Goal: Transaction & Acquisition: Purchase product/service

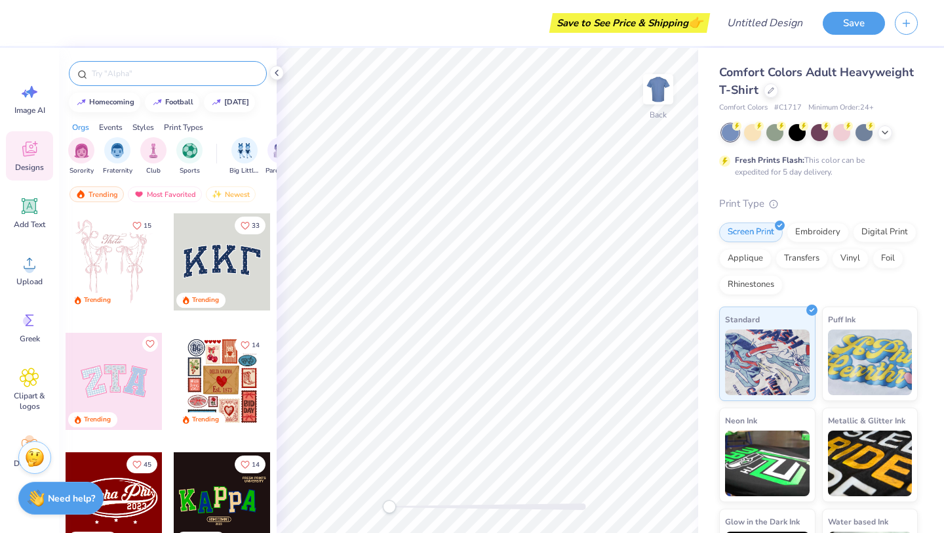
click at [160, 73] on input "text" at bounding box center [175, 73] width 168 height 13
type input "cop"
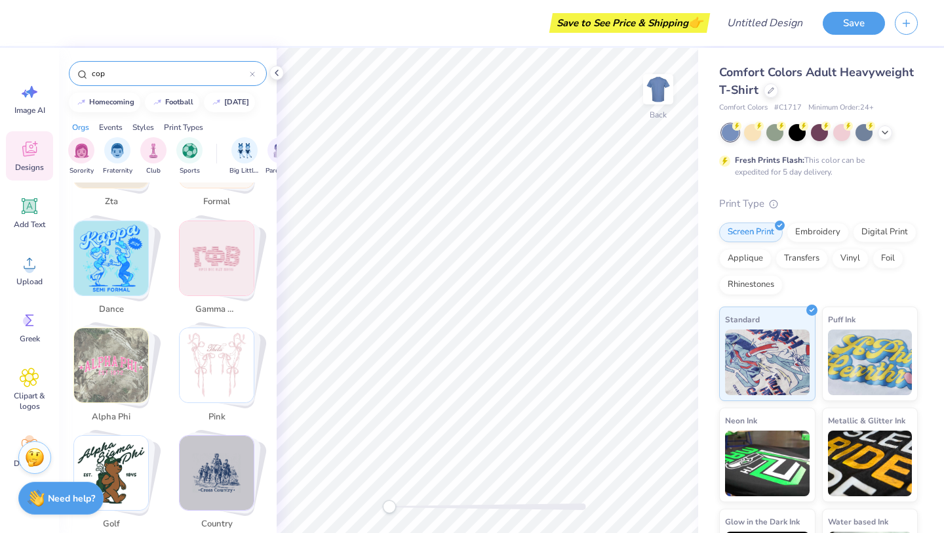
scroll to position [1407, 0]
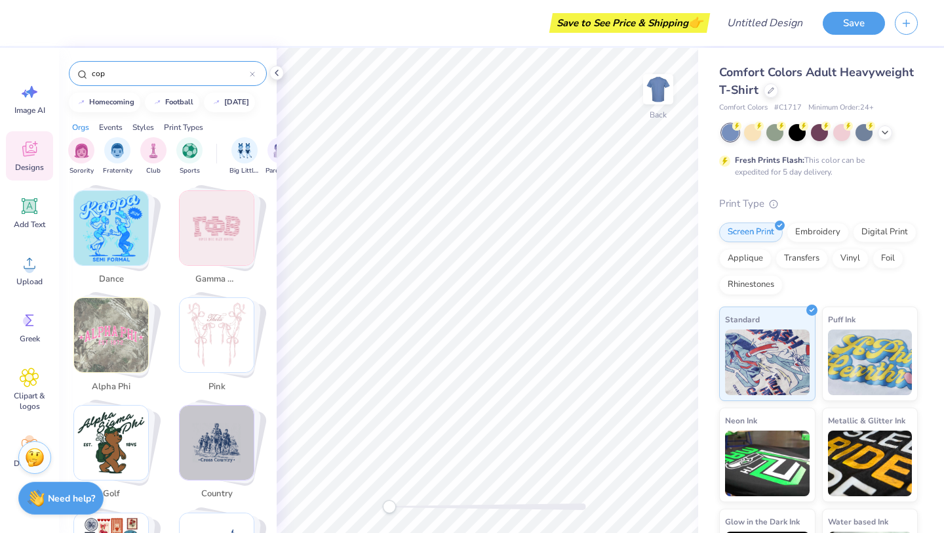
click at [252, 73] on icon at bounding box center [253, 74] width 4 height 4
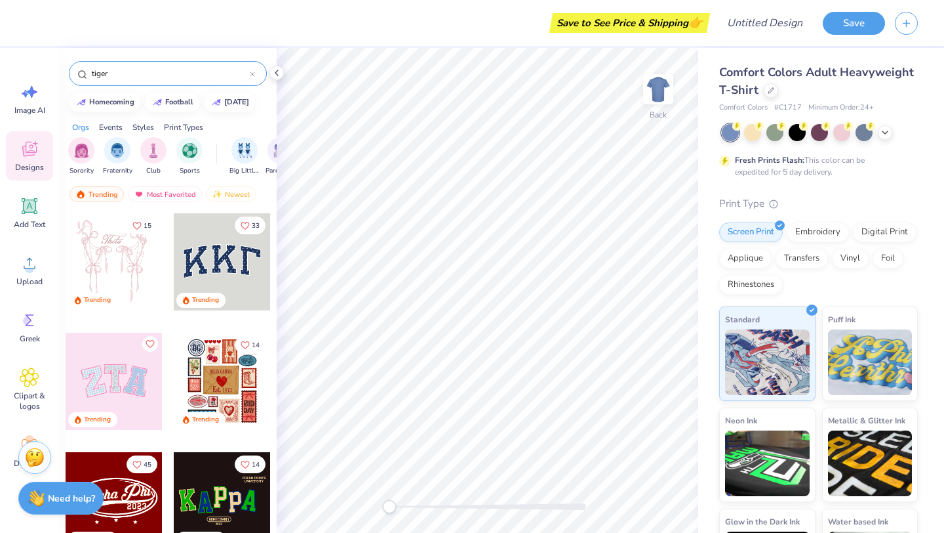
type input "tiger"
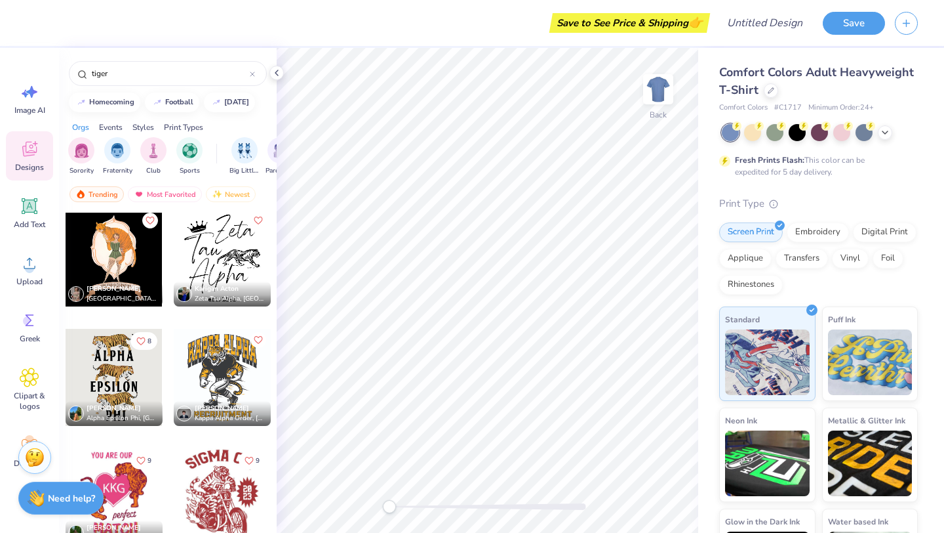
scroll to position [0, 0]
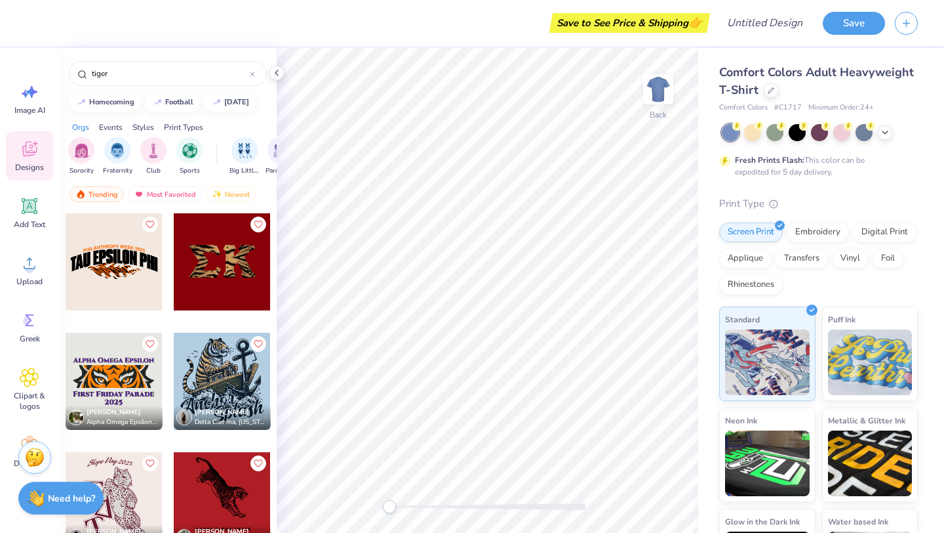
click at [134, 380] on div at bounding box center [114, 381] width 97 height 97
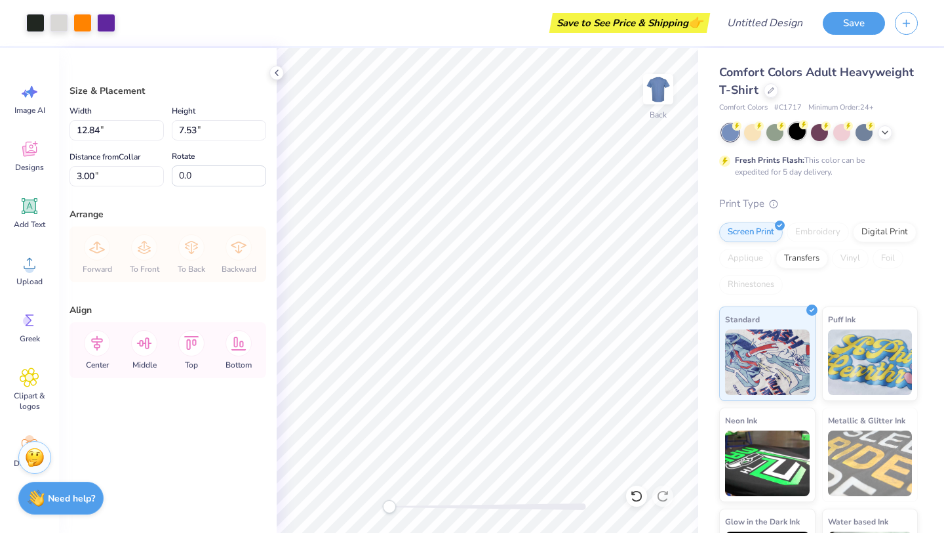
click at [798, 129] on div at bounding box center [797, 131] width 17 height 17
click at [769, 93] on div at bounding box center [771, 89] width 14 height 14
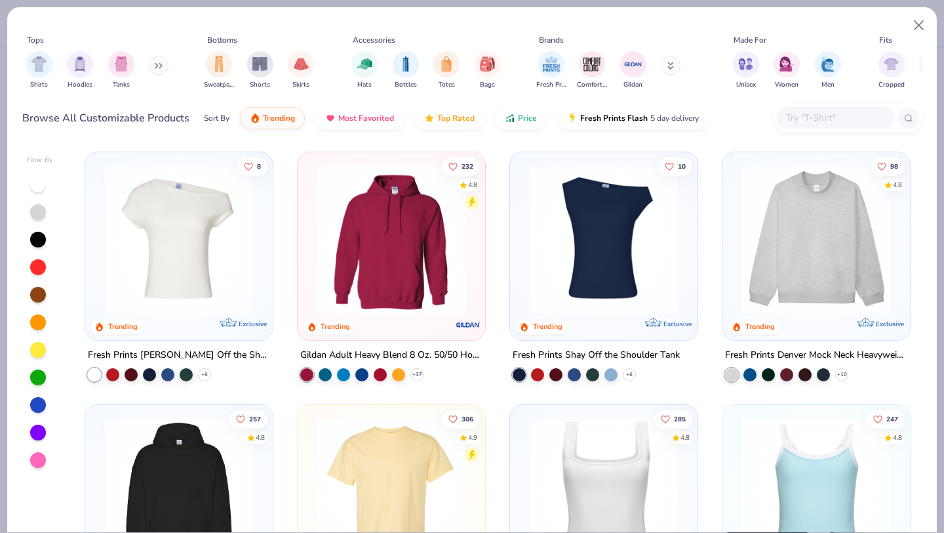
click at [810, 123] on input "text" at bounding box center [835, 117] width 101 height 15
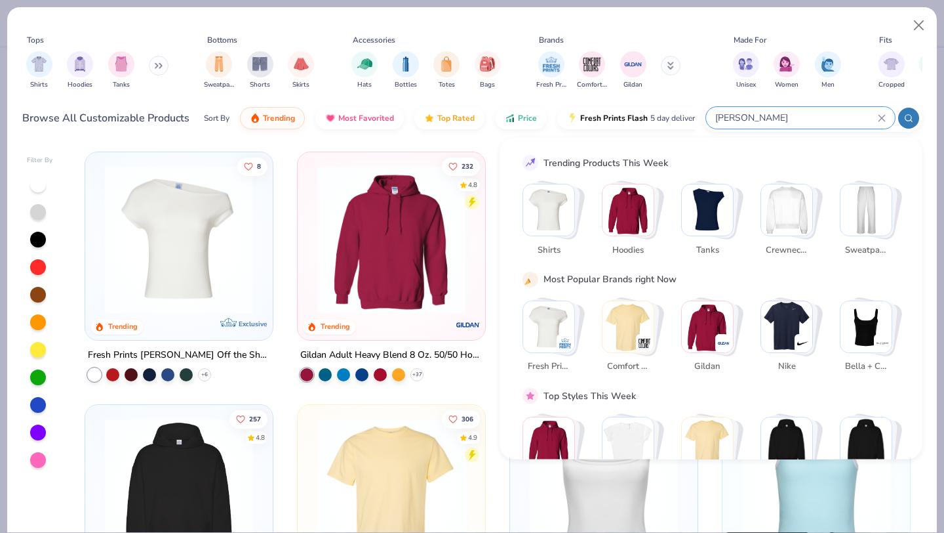
type input "[PERSON_NAME]"
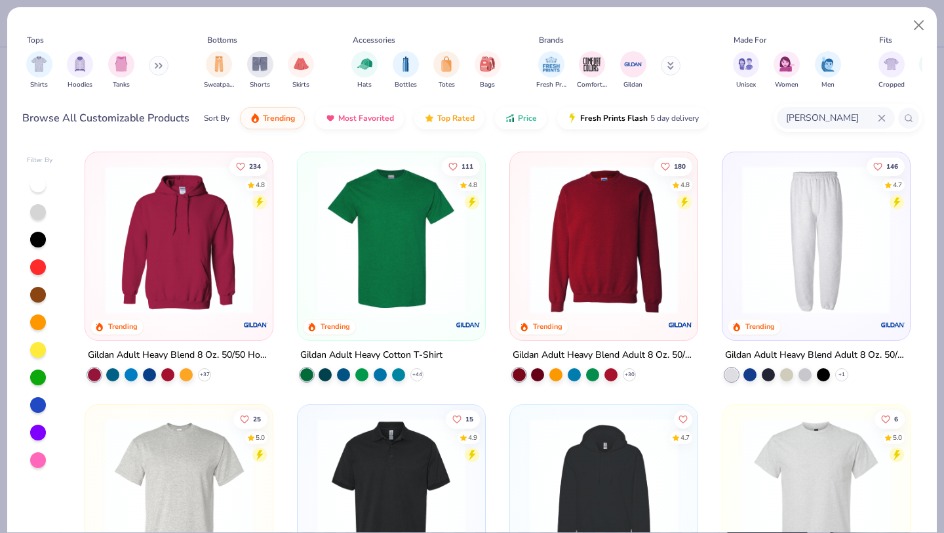
click at [398, 241] on img at bounding box center [391, 239] width 161 height 148
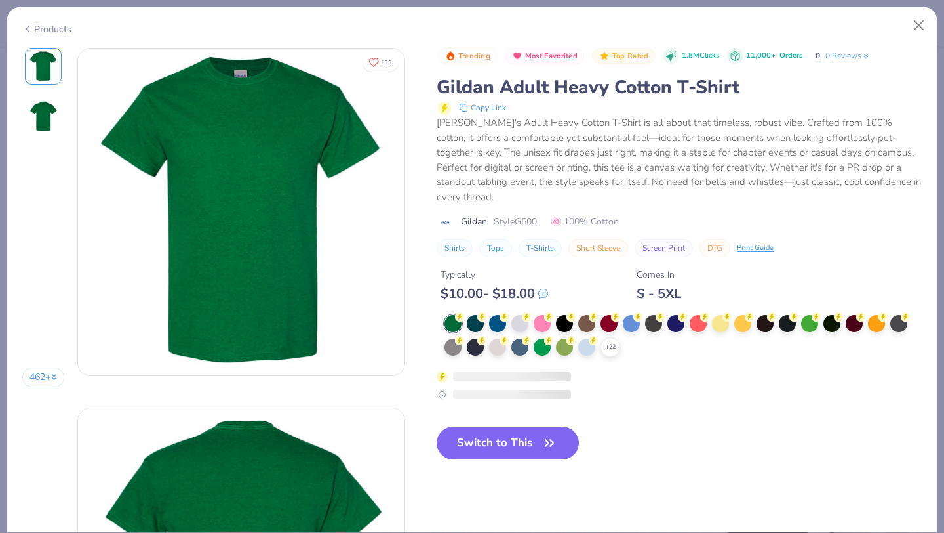
click at [832, 315] on div at bounding box center [832, 323] width 17 height 17
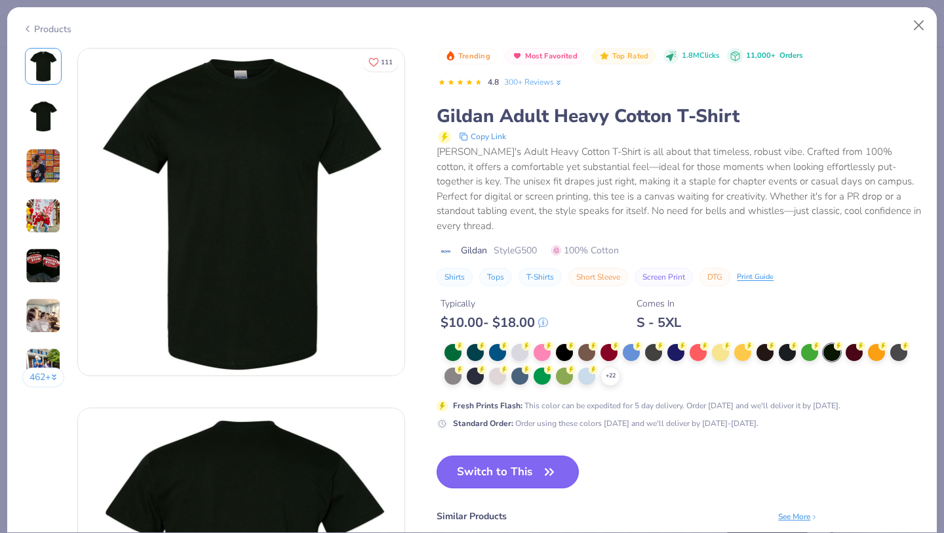
click at [542, 462] on icon "button" at bounding box center [549, 471] width 18 height 18
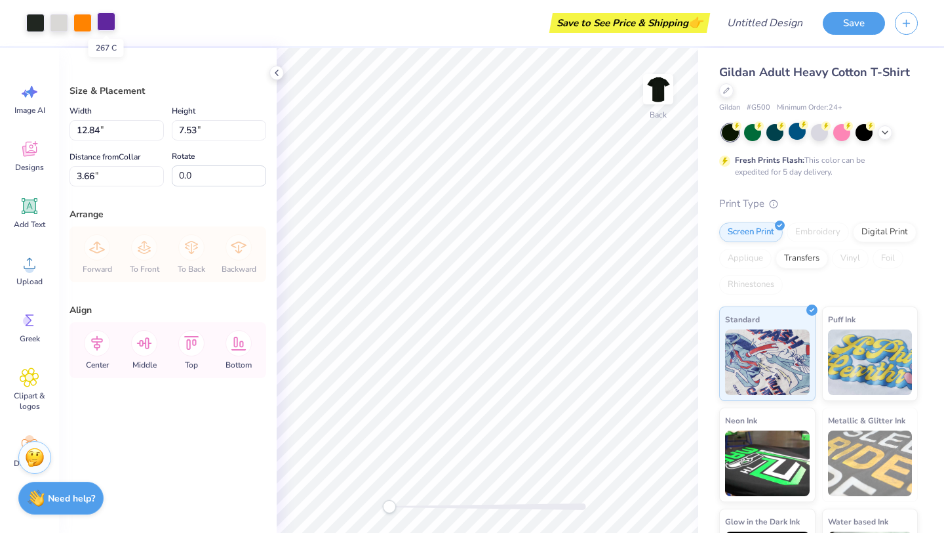
click at [108, 27] on div at bounding box center [106, 21] width 18 height 18
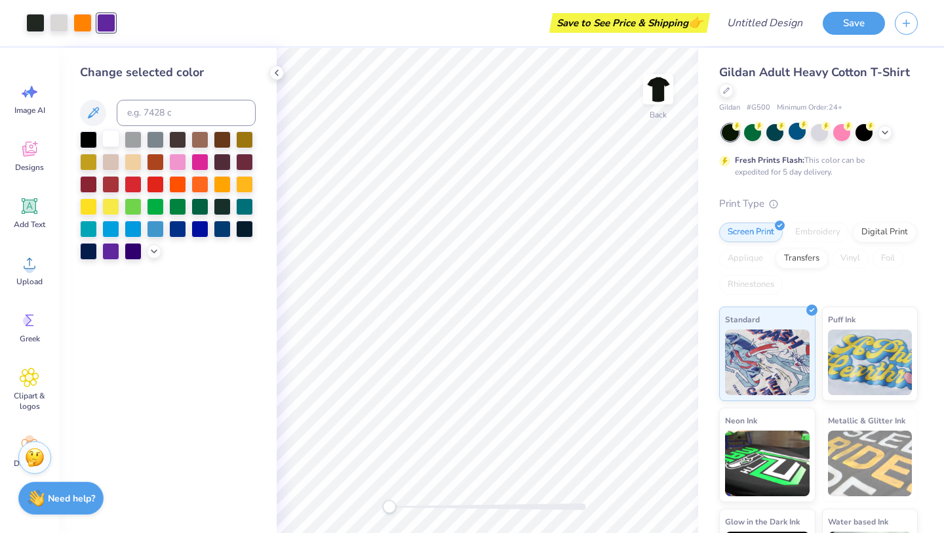
click at [111, 136] on div at bounding box center [110, 138] width 17 height 17
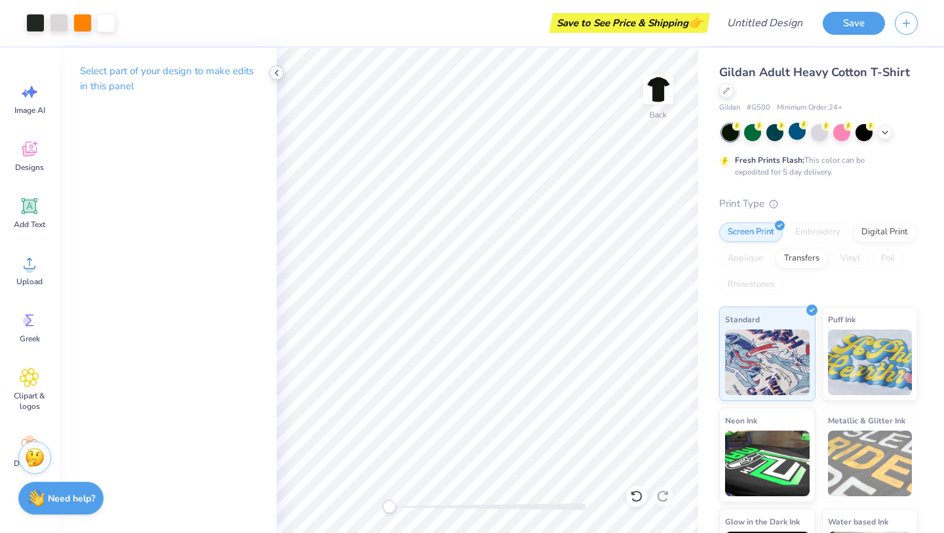
click at [278, 71] on icon at bounding box center [277, 73] width 10 height 10
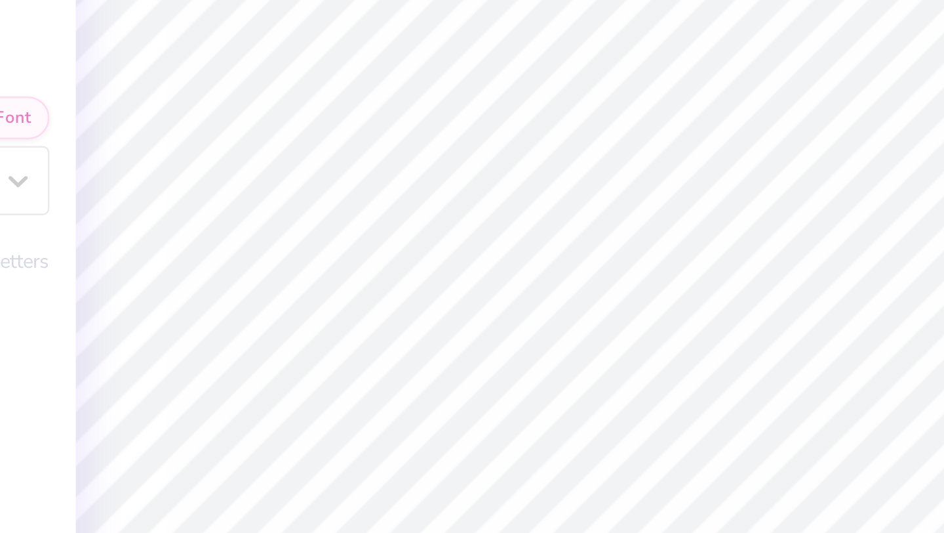
scroll to position [0, 4]
type input "0.84"
type input "3.66"
type textarea "Jailbreak"
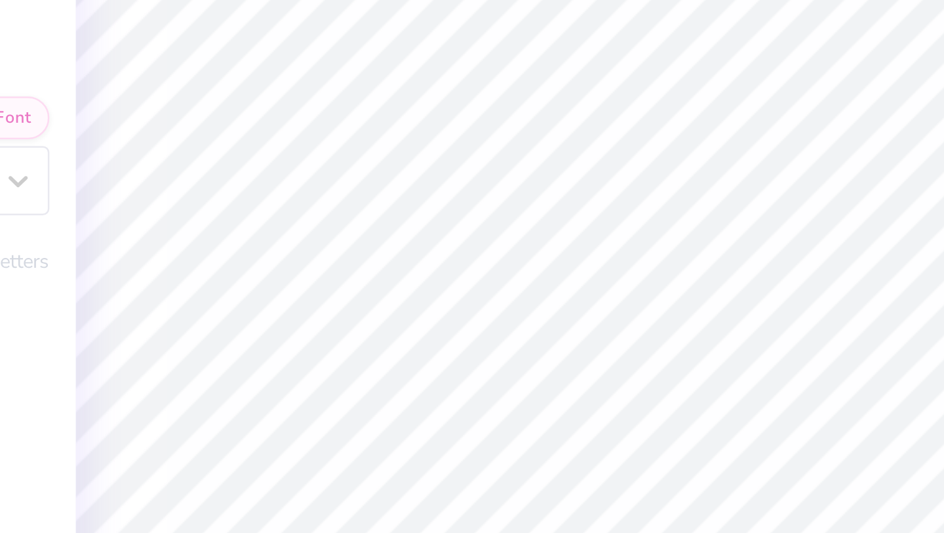
scroll to position [0, 1]
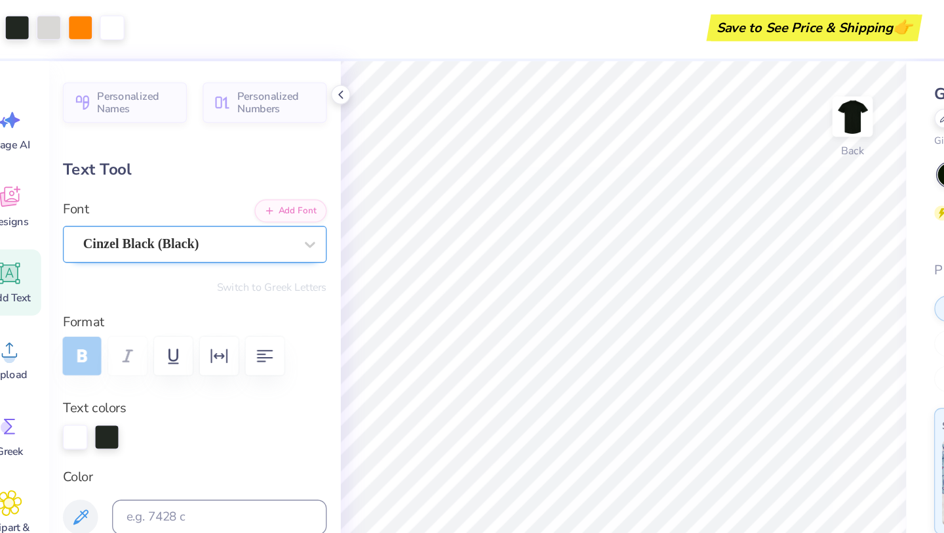
click at [150, 182] on div "Cinzel Black (Black)" at bounding box center [162, 184] width 159 height 20
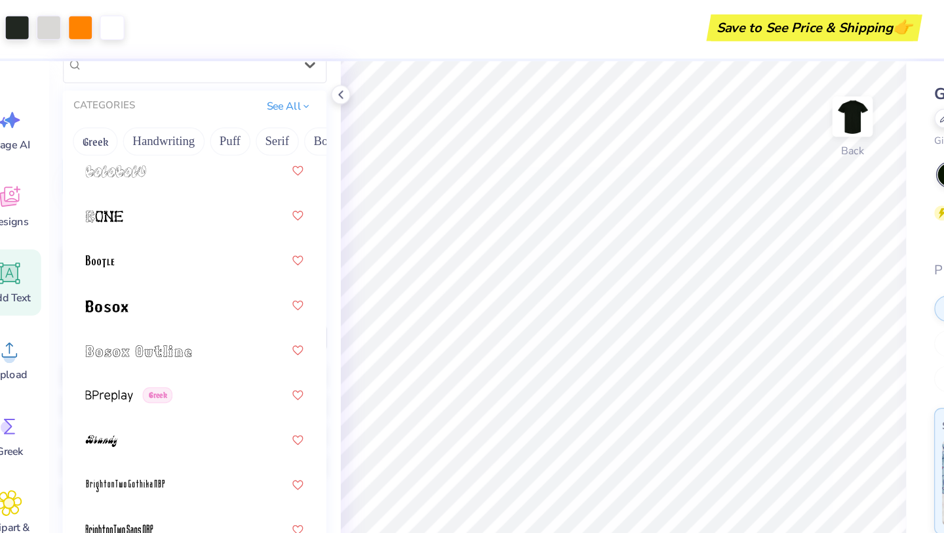
scroll to position [1169, 0]
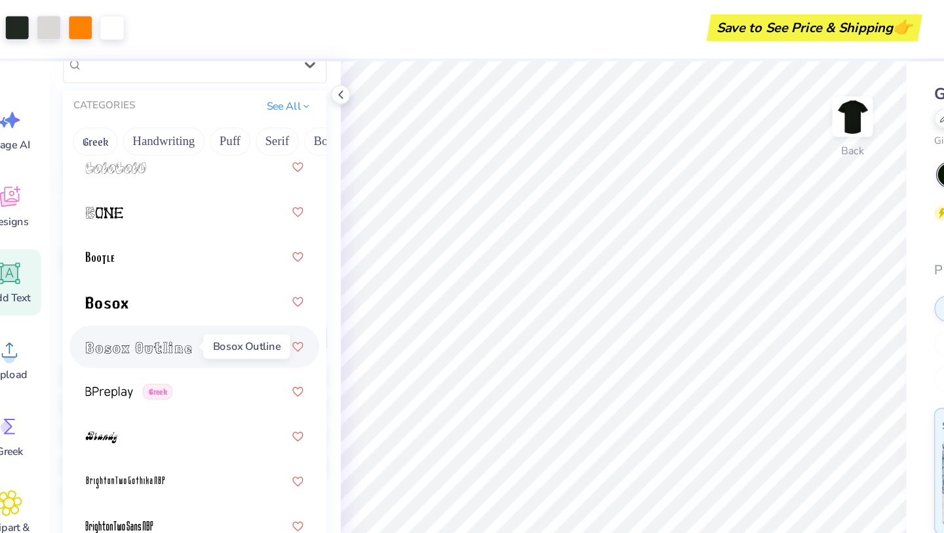
click at [146, 259] on img at bounding box center [126, 260] width 79 height 9
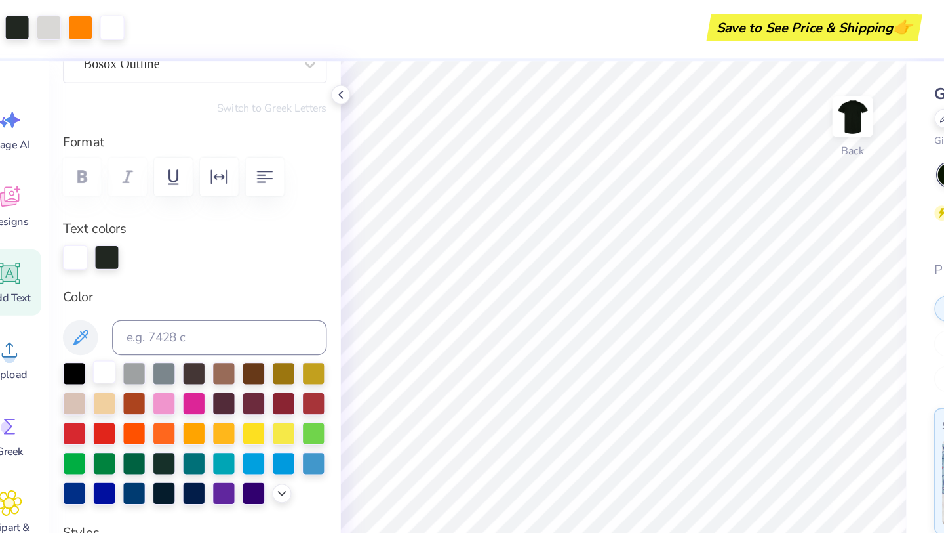
scroll to position [136, 0]
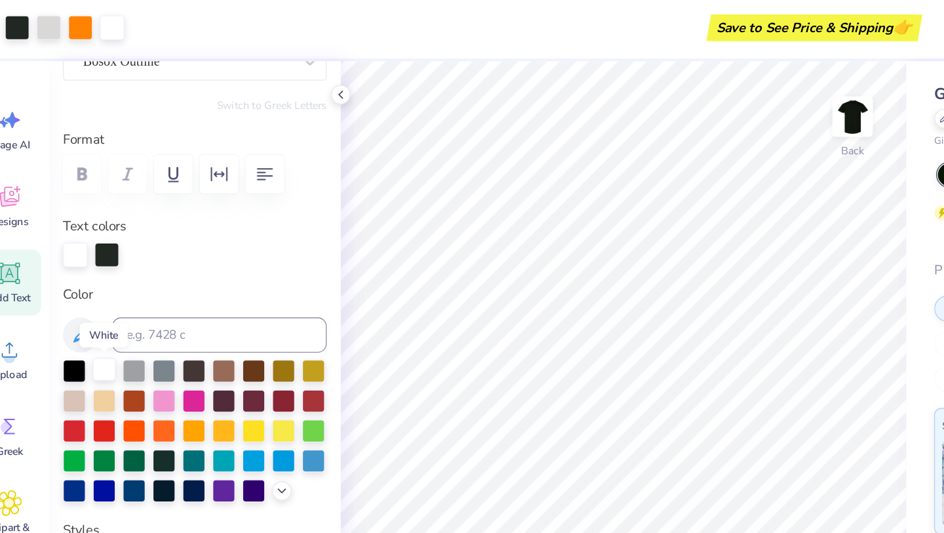
click at [102, 277] on div at bounding box center [100, 277] width 17 height 17
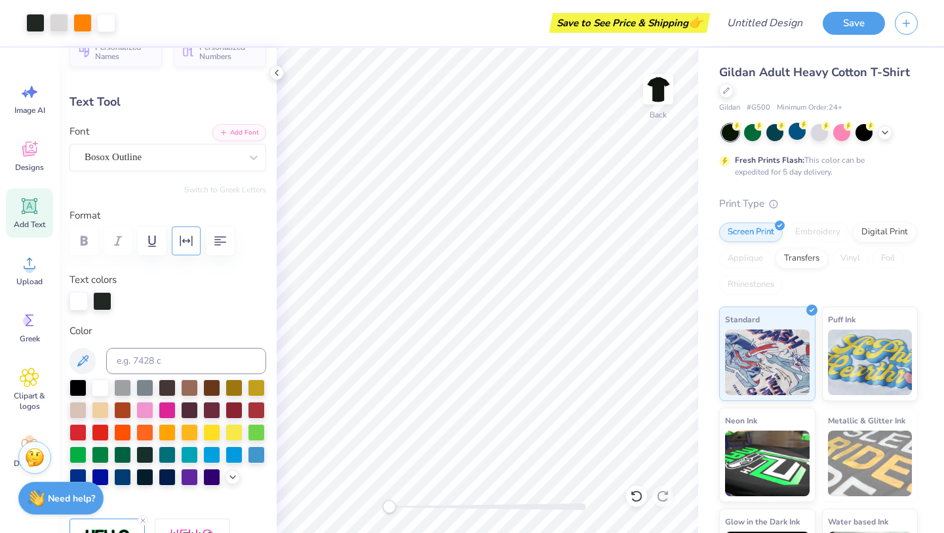
scroll to position [0, 0]
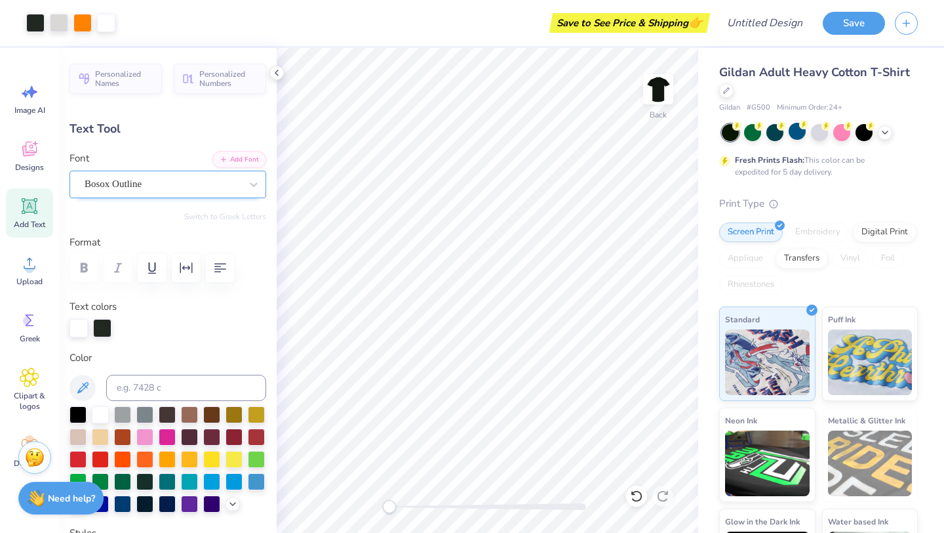
click at [214, 178] on div "Bosox Outline" at bounding box center [162, 184] width 159 height 20
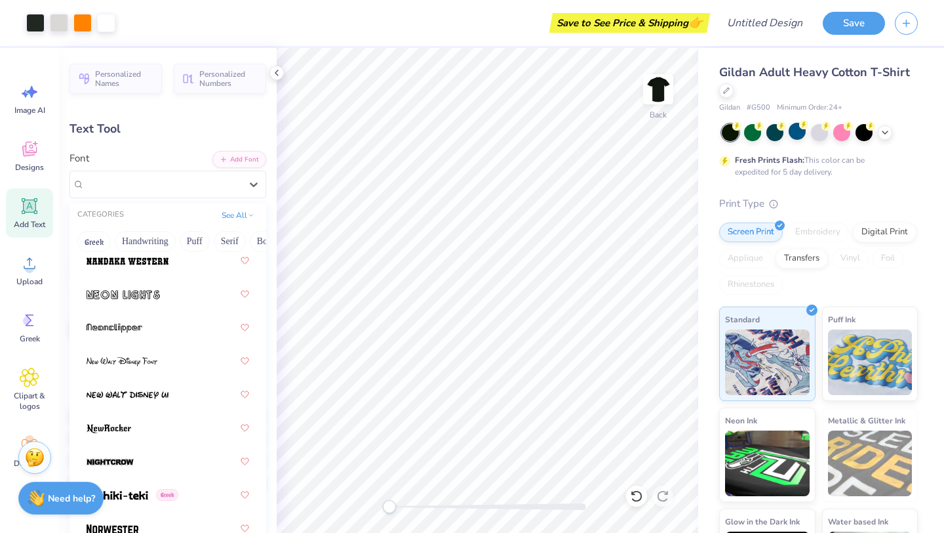
scroll to position [6593, 0]
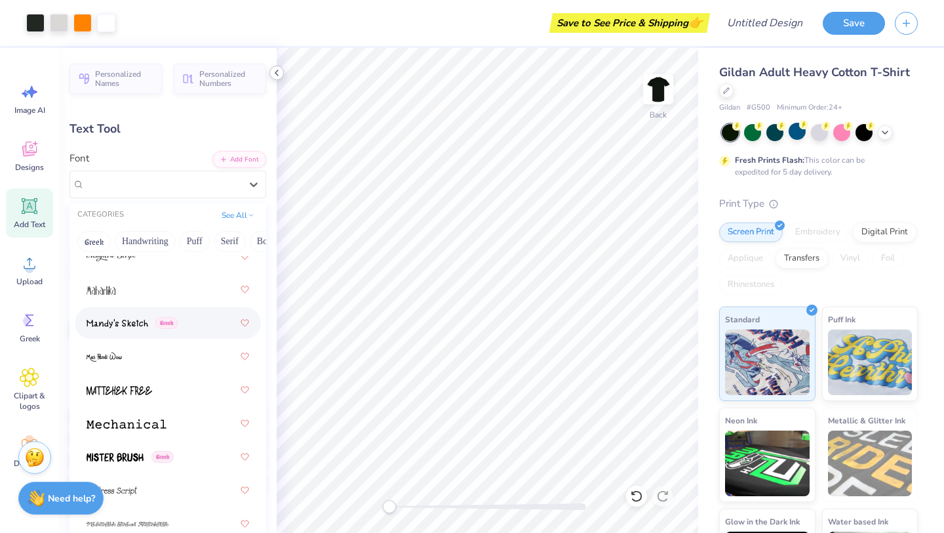
click at [277, 72] on icon at bounding box center [277, 73] width 10 height 10
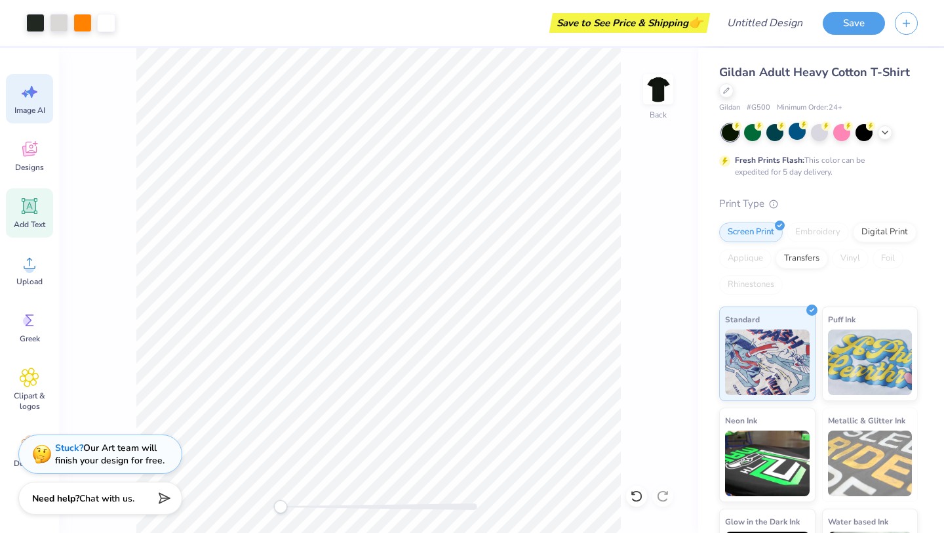
click at [33, 94] on icon at bounding box center [30, 92] width 20 height 20
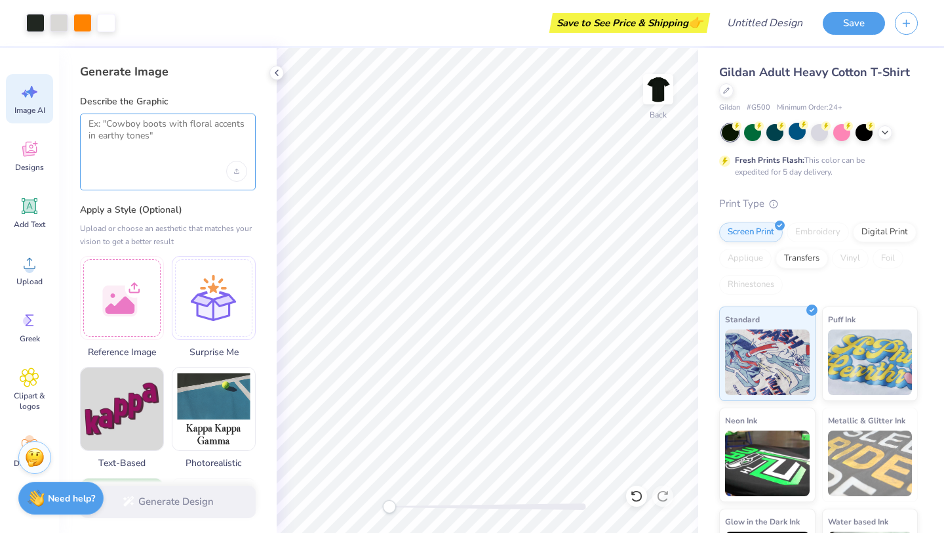
click at [176, 138] on textarea at bounding box center [168, 134] width 159 height 33
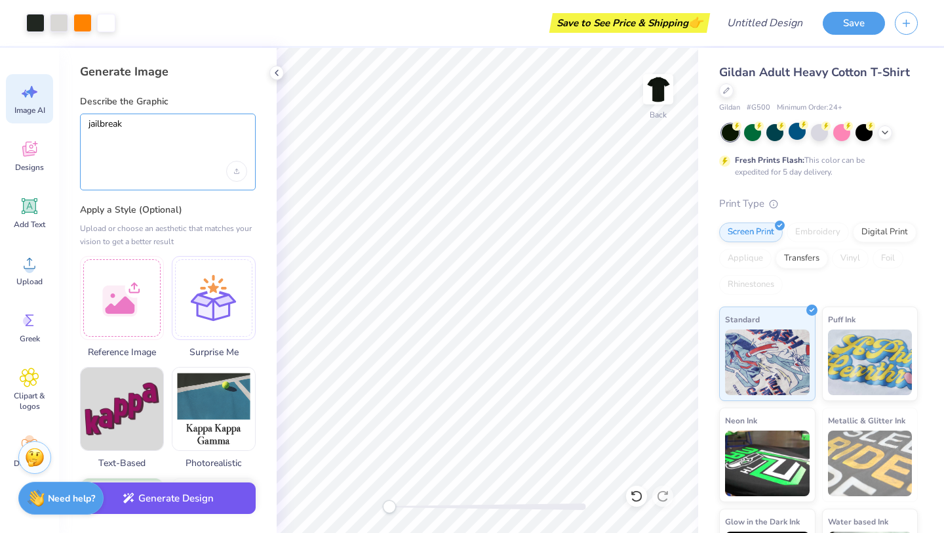
type textarea "jailbreak"
click at [211, 507] on button "Generate Design" at bounding box center [168, 498] width 176 height 32
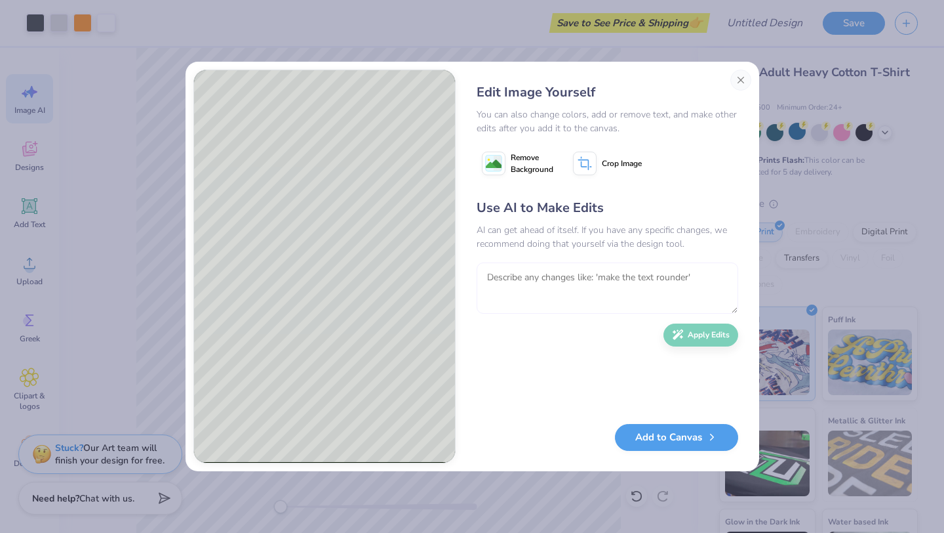
drag, startPoint x: 700, startPoint y: 276, endPoint x: 475, endPoint y: 275, distance: 224.3
click at [475, 275] on div "Edit Image Yourself You can also change colors, add or remove text, and make ot…" at bounding box center [608, 267] width 288 height 394
type textarea "make it a hole in a brick"
type textarea "make it a hole in a brick wall"
click at [693, 342] on button "Apply Edits" at bounding box center [701, 331] width 75 height 23
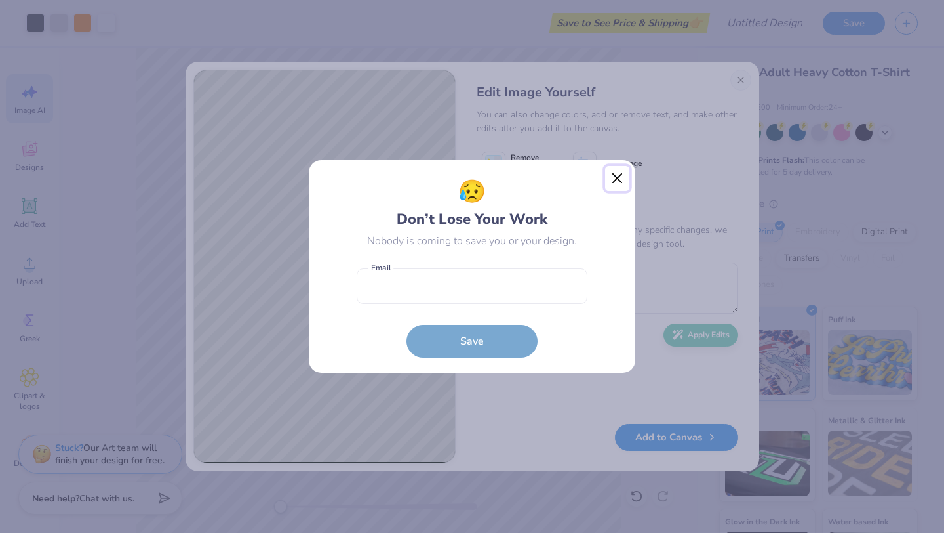
click at [613, 180] on button "Close" at bounding box center [617, 178] width 25 height 25
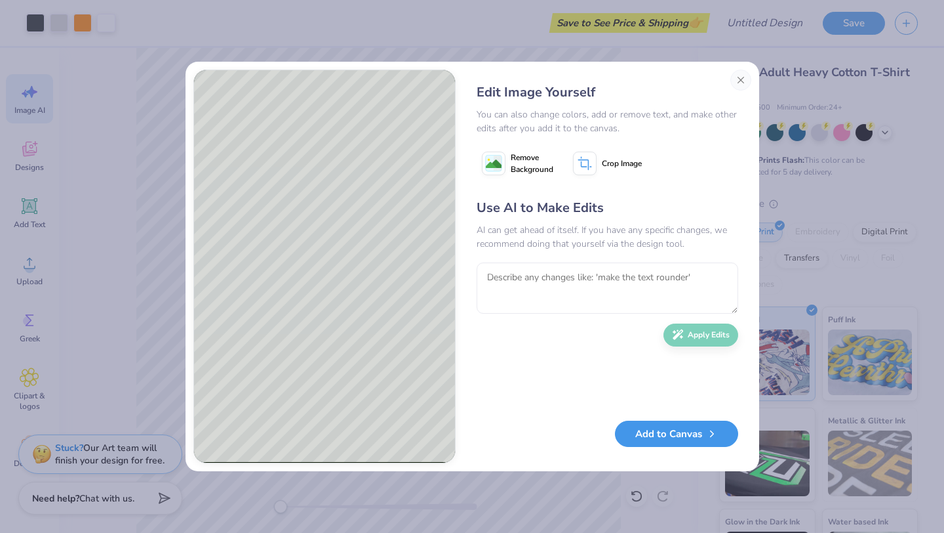
click at [660, 434] on button "Add to Canvas" at bounding box center [676, 433] width 123 height 27
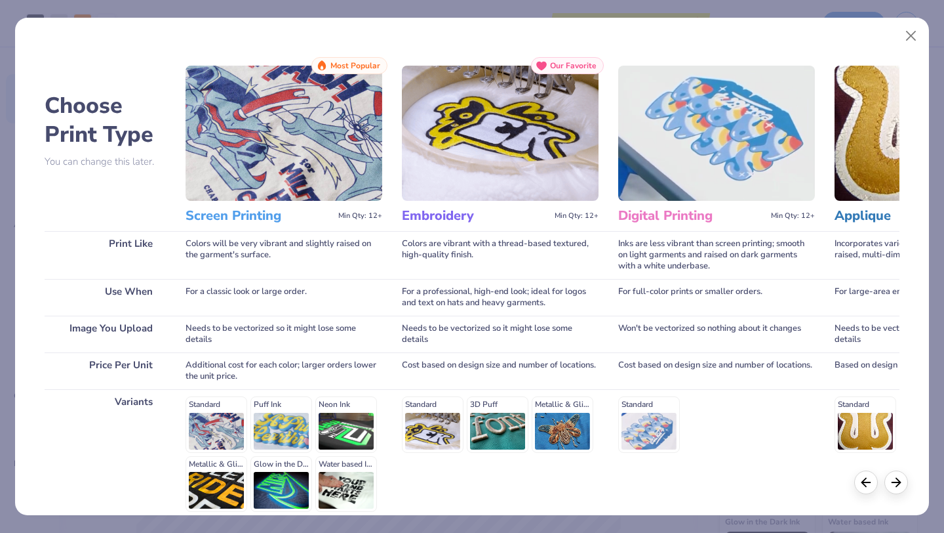
click at [300, 165] on img at bounding box center [284, 133] width 197 height 135
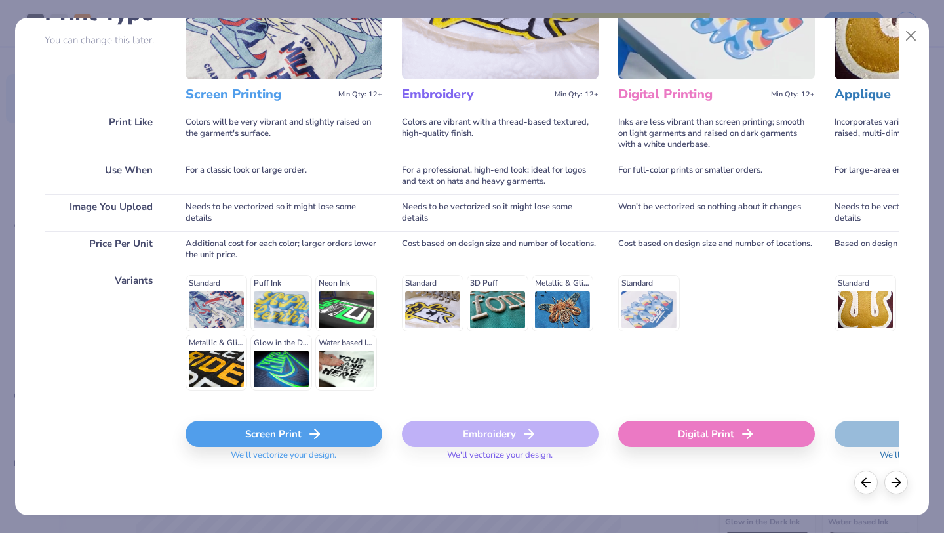
click at [268, 435] on div "Screen Print" at bounding box center [284, 433] width 197 height 26
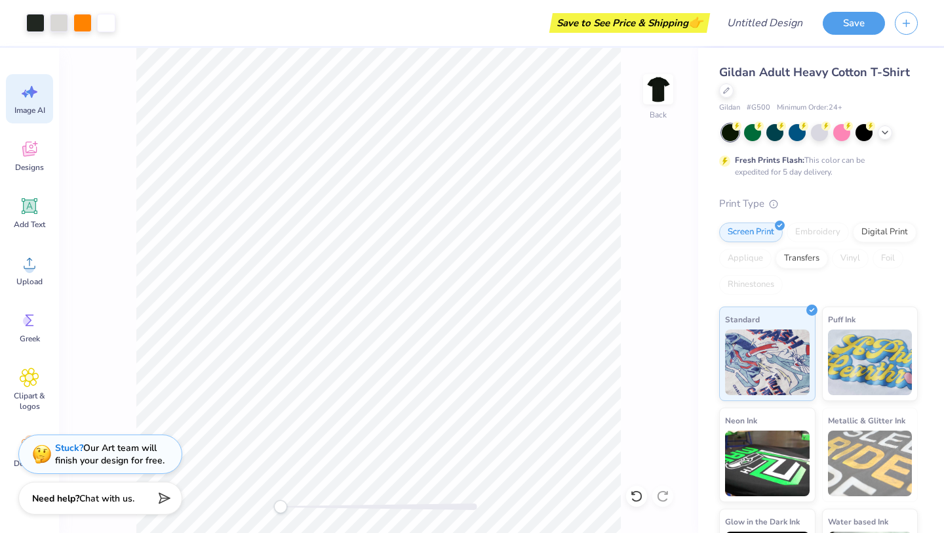
scroll to position [0, 0]
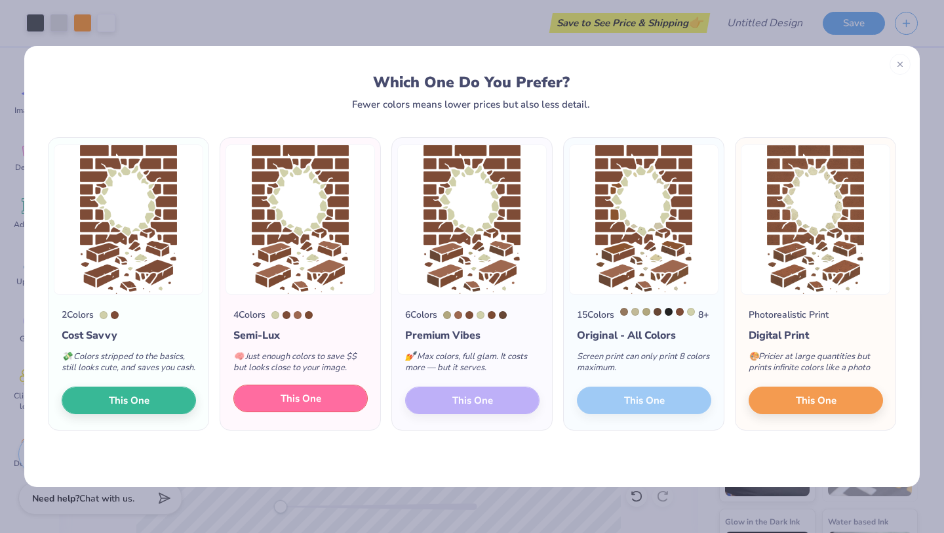
click at [319, 412] on button "This One" at bounding box center [300, 398] width 134 height 28
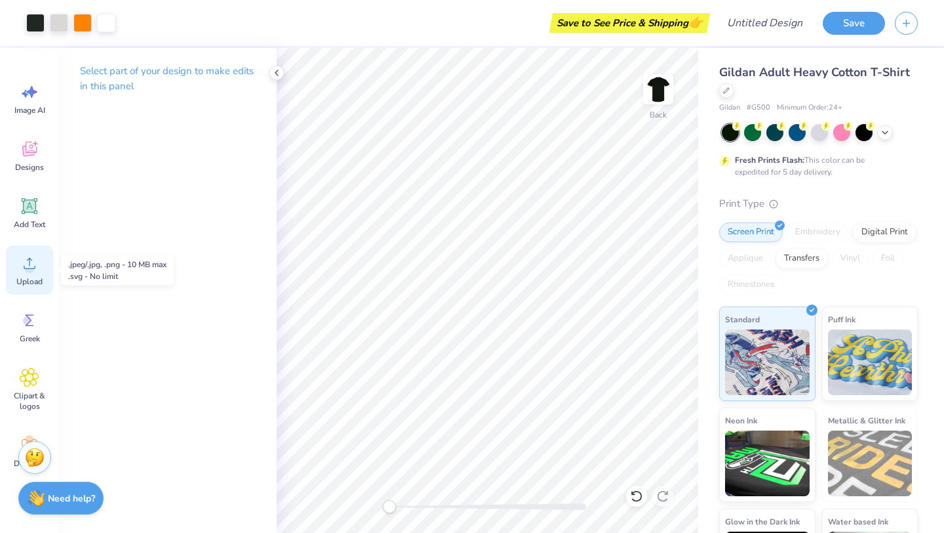
click at [26, 263] on icon at bounding box center [30, 263] width 20 height 20
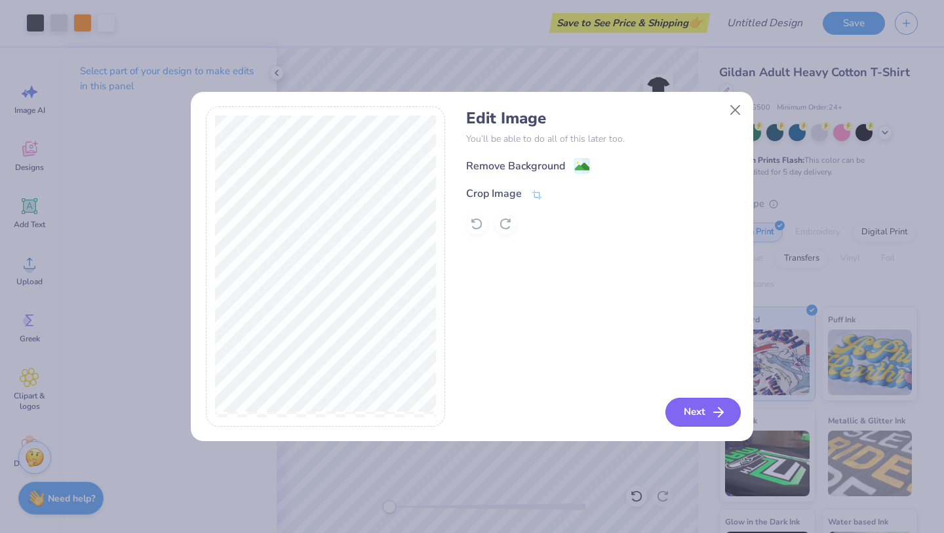
click at [697, 407] on button "Next" at bounding box center [703, 411] width 75 height 29
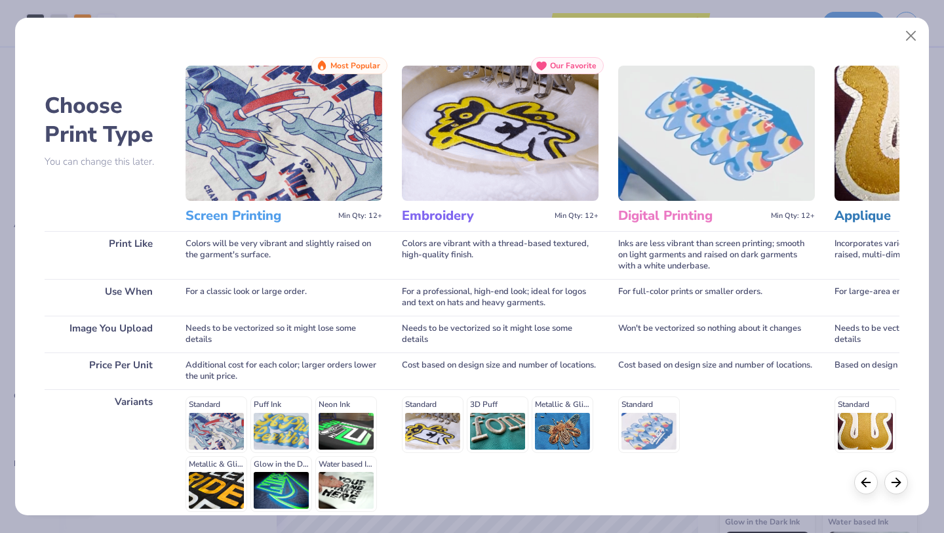
scroll to position [121, 0]
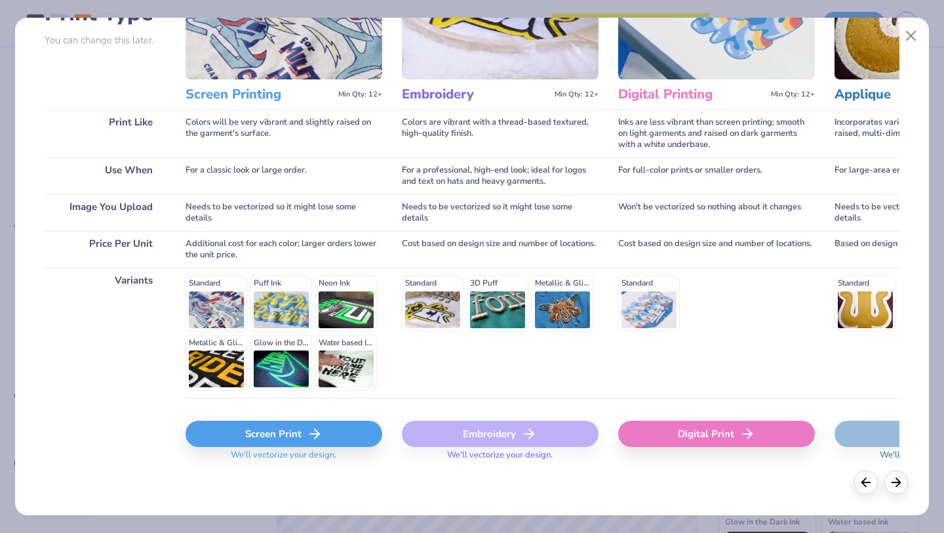
click at [274, 426] on div "Screen Print" at bounding box center [284, 433] width 197 height 26
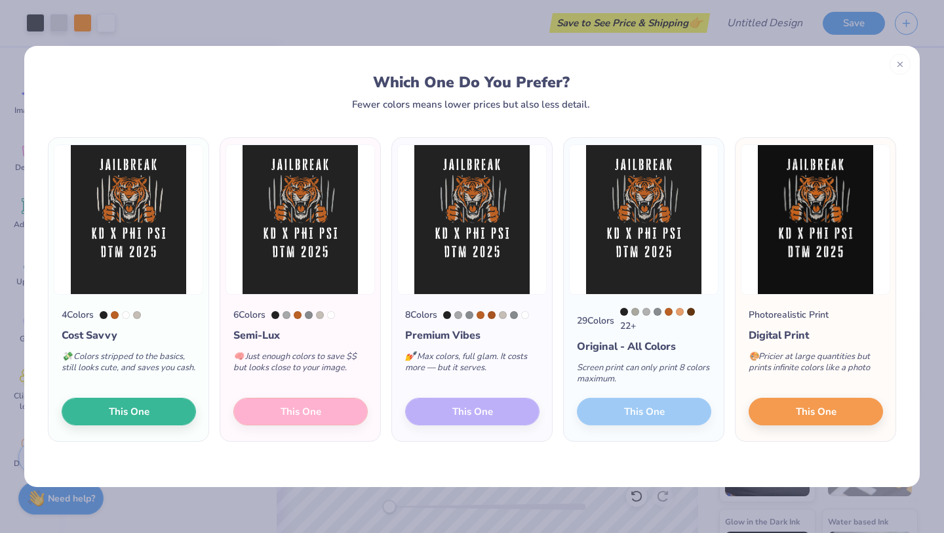
click at [311, 411] on div "6 Colors Semi-Lux 🧠 Just enough colors to save $$ but looks close to your image…" at bounding box center [300, 367] width 160 height 146
click at [143, 410] on span "This One" at bounding box center [129, 409] width 41 height 15
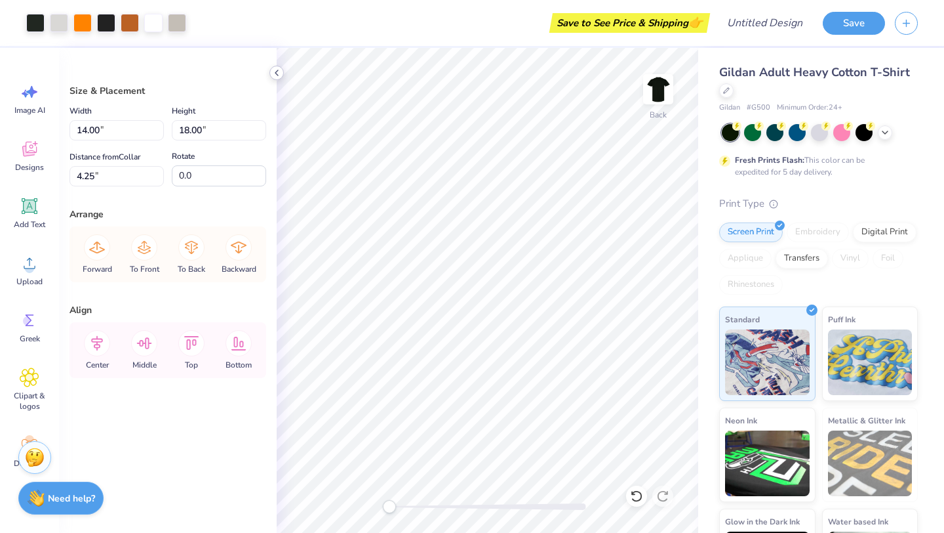
click at [272, 71] on icon at bounding box center [277, 73] width 10 height 10
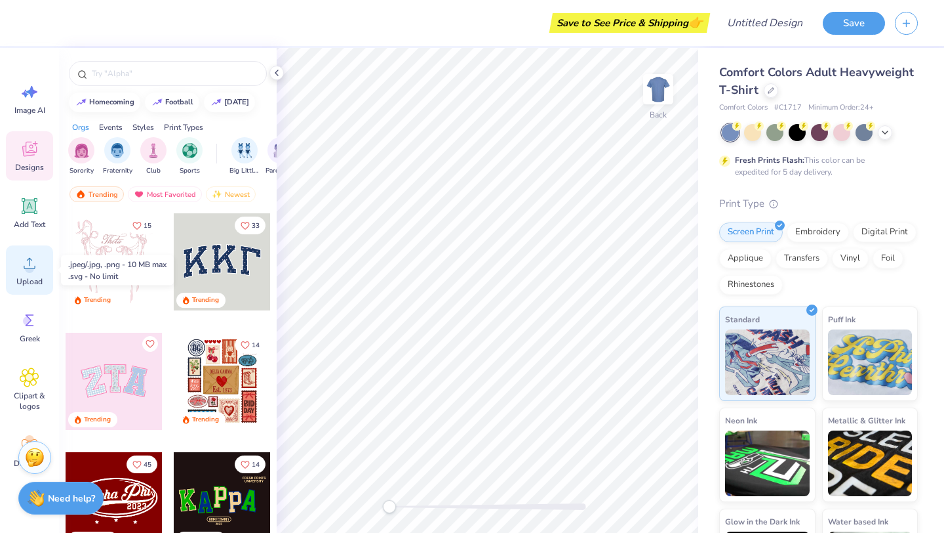
click at [24, 263] on icon at bounding box center [30, 263] width 20 height 20
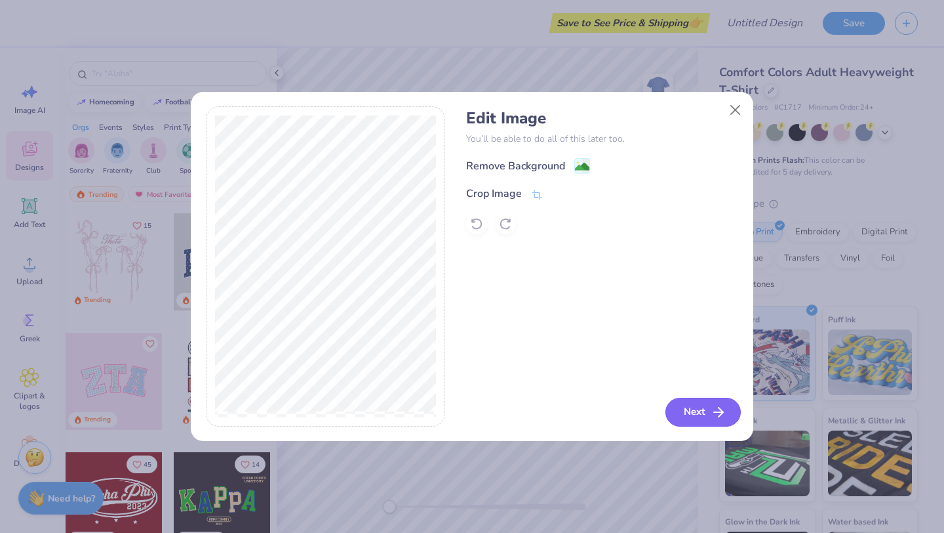
click at [702, 418] on button "Next" at bounding box center [703, 411] width 75 height 29
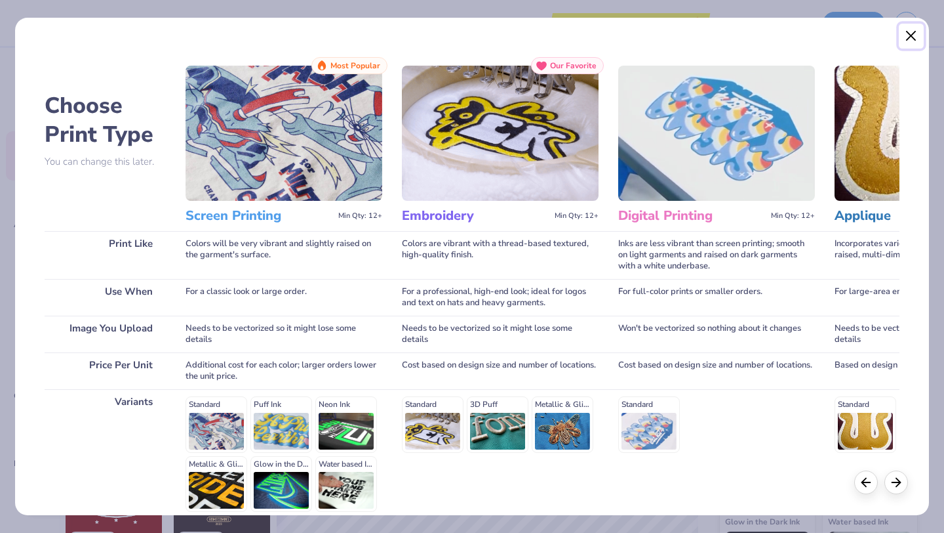
click at [908, 41] on button "Close" at bounding box center [911, 36] width 25 height 25
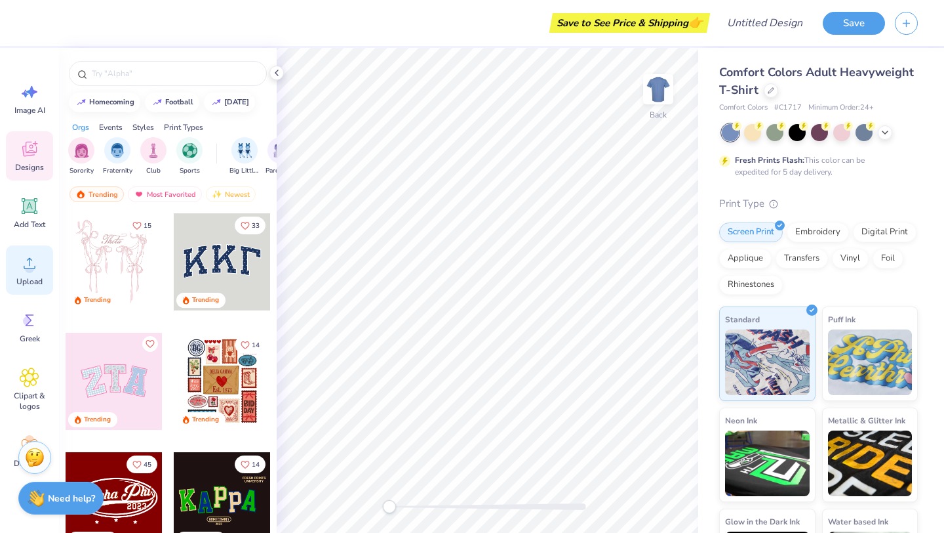
scroll to position [42, 0]
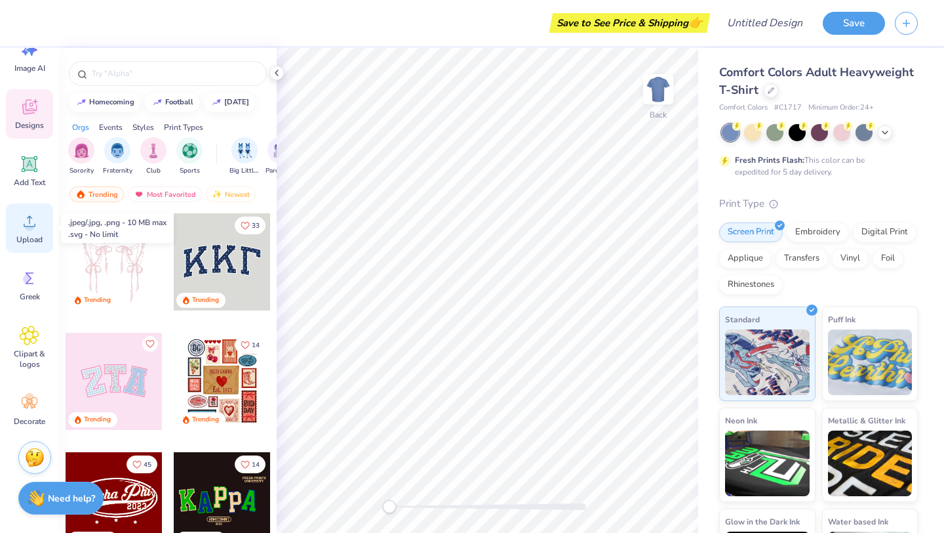
click at [26, 216] on icon at bounding box center [30, 221] width 20 height 20
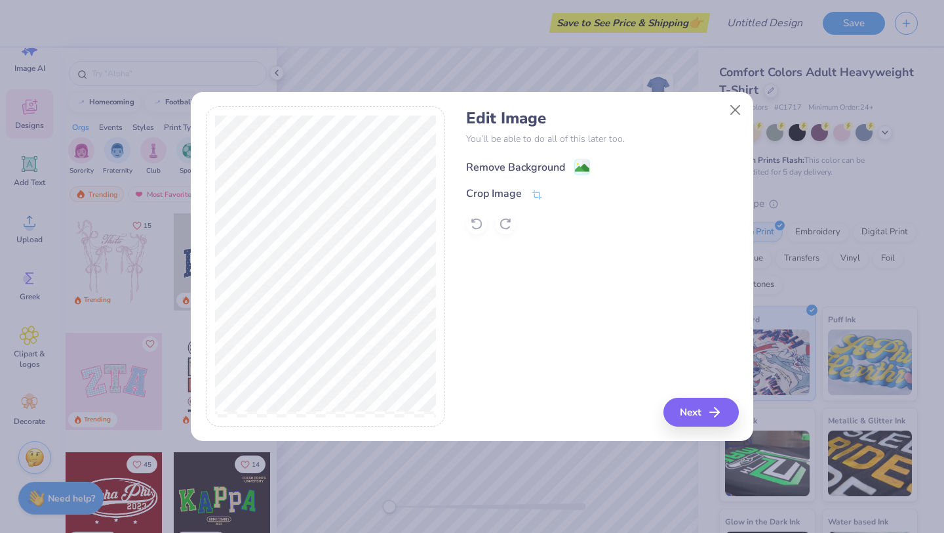
click at [512, 165] on div "Remove Background" at bounding box center [515, 167] width 99 height 16
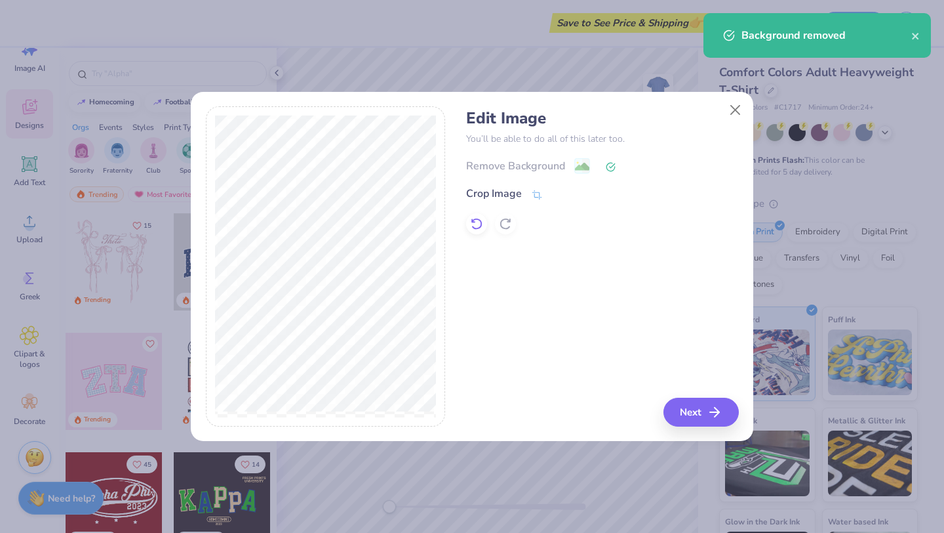
click at [472, 222] on icon at bounding box center [473, 221] width 3 height 3
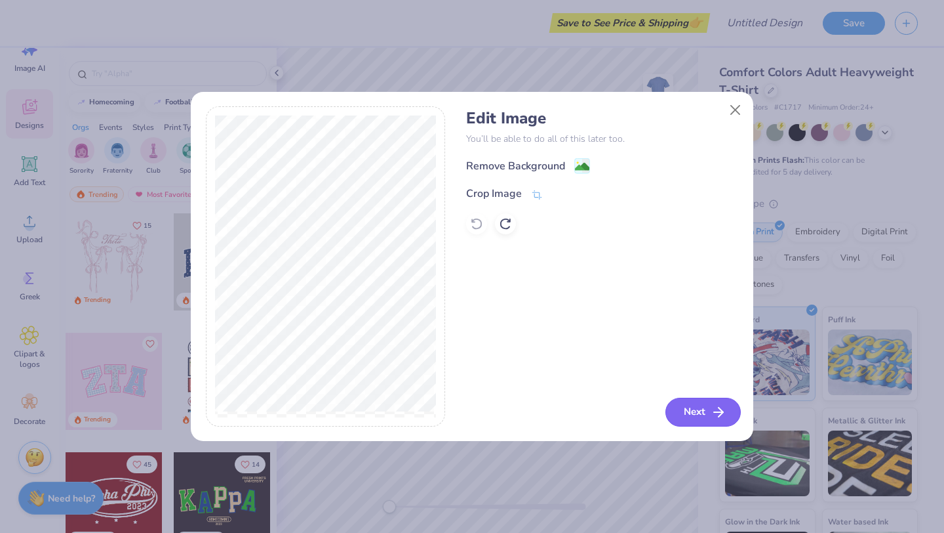
click at [710, 411] on button "Next" at bounding box center [703, 411] width 75 height 29
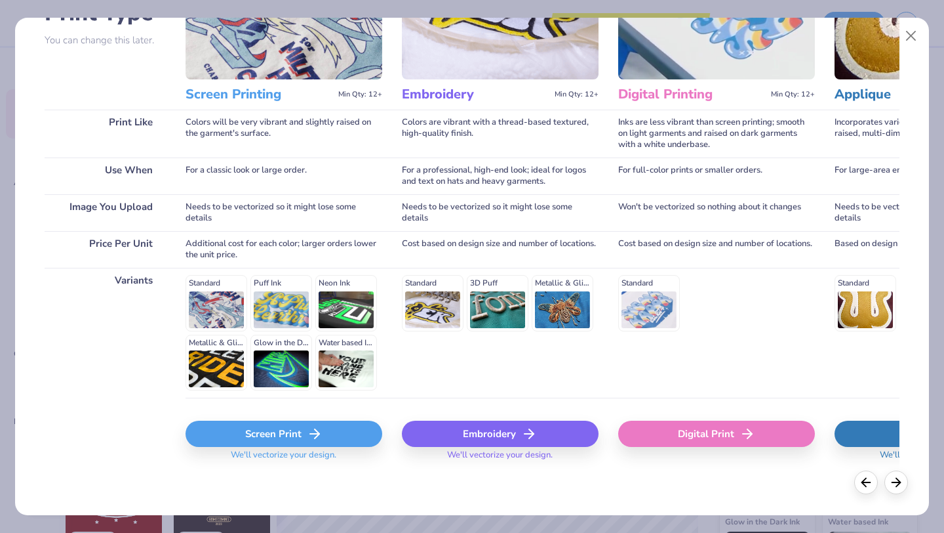
scroll to position [121, 0]
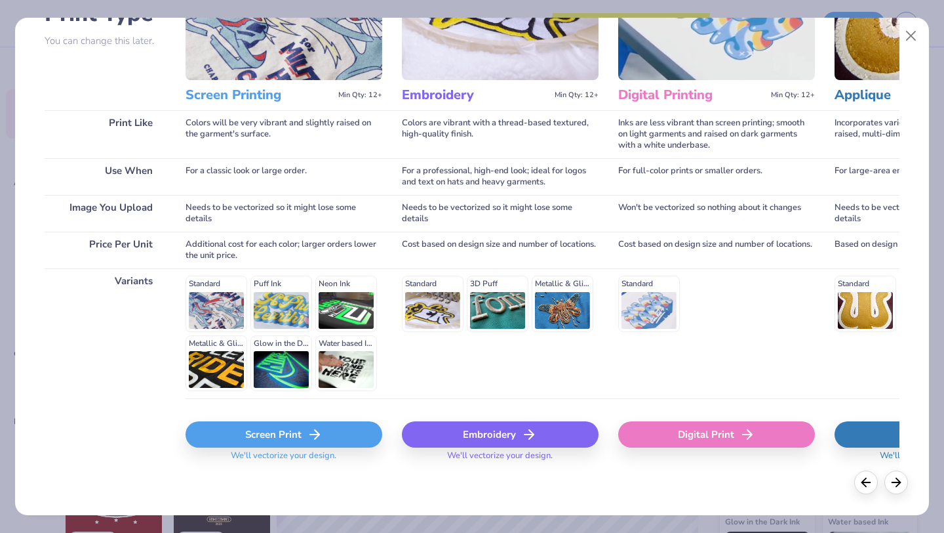
click at [297, 428] on div "Screen Print" at bounding box center [284, 434] width 197 height 26
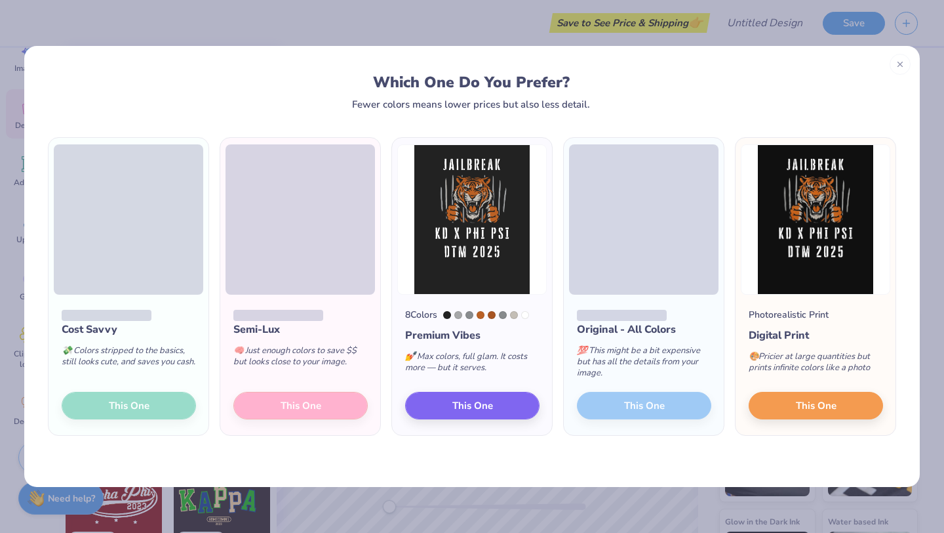
click at [150, 403] on div "Cost Savvy 💸 Colors stripped to the basics, still looks cute, and saves you cas…" at bounding box center [129, 364] width 160 height 140
click at [148, 405] on div "Cost Savvy 💸 Colors stripped to the basics, still looks cute, and saves you cas…" at bounding box center [129, 364] width 160 height 140
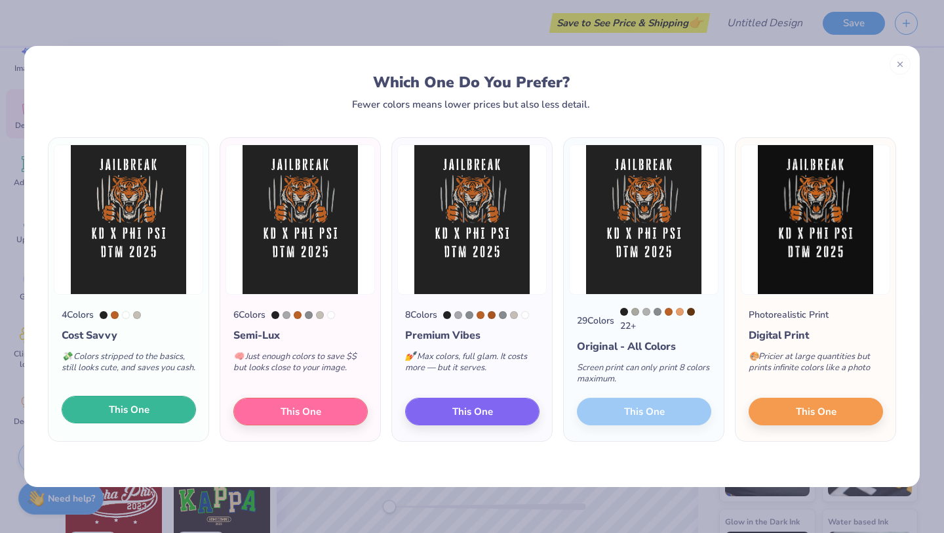
click at [149, 413] on button "This One" at bounding box center [129, 409] width 134 height 28
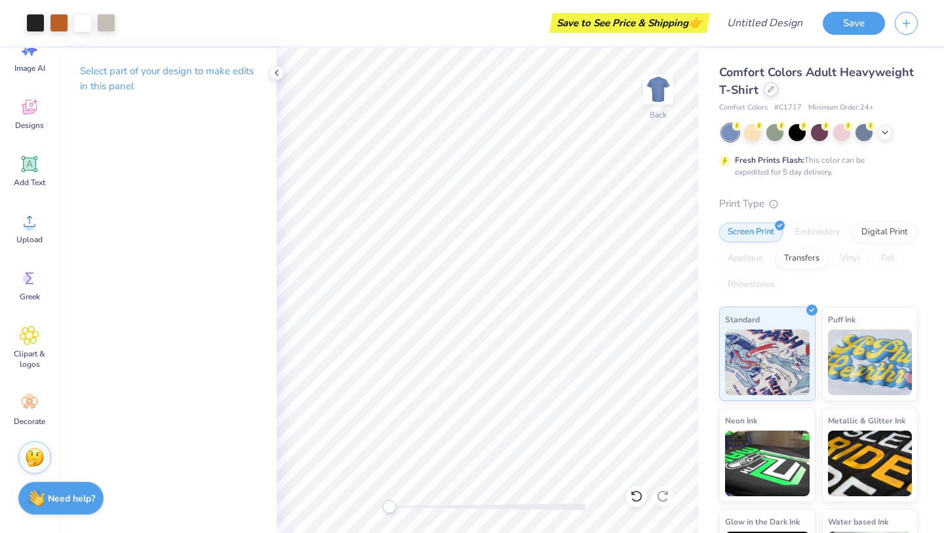
click at [773, 92] on icon at bounding box center [771, 89] width 7 height 7
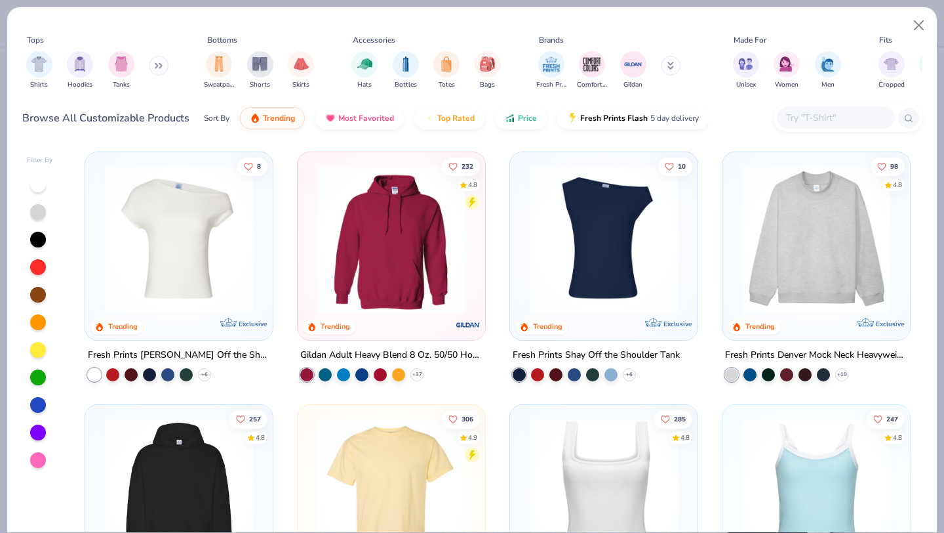
click at [828, 120] on input "text" at bounding box center [835, 117] width 101 height 15
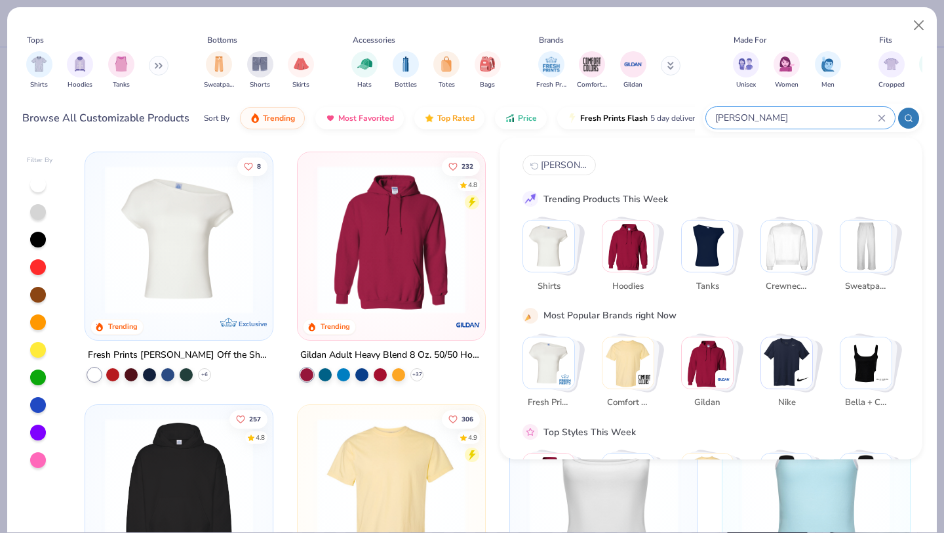
type input "[PERSON_NAME]"
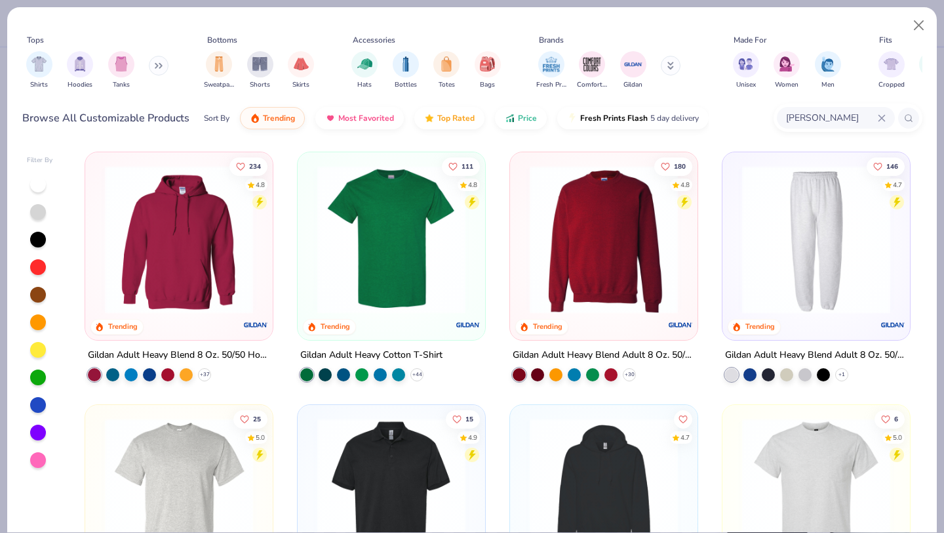
click at [432, 241] on img at bounding box center [391, 239] width 161 height 148
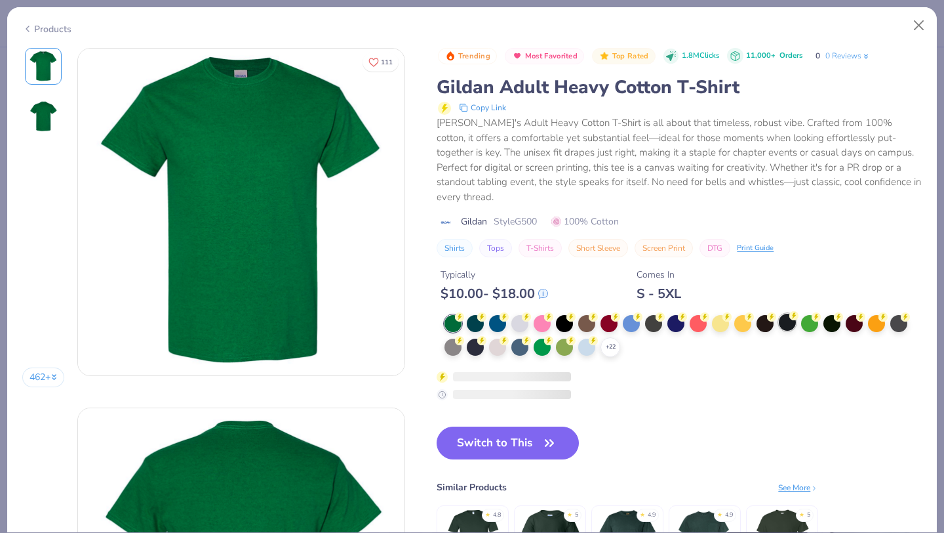
click at [789, 313] on div at bounding box center [787, 321] width 17 height 17
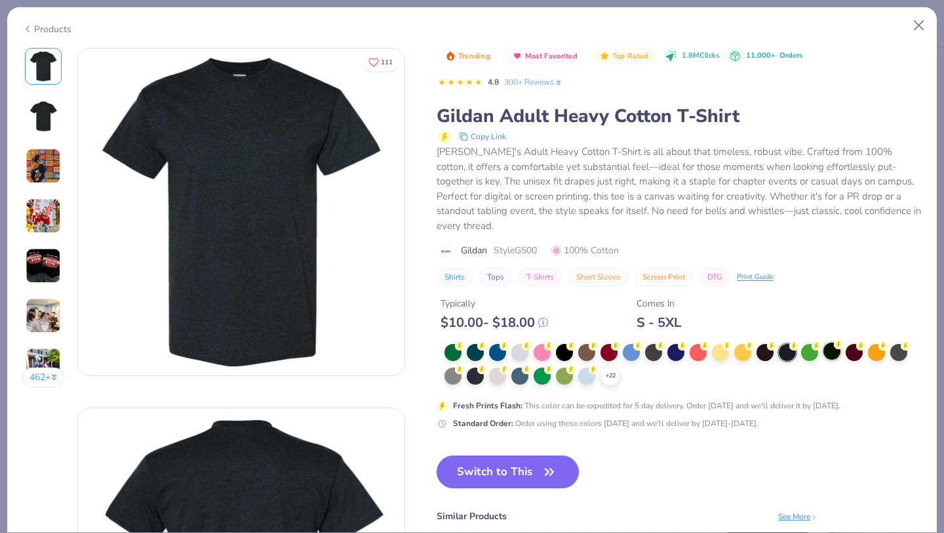
click at [833, 342] on div at bounding box center [832, 350] width 17 height 17
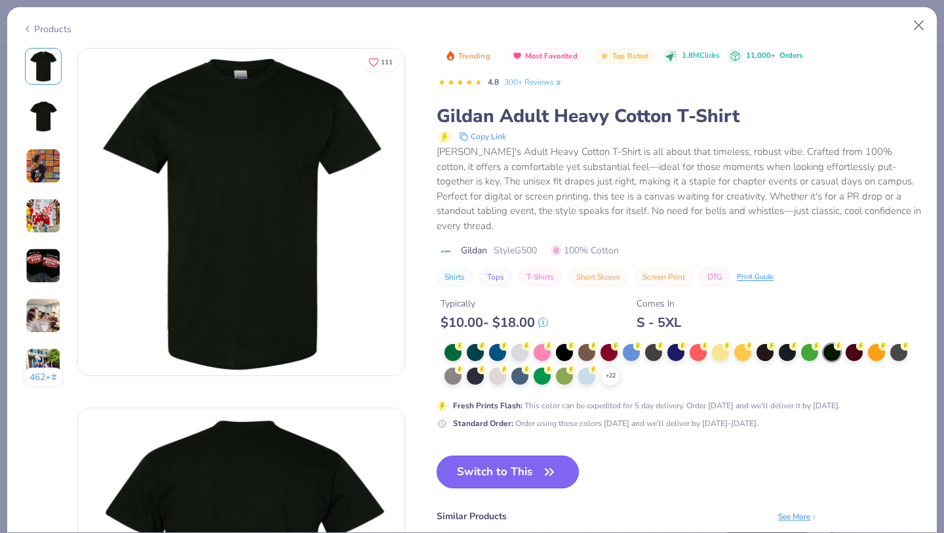
click at [518, 456] on button "Switch to This" at bounding box center [508, 471] width 142 height 33
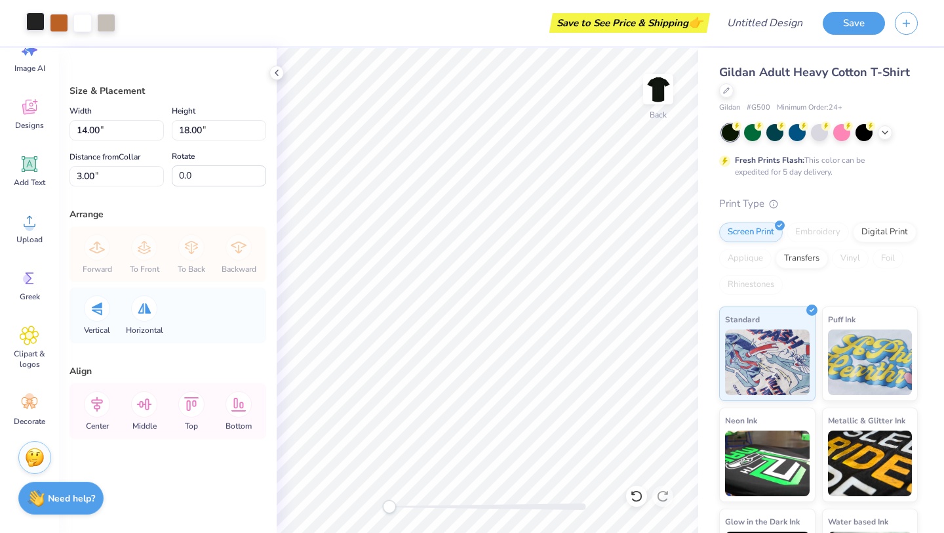
click at [36, 25] on div at bounding box center [35, 21] width 18 height 18
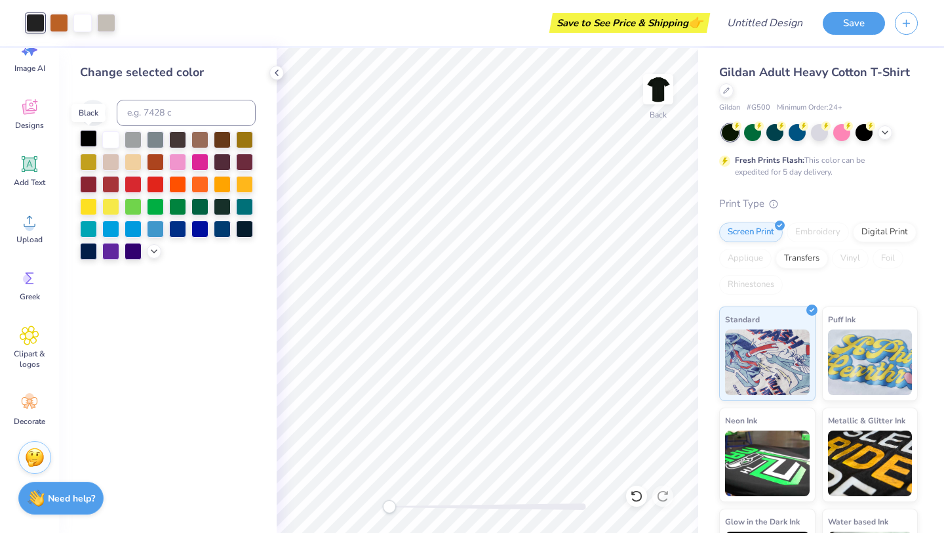
click at [84, 138] on div at bounding box center [88, 138] width 17 height 17
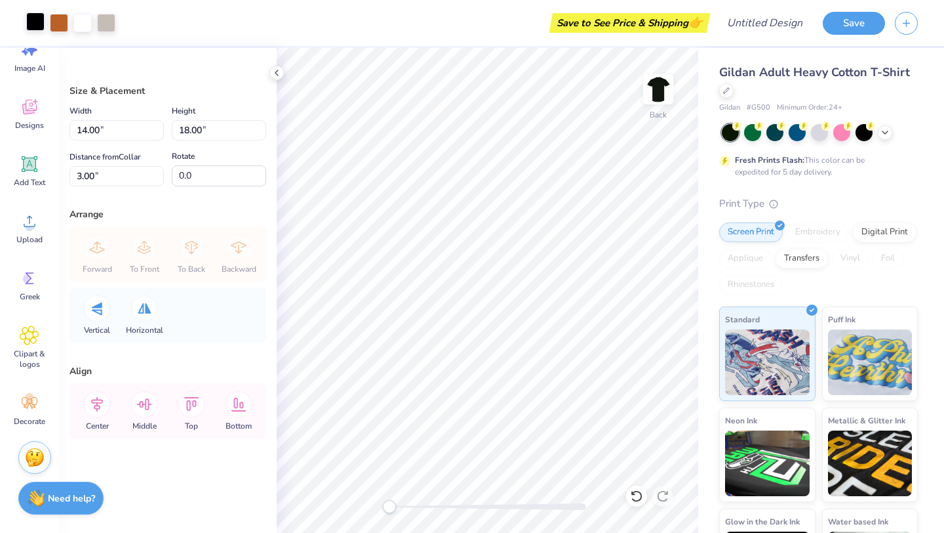
click at [30, 26] on div at bounding box center [35, 21] width 18 height 18
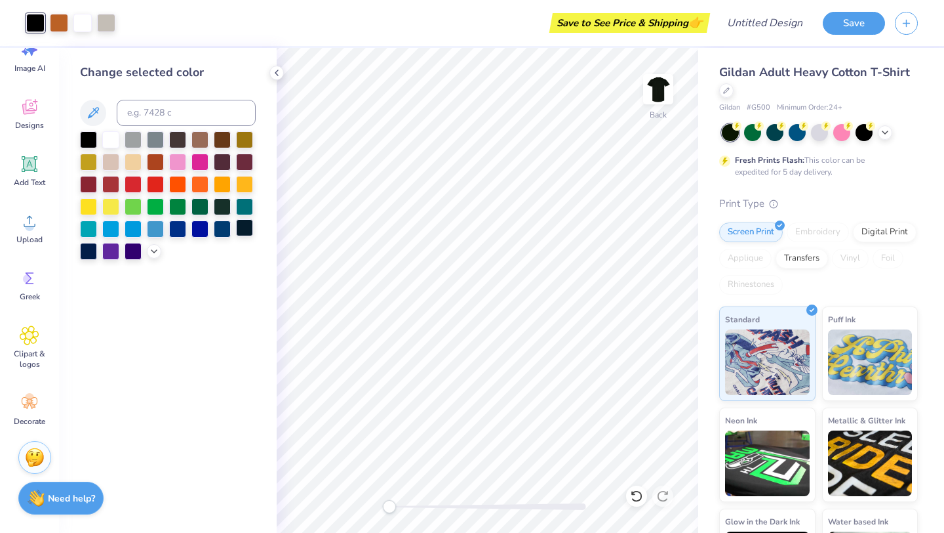
click at [251, 228] on div at bounding box center [244, 227] width 17 height 17
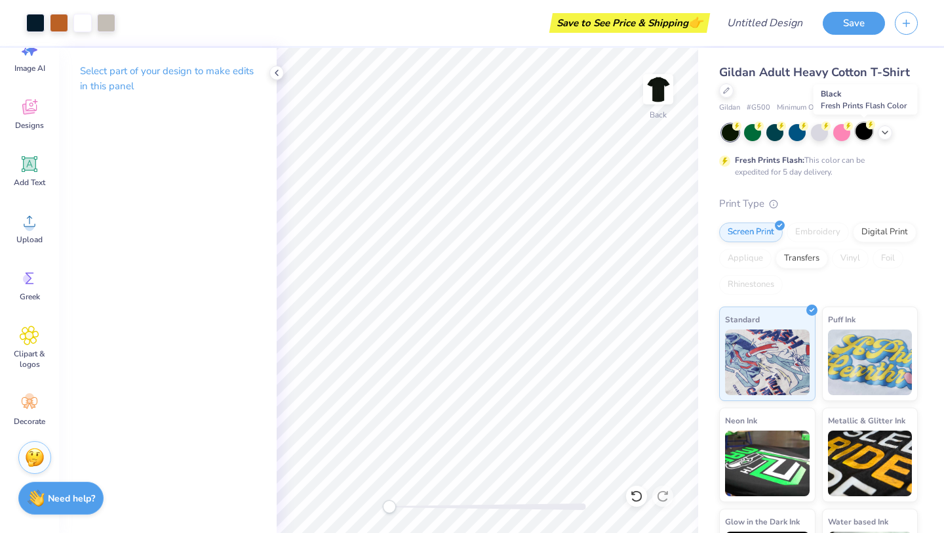
click at [868, 130] on div at bounding box center [864, 131] width 17 height 17
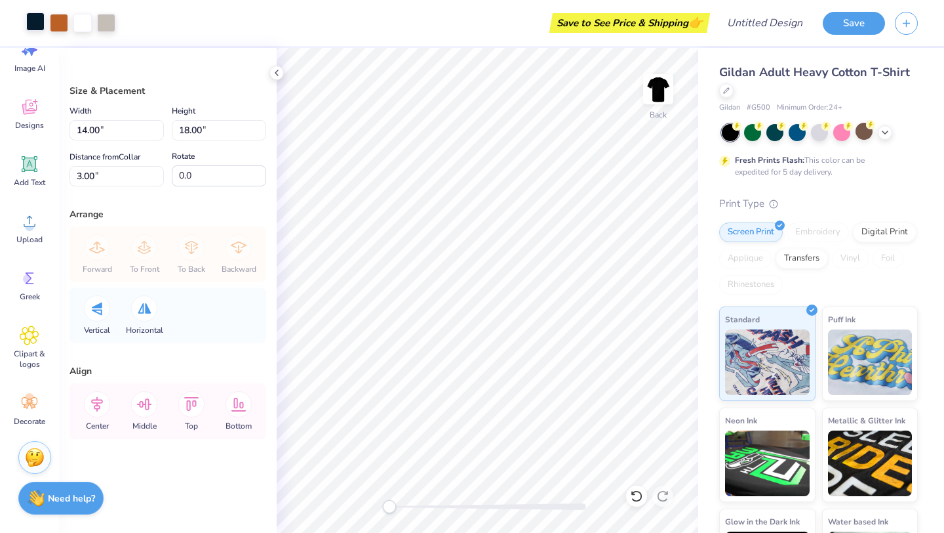
click at [30, 17] on div at bounding box center [35, 21] width 18 height 18
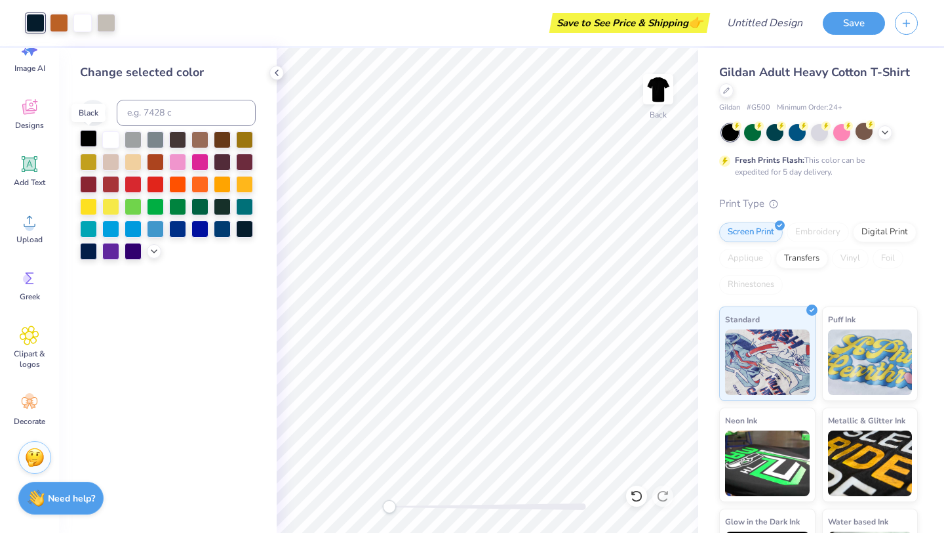
click at [90, 145] on div at bounding box center [88, 138] width 17 height 17
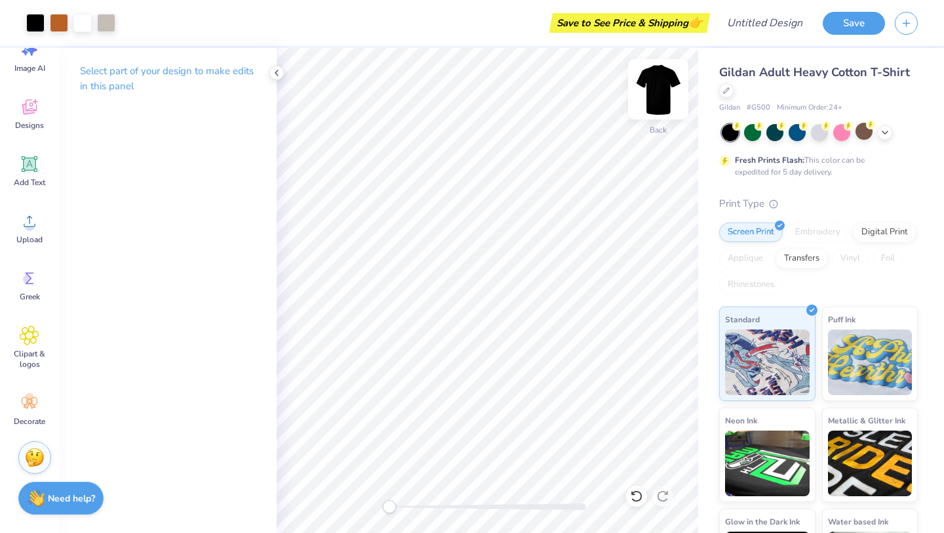
click at [662, 92] on img at bounding box center [658, 89] width 52 height 52
click at [663, 98] on img at bounding box center [658, 89] width 52 height 52
click at [277, 71] on polyline at bounding box center [276, 72] width 3 height 5
click at [275, 71] on icon at bounding box center [277, 73] width 10 height 10
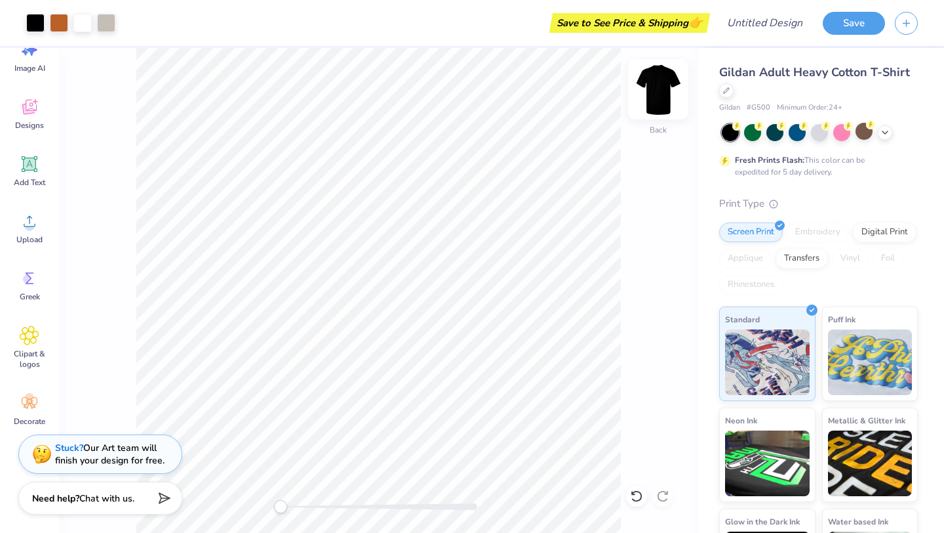
click at [664, 92] on img at bounding box center [658, 89] width 52 height 52
click at [664, 92] on img at bounding box center [658, 89] width 26 height 26
click at [731, 94] on div at bounding box center [726, 89] width 14 height 14
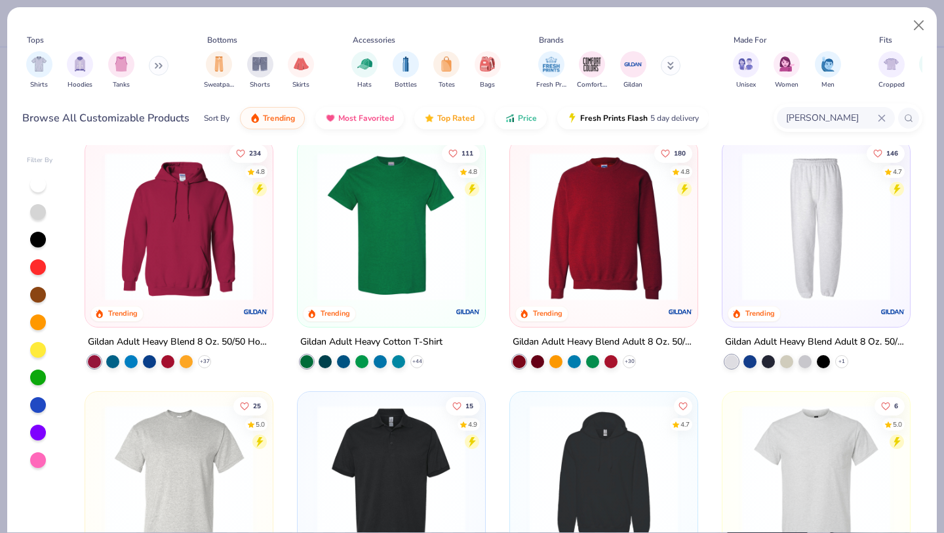
scroll to position [12, 0]
click at [419, 363] on icon at bounding box center [417, 362] width 10 height 10
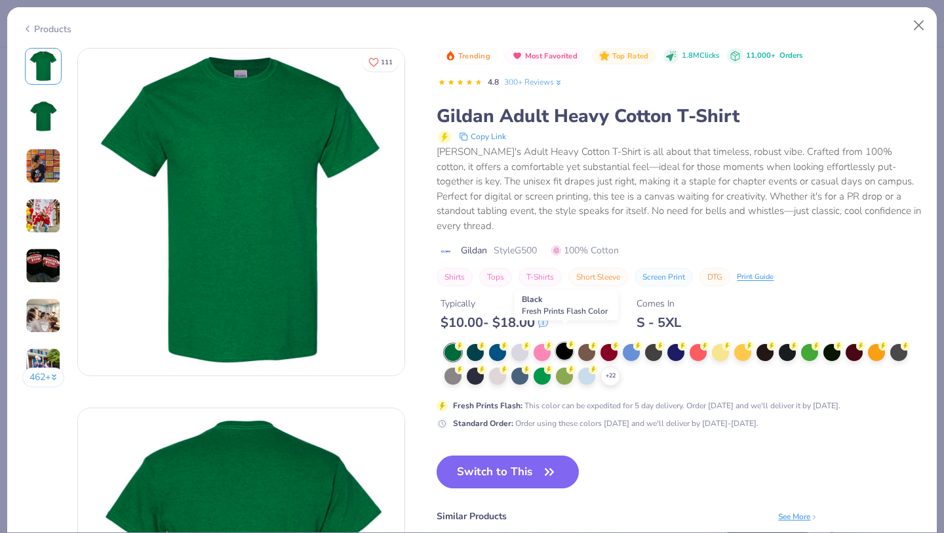
click at [567, 340] on icon at bounding box center [571, 344] width 9 height 9
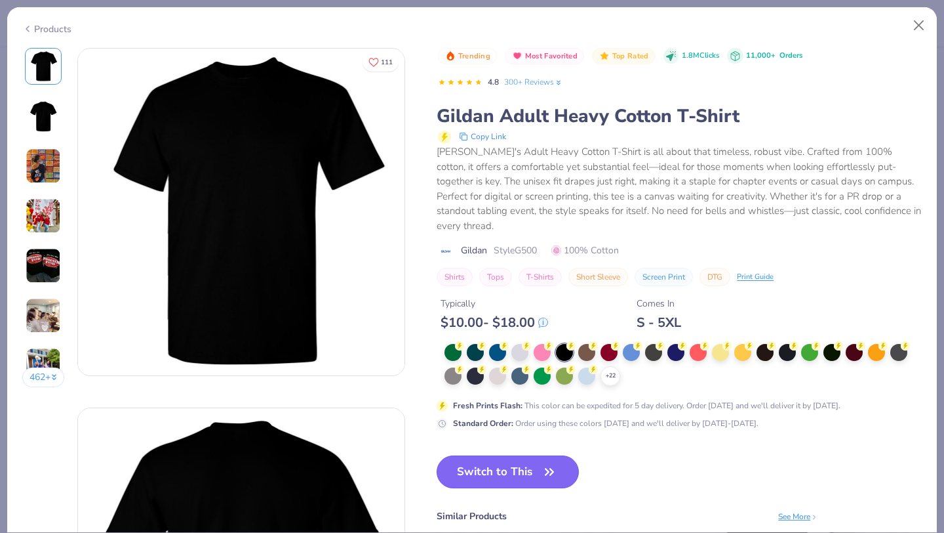
click at [504, 455] on button "Switch to This" at bounding box center [508, 471] width 142 height 33
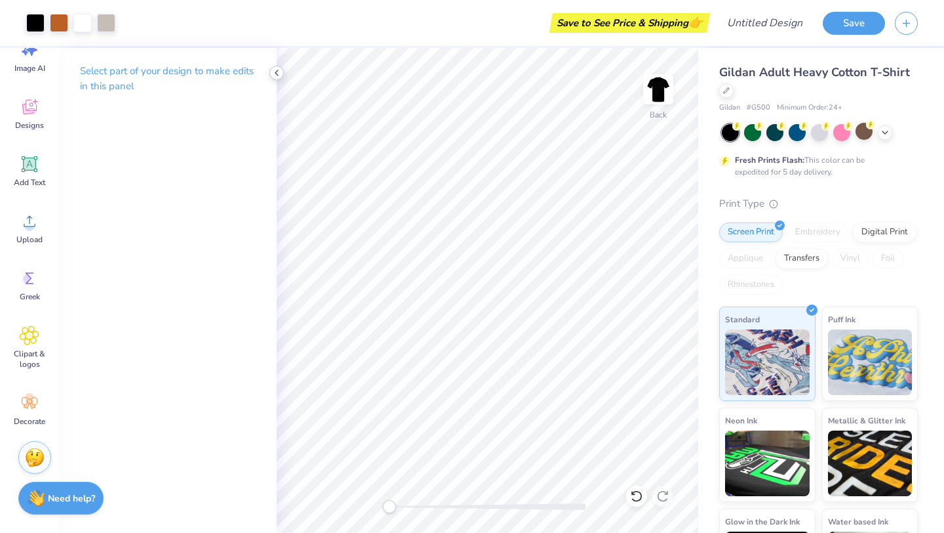
click at [273, 73] on icon at bounding box center [277, 73] width 10 height 10
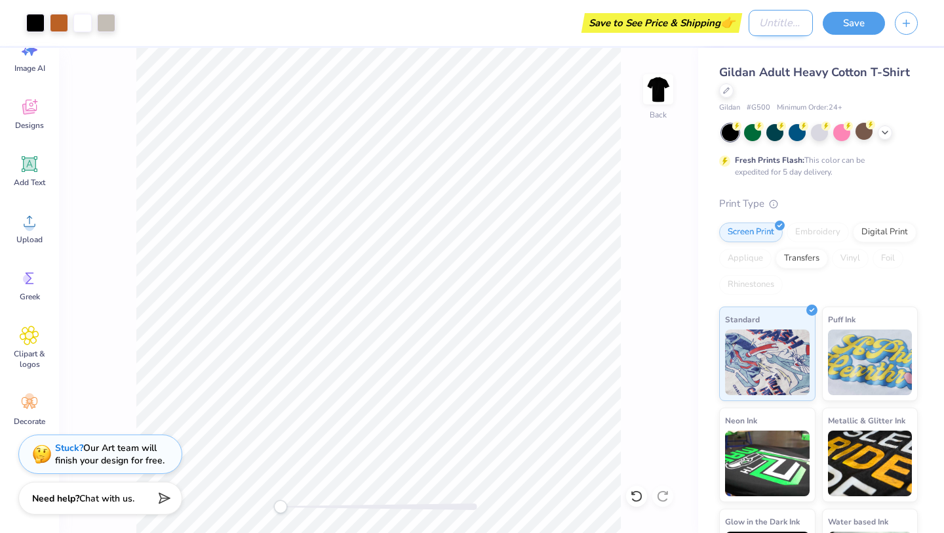
click at [777, 25] on input "Design Title" at bounding box center [781, 23] width 64 height 26
type input "Jailbreak"
click at [829, 18] on button "Save" at bounding box center [854, 21] width 62 height 23
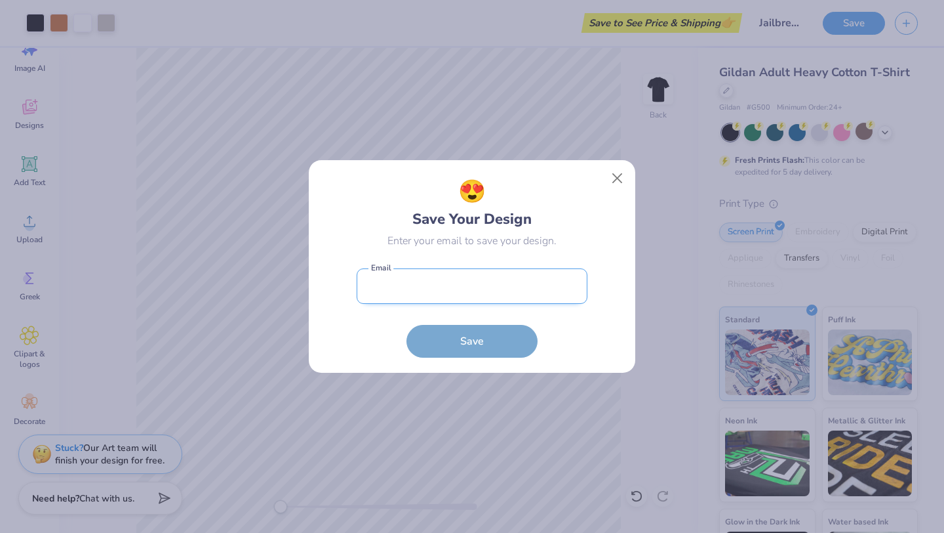
click at [526, 279] on input "email" at bounding box center [472, 286] width 231 height 36
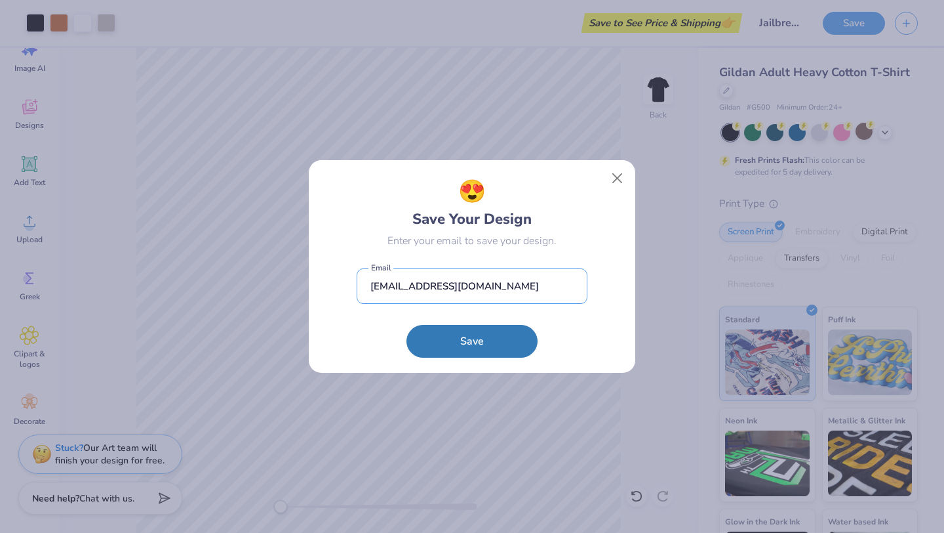
type input "cdixon123@me.com"
click at [510, 360] on div "😍 Save Your Design Enter your email to save your design. cdixon123@me.com Email…" at bounding box center [472, 266] width 327 height 212
click at [519, 343] on button "Save" at bounding box center [472, 337] width 131 height 33
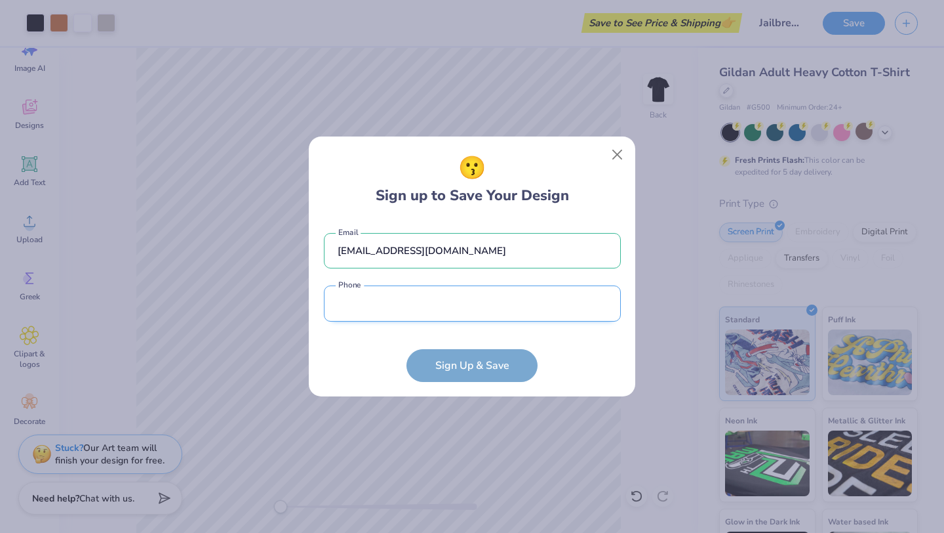
click at [521, 315] on input "tel" at bounding box center [472, 303] width 297 height 36
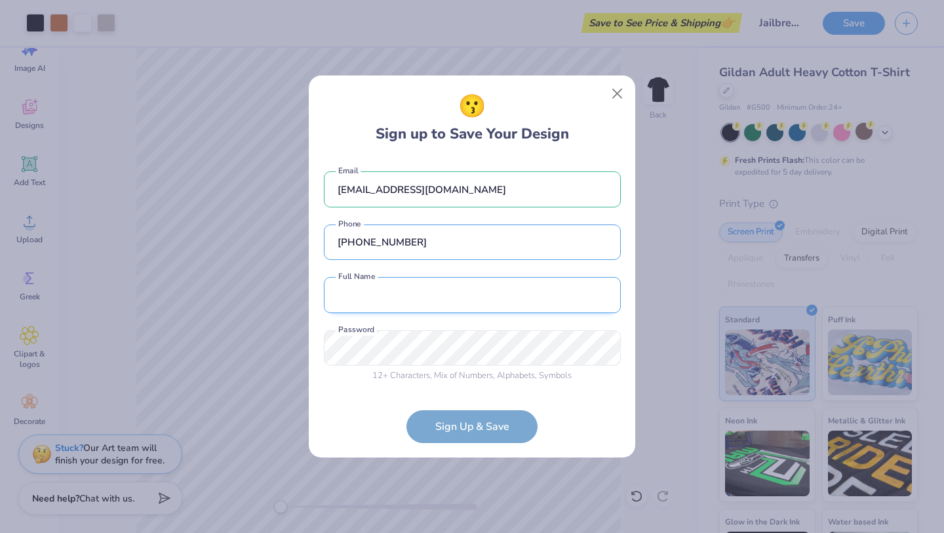
type input "(410) 841-9082"
click at [524, 307] on input "text" at bounding box center [472, 295] width 297 height 36
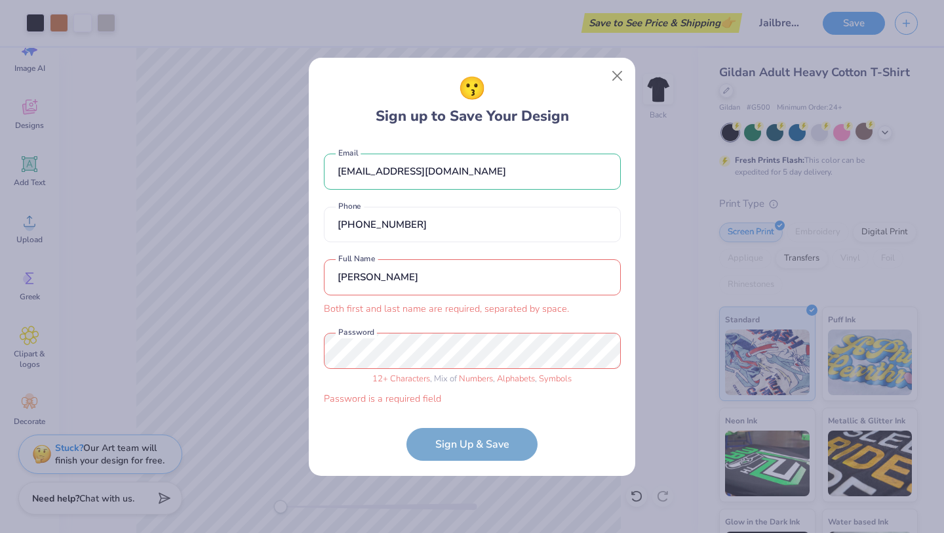
drag, startPoint x: 399, startPoint y: 286, endPoint x: 299, endPoint y: 285, distance: 99.7
click at [299, 285] on div "😗 Sign up to Save Your Design cdixon123@me.com Email (410) 841-9082 Phone chloe…" at bounding box center [472, 266] width 944 height 533
drag, startPoint x: 411, startPoint y: 272, endPoint x: 316, endPoint y: 269, distance: 94.5
click at [316, 269] on div "😗 Sign up to Save Your Design cdixon123@me.com Email (410) 841-9082 Phone chloe…" at bounding box center [472, 267] width 327 height 418
type input "c"
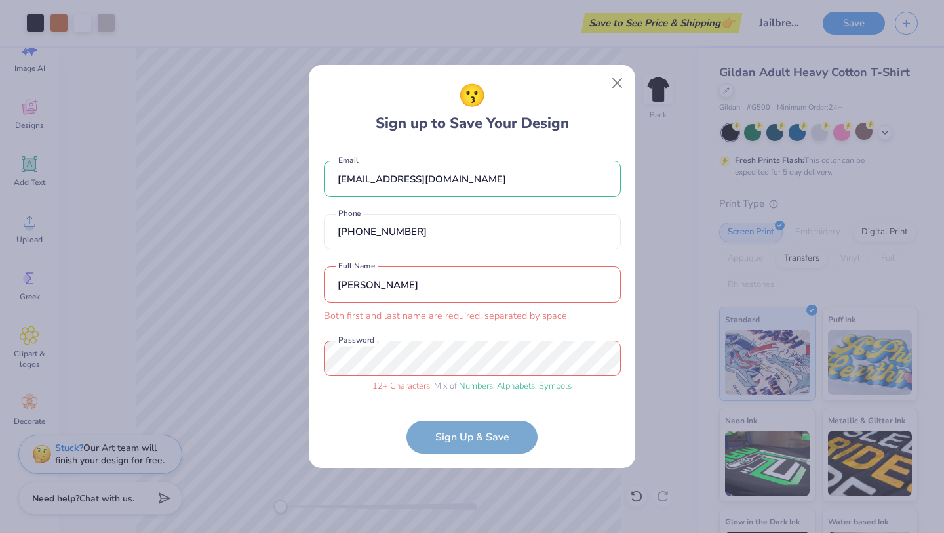
click at [404, 279] on input "[PERSON_NAME]" at bounding box center [472, 284] width 297 height 36
click at [365, 287] on input "[PERSON_NAME]" at bounding box center [472, 284] width 297 height 36
click at [460, 440] on form "cdixon123@me.com Email (410) 841-9082 Phone Chloe Dixon Both first and last nam…" at bounding box center [472, 300] width 297 height 305
click at [312, 353] on div "😗 Sign up to Save Your Design cdixon123@me.com Email (410) 841-9082 Phone Chloe…" at bounding box center [472, 266] width 327 height 403
click at [386, 281] on input "[PERSON_NAME]" at bounding box center [472, 284] width 297 height 36
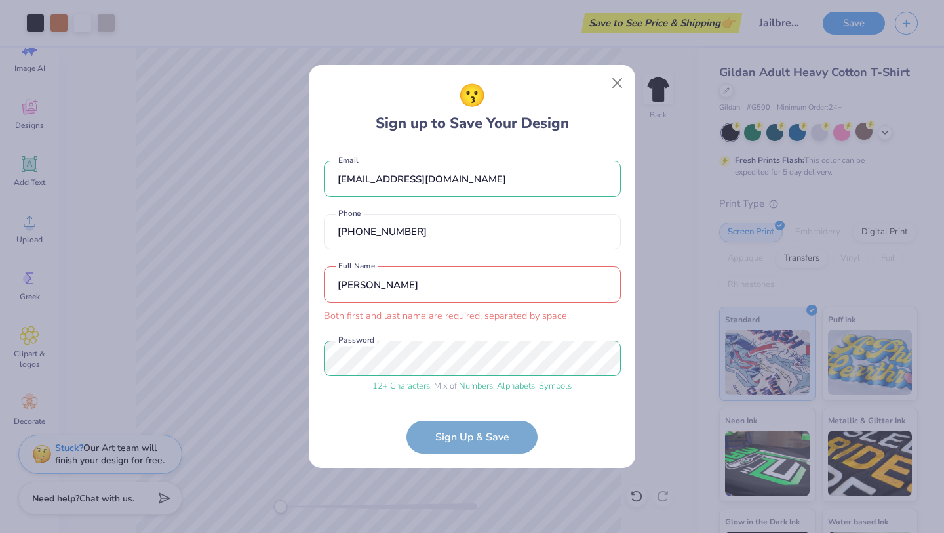
drag, startPoint x: 401, startPoint y: 281, endPoint x: 371, endPoint y: 279, distance: 30.2
click at [371, 280] on input "[PERSON_NAME]" at bounding box center [472, 284] width 297 height 36
type input "C"
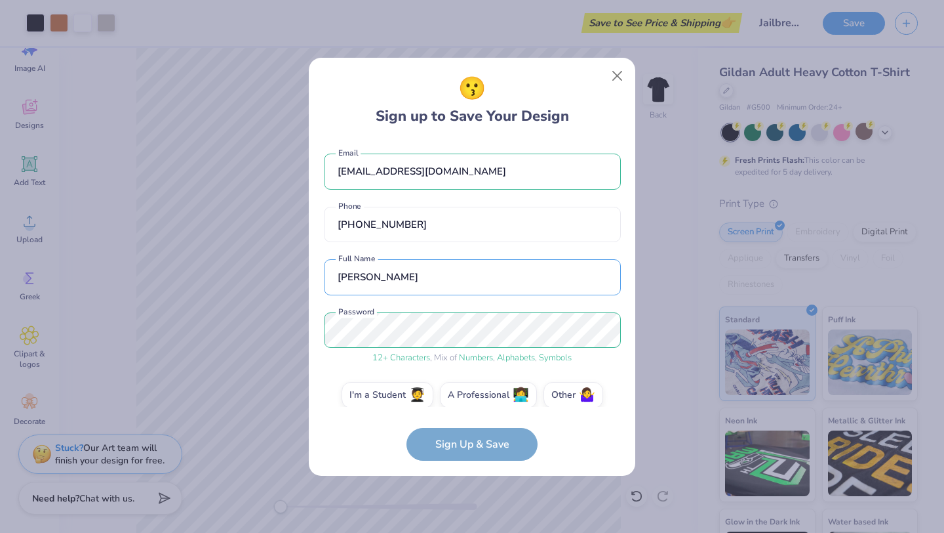
type input "[PERSON_NAME]"
click at [376, 424] on form "cdixon123@me.com Email (410) 841-9082 Phone Chloe Dixon Full Name 12 + Characte…" at bounding box center [472, 300] width 297 height 320
click at [396, 392] on label "I'm a Student 🧑‍🎓" at bounding box center [388, 393] width 92 height 26
click at [468, 394] on input "I'm a Student 🧑‍🎓" at bounding box center [472, 398] width 9 height 9
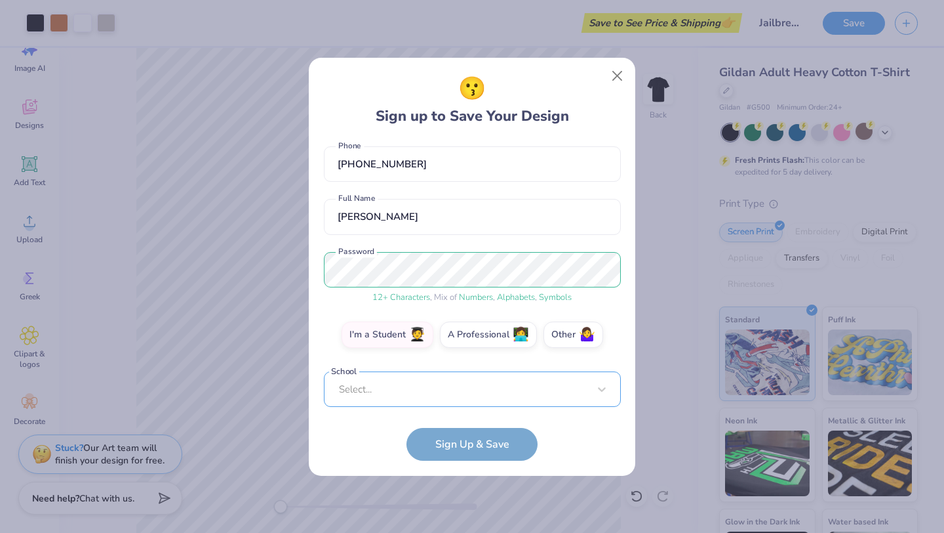
click at [450, 386] on div "Select..." at bounding box center [472, 389] width 297 height 36
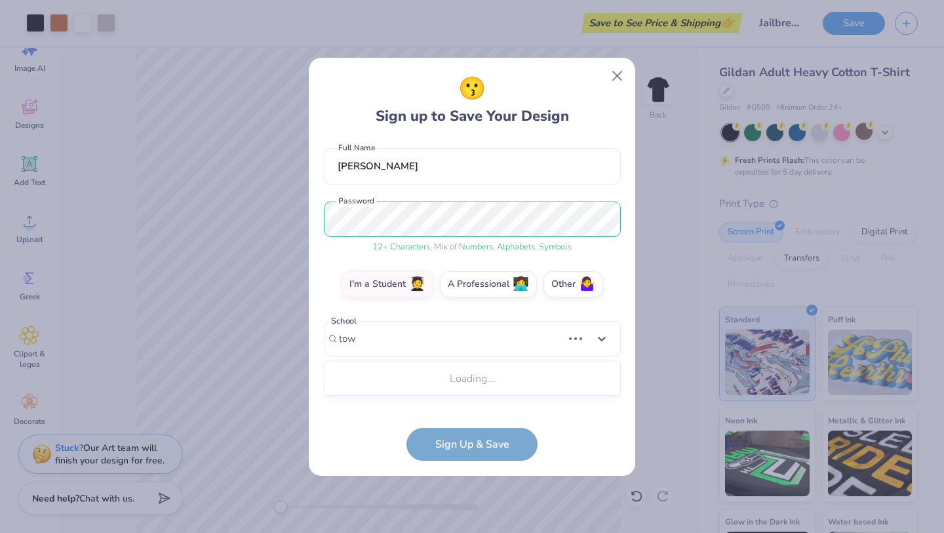
scroll to position [99, 0]
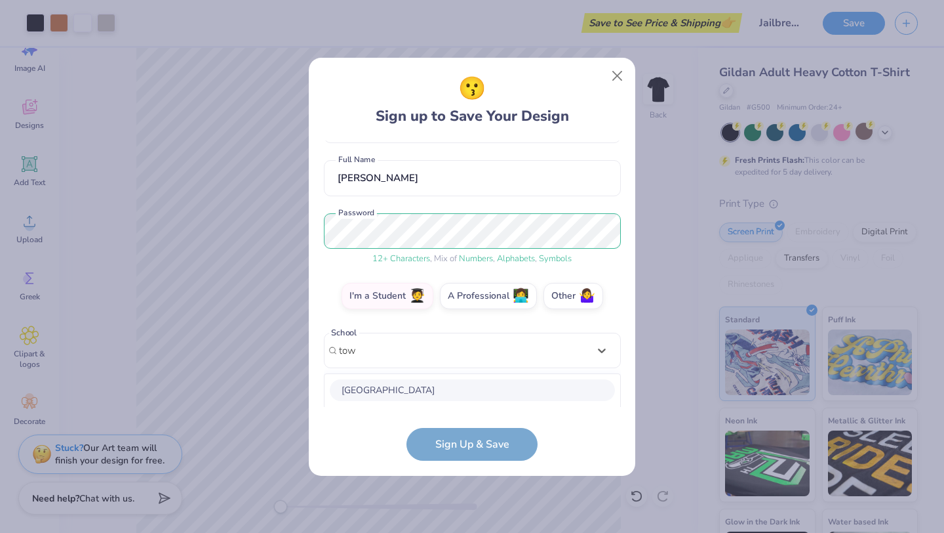
click at [461, 387] on div "[GEOGRAPHIC_DATA]" at bounding box center [472, 390] width 285 height 22
type input "tow"
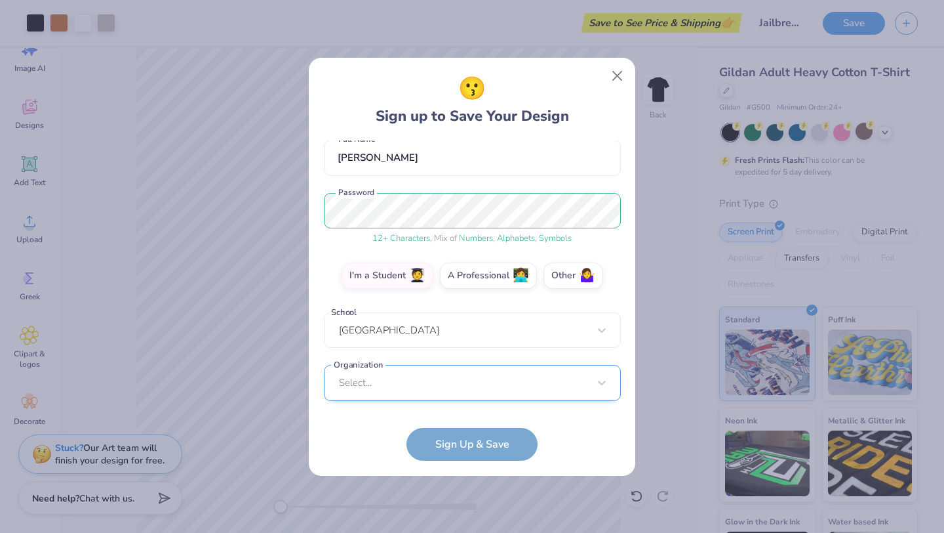
click at [486, 386] on div "Select..." at bounding box center [472, 383] width 297 height 36
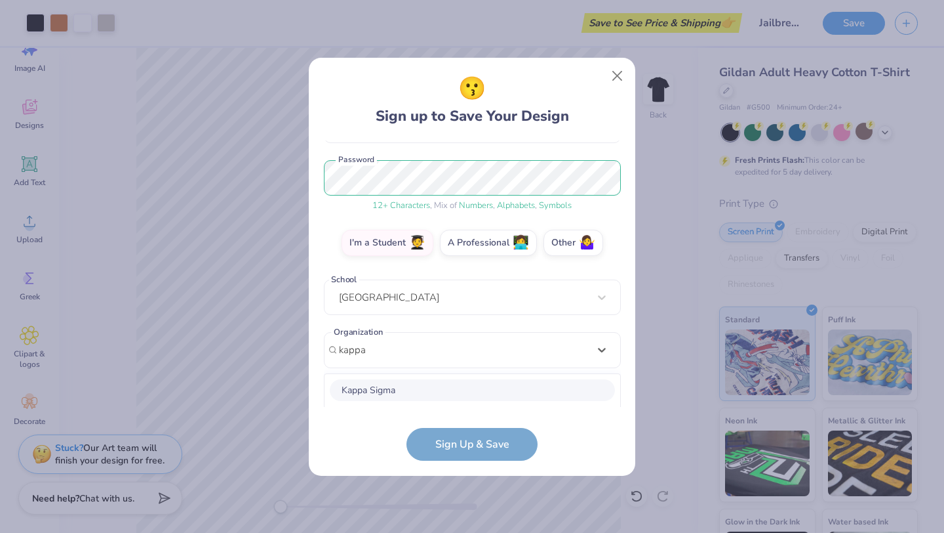
scroll to position [316, 0]
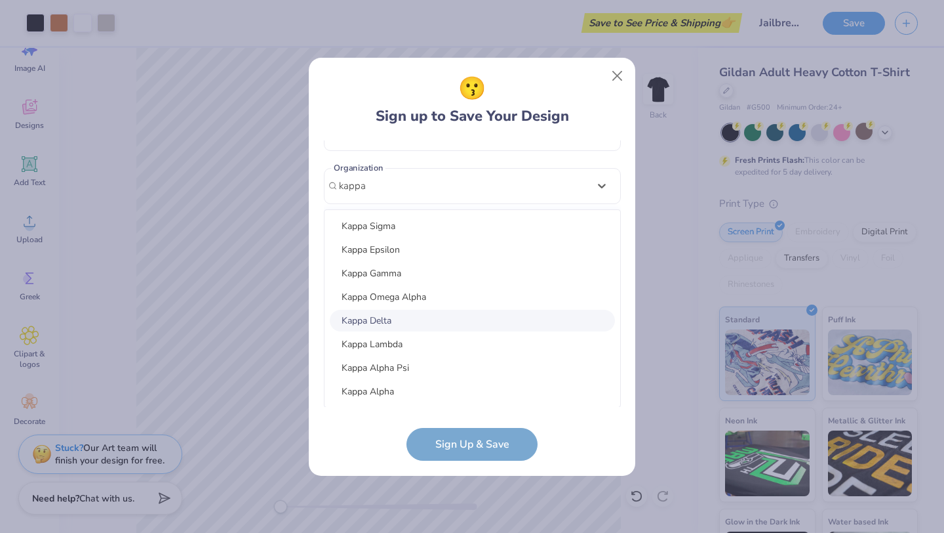
click at [425, 317] on div "Kappa Delta" at bounding box center [472, 321] width 285 height 22
type input "kappa"
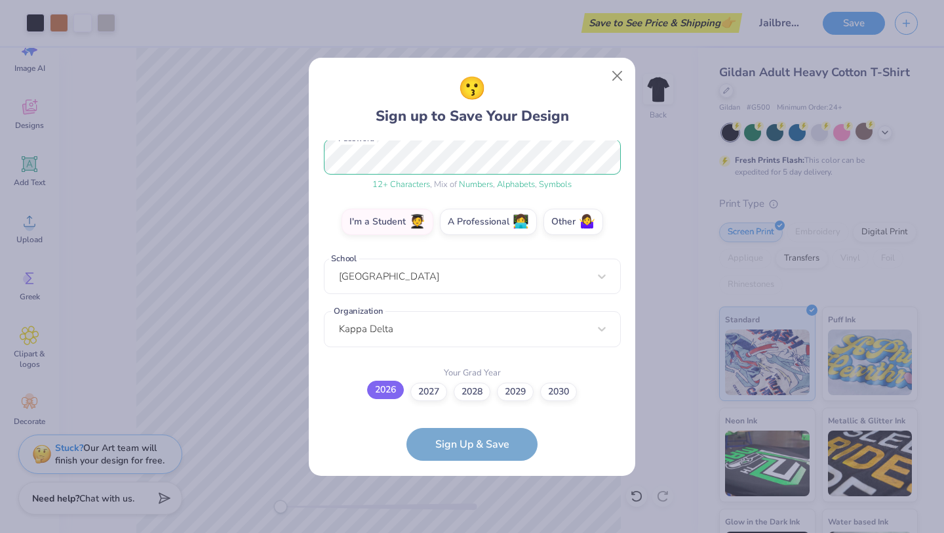
click at [395, 392] on label "2026" at bounding box center [385, 389] width 37 height 18
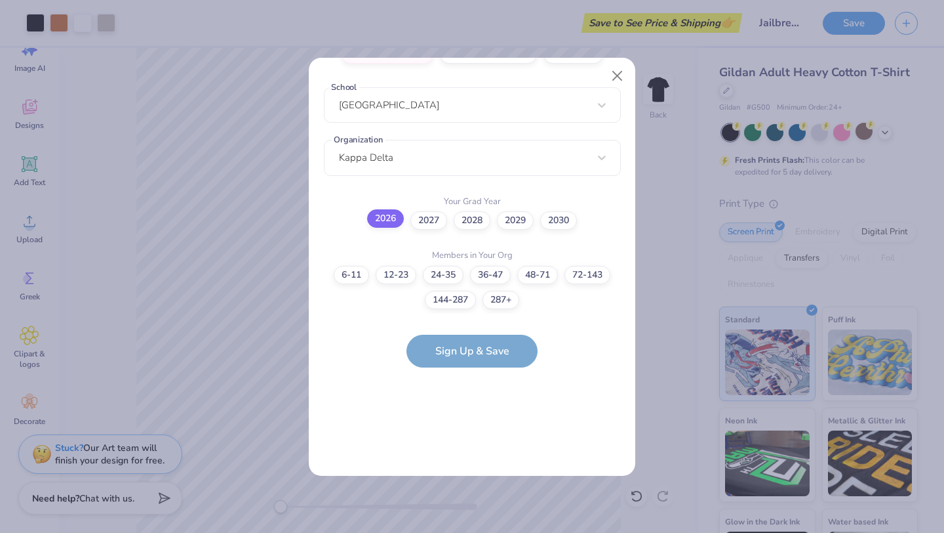
scroll to position [0, 0]
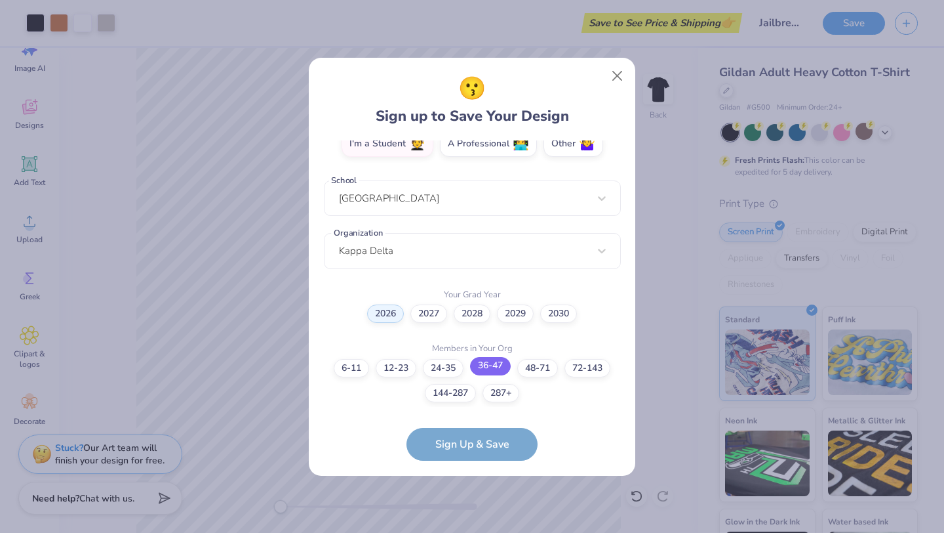
click at [501, 369] on label "36-47" at bounding box center [490, 366] width 41 height 18
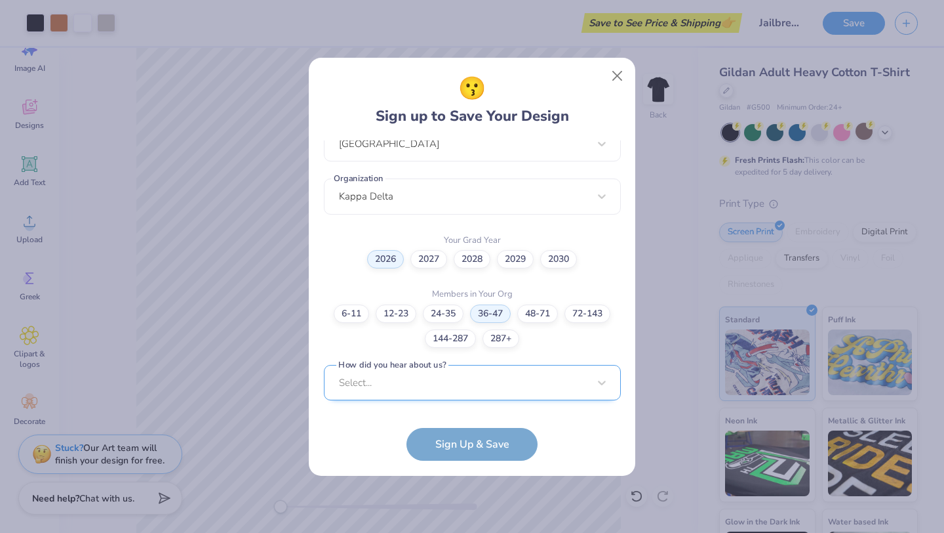
click at [498, 378] on div "Select..." at bounding box center [472, 383] width 297 height 36
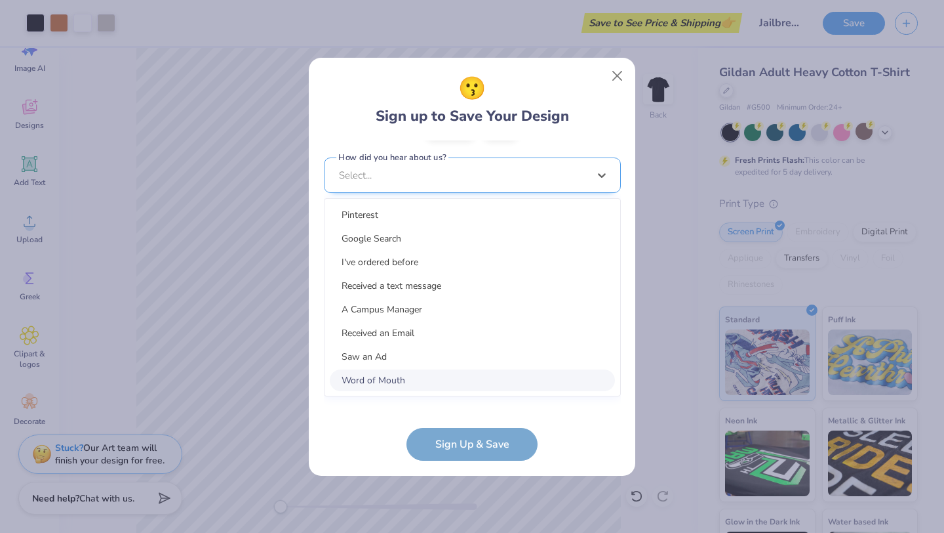
scroll to position [501, 0]
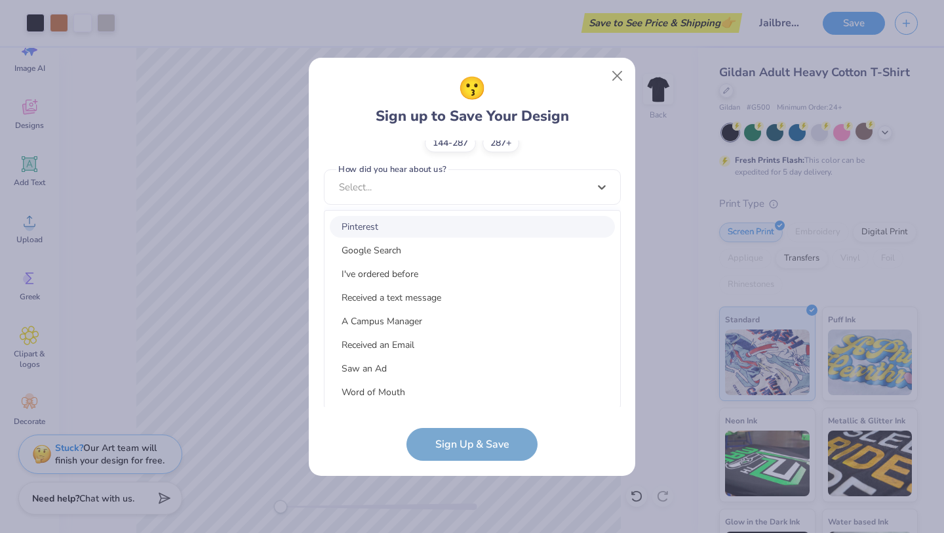
click at [586, 187] on div "cdixon123@me.com Email (410) 841-9082 Phone Chloe Dixon Full Name 12 + Characte…" at bounding box center [472, 273] width 297 height 266
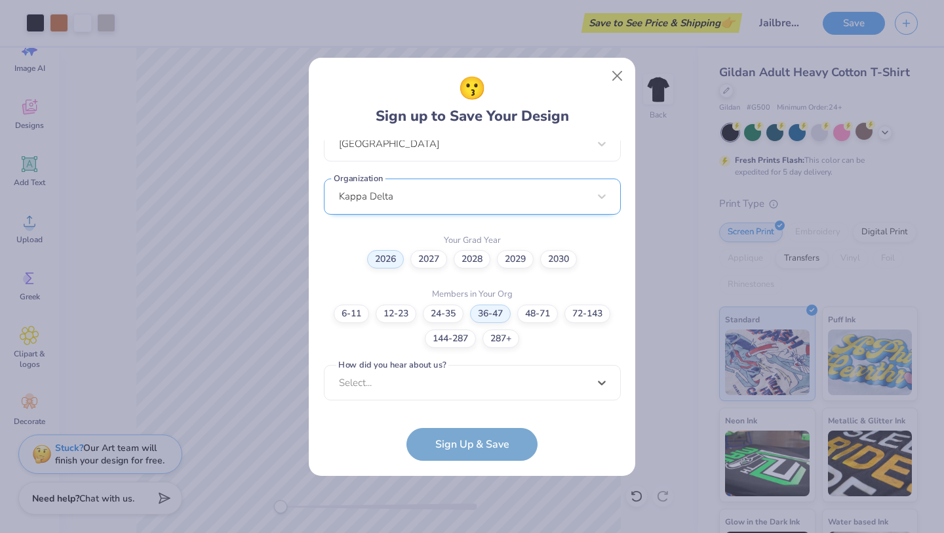
scroll to position [304, 0]
click at [485, 447] on form "cdixon123@me.com Email (410) 841-9082 Phone Chloe Dixon Full Name 12 + Characte…" at bounding box center [472, 300] width 297 height 320
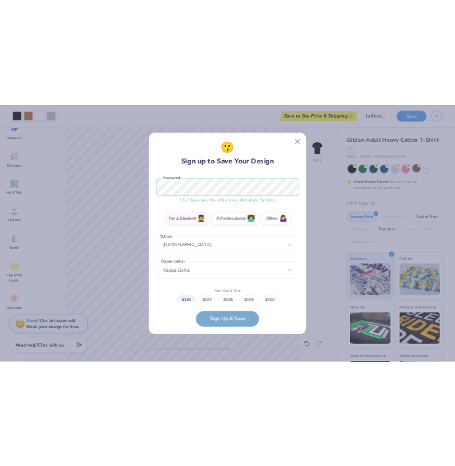
scroll to position [0, 0]
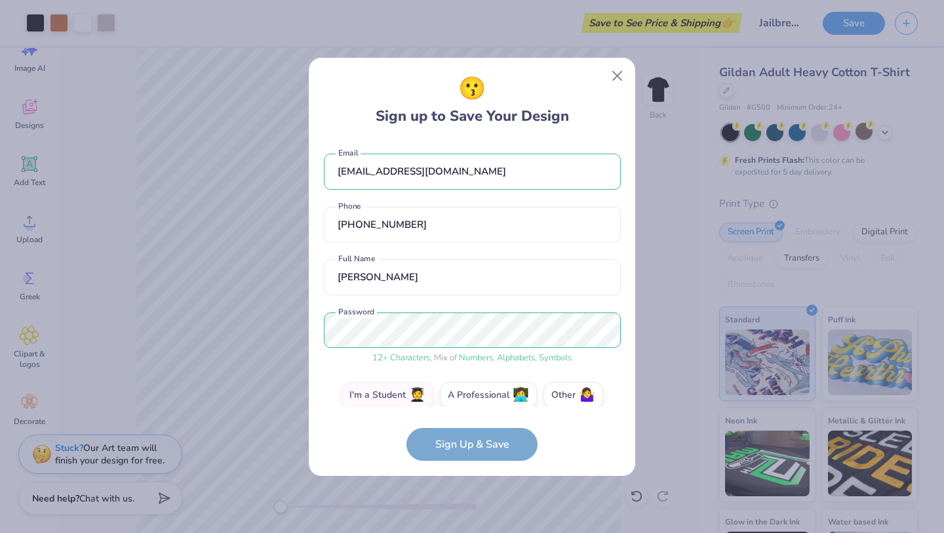
click at [653, 237] on div "😗 Sign up to Save Your Design cdixon123@me.com Email (410) 841-9082 Phone Chloe…" at bounding box center [472, 266] width 944 height 533
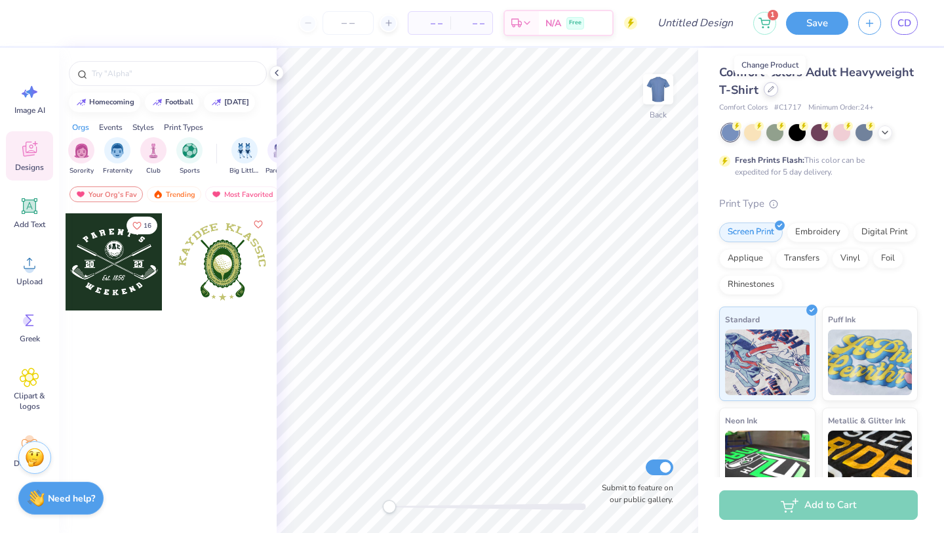
click at [767, 92] on div at bounding box center [771, 89] width 14 height 14
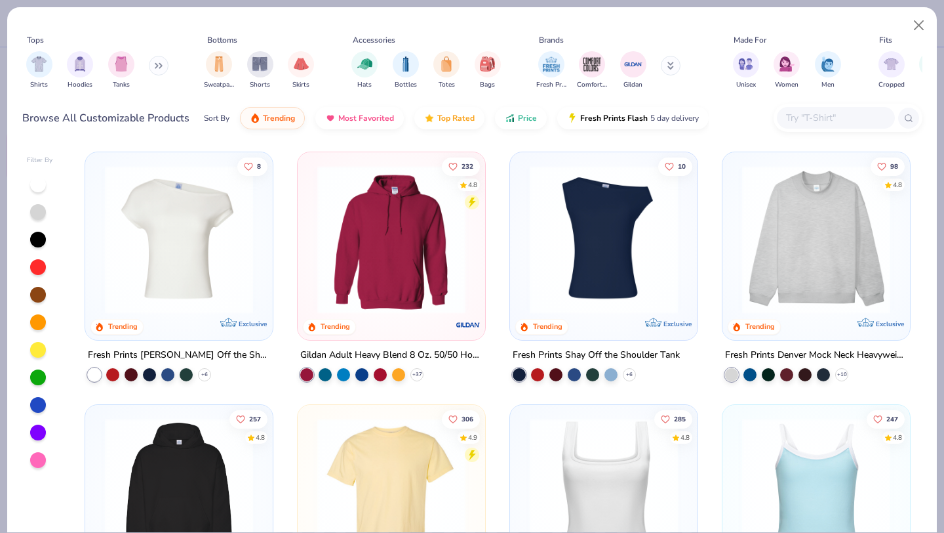
click at [797, 117] on input "text" at bounding box center [835, 117] width 101 height 15
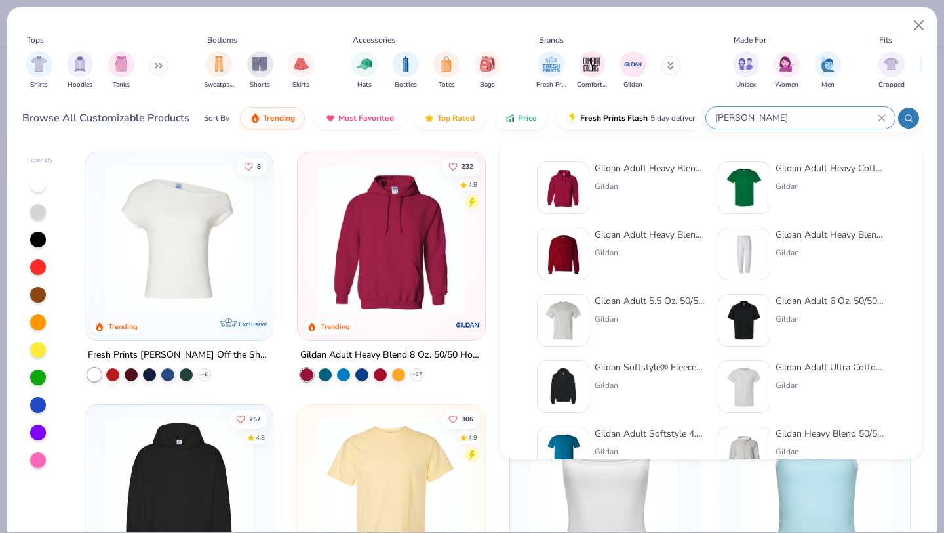
type input "[PERSON_NAME]"
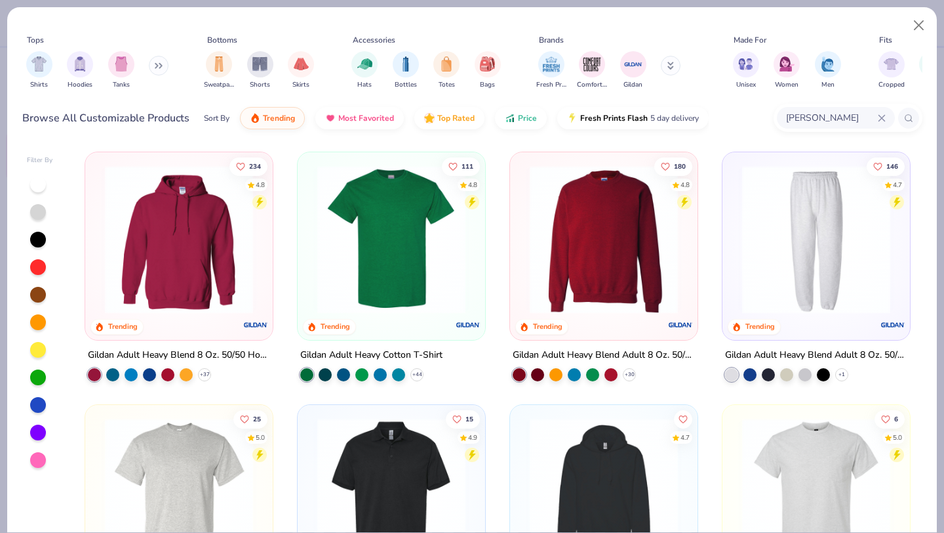
click at [422, 254] on img at bounding box center [391, 239] width 161 height 148
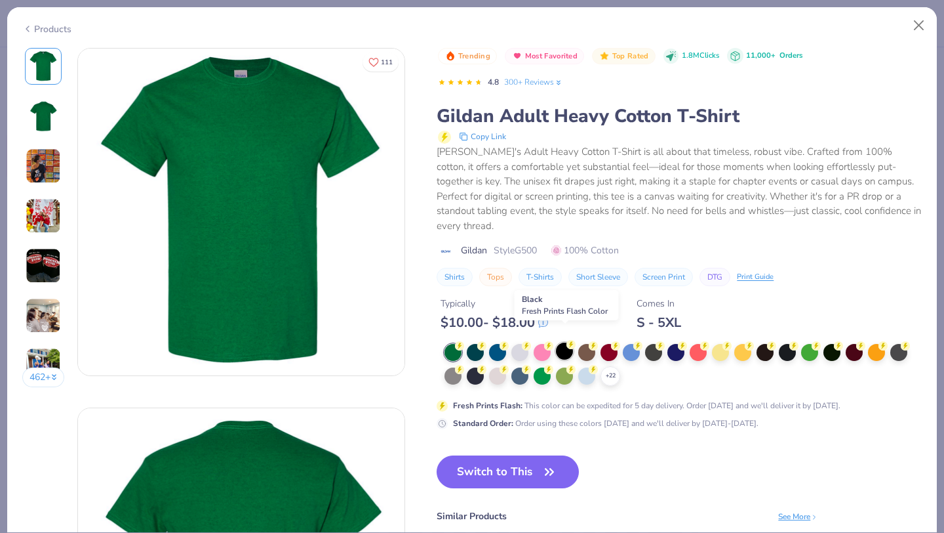
click at [565, 342] on div at bounding box center [564, 350] width 17 height 17
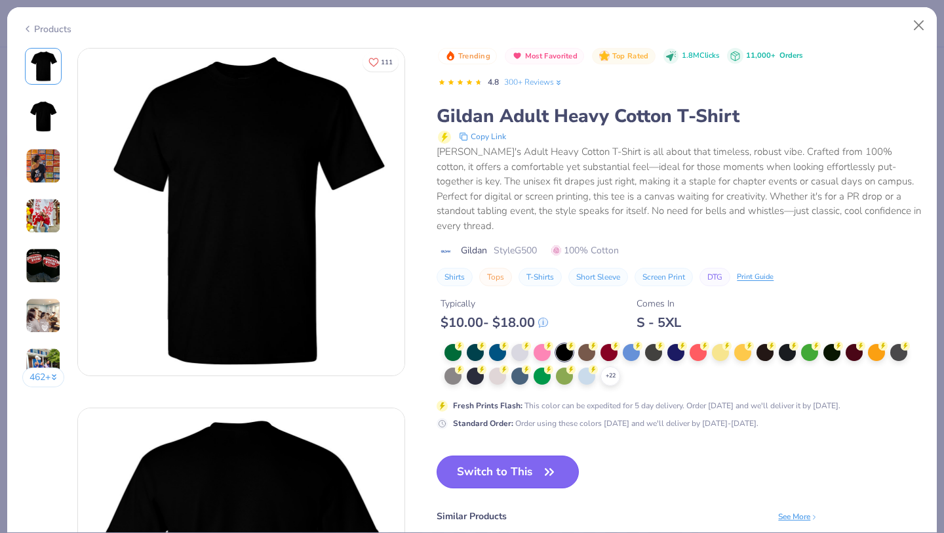
click at [521, 455] on button "Switch to This" at bounding box center [508, 471] width 142 height 33
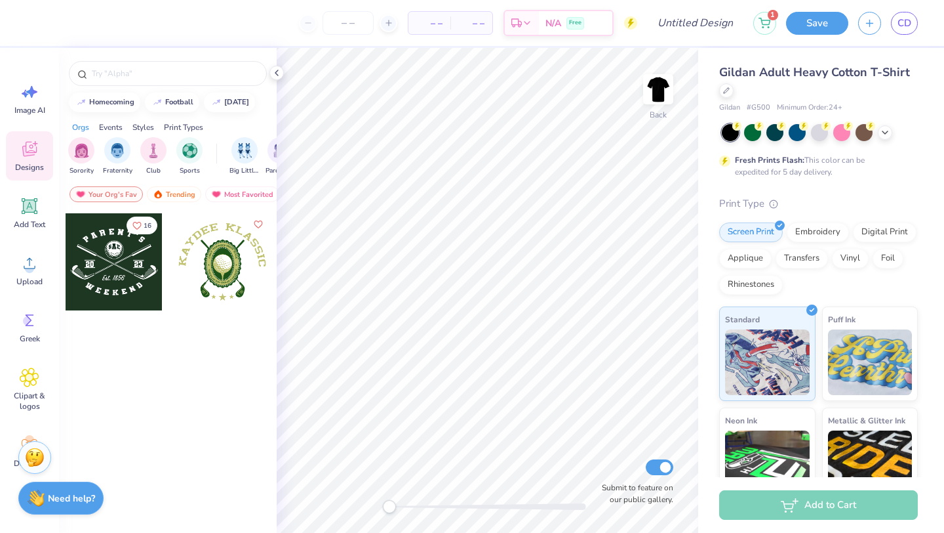
scroll to position [126, 0]
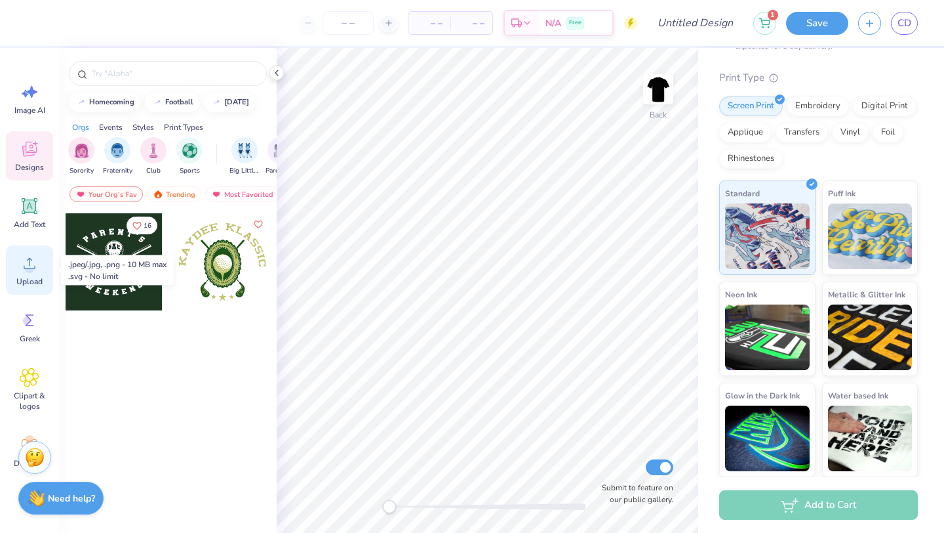
click at [26, 256] on icon at bounding box center [30, 263] width 20 height 20
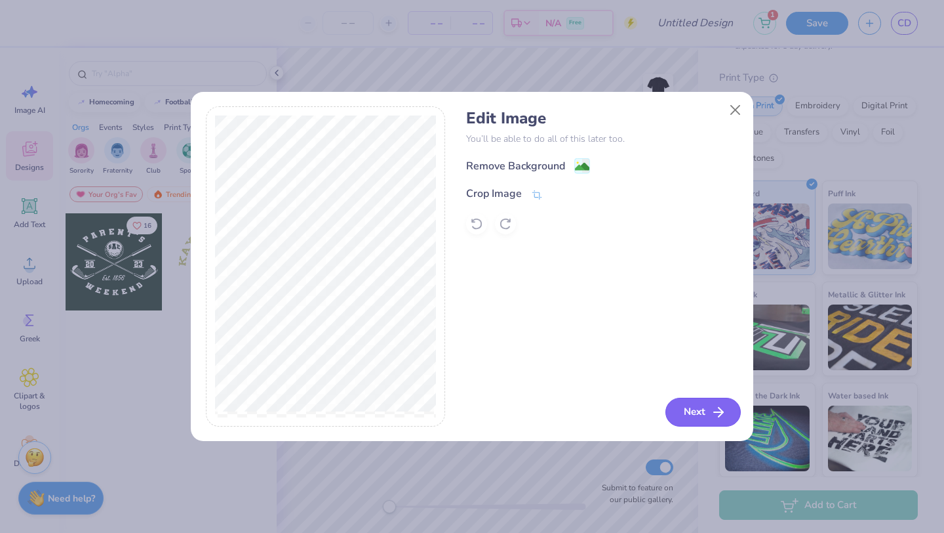
click at [701, 411] on button "Next" at bounding box center [703, 411] width 75 height 29
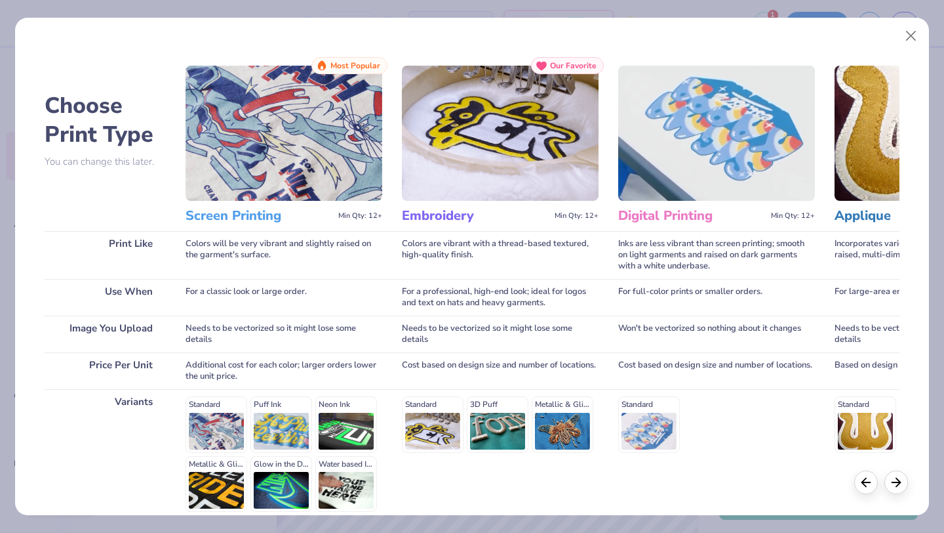
scroll to position [121, 0]
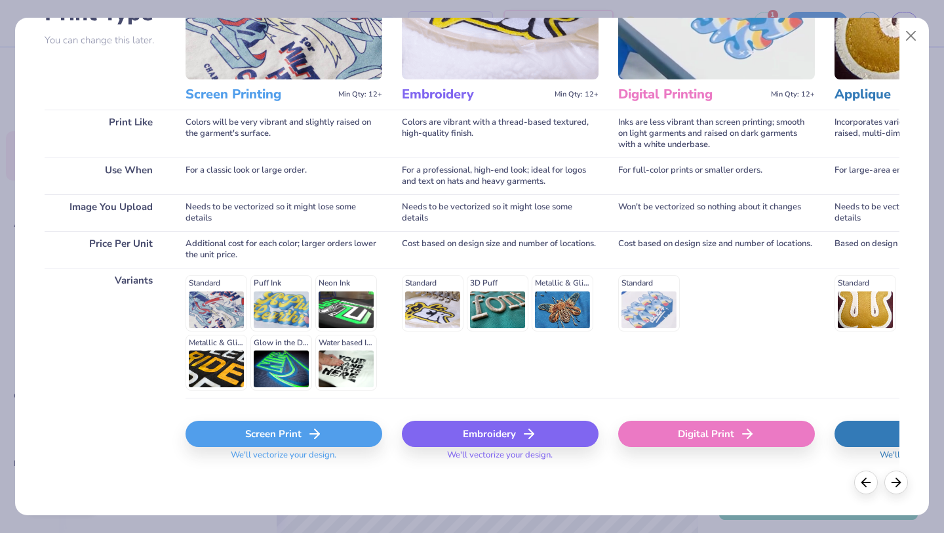
click at [301, 428] on div "Screen Print" at bounding box center [284, 433] width 197 height 26
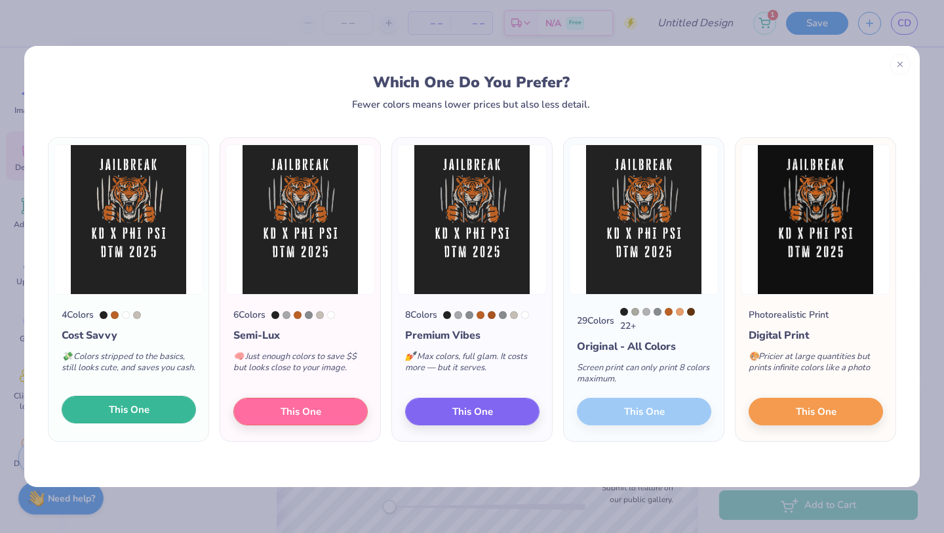
click at [143, 416] on span "This One" at bounding box center [129, 409] width 41 height 15
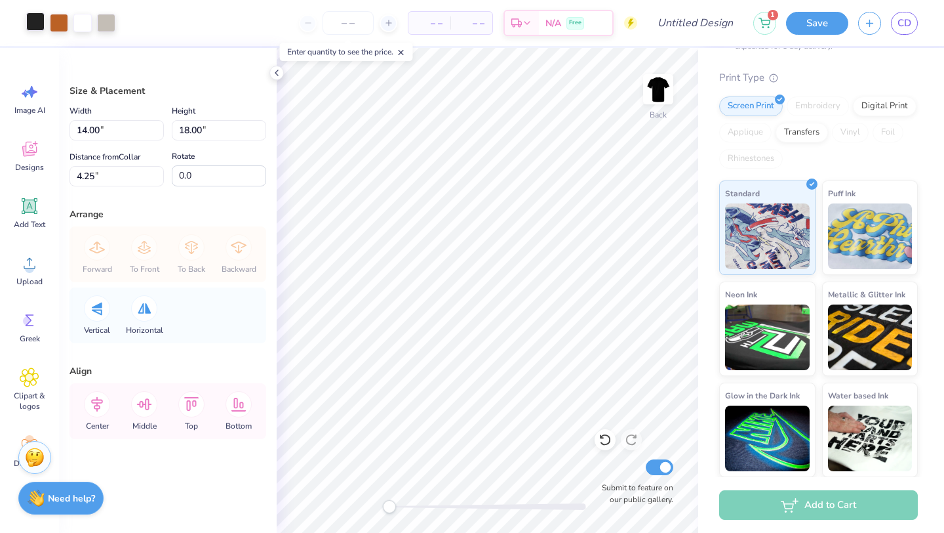
click at [31, 20] on div at bounding box center [35, 21] width 18 height 18
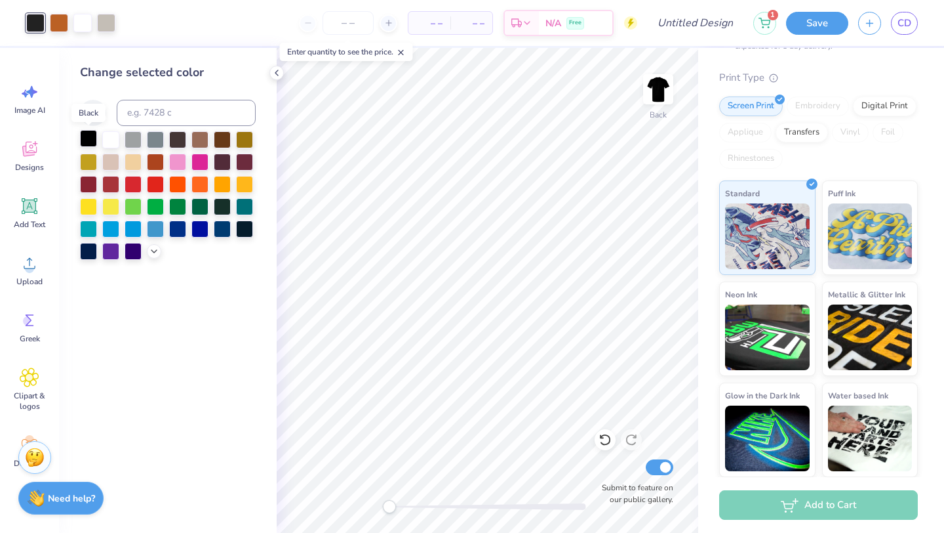
click at [89, 141] on div at bounding box center [88, 138] width 17 height 17
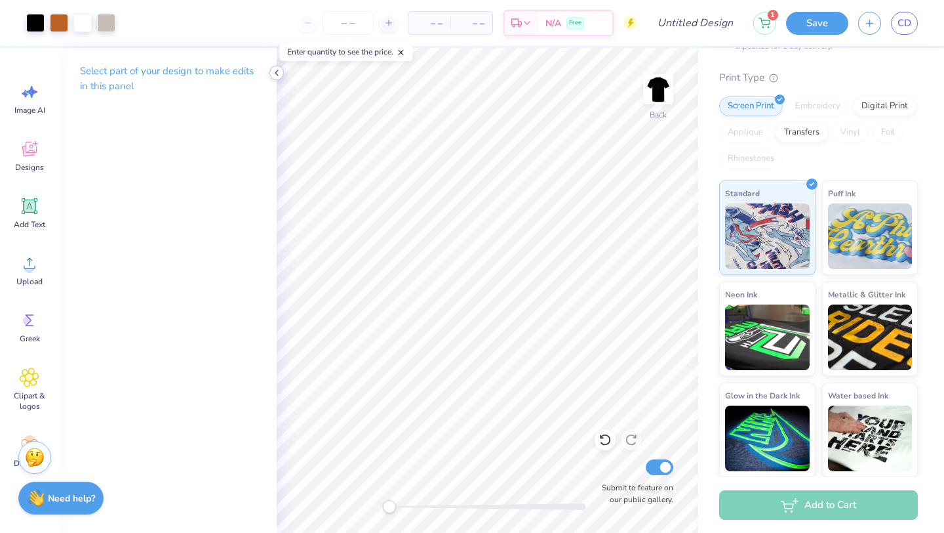
click at [279, 71] on icon at bounding box center [277, 73] width 10 height 10
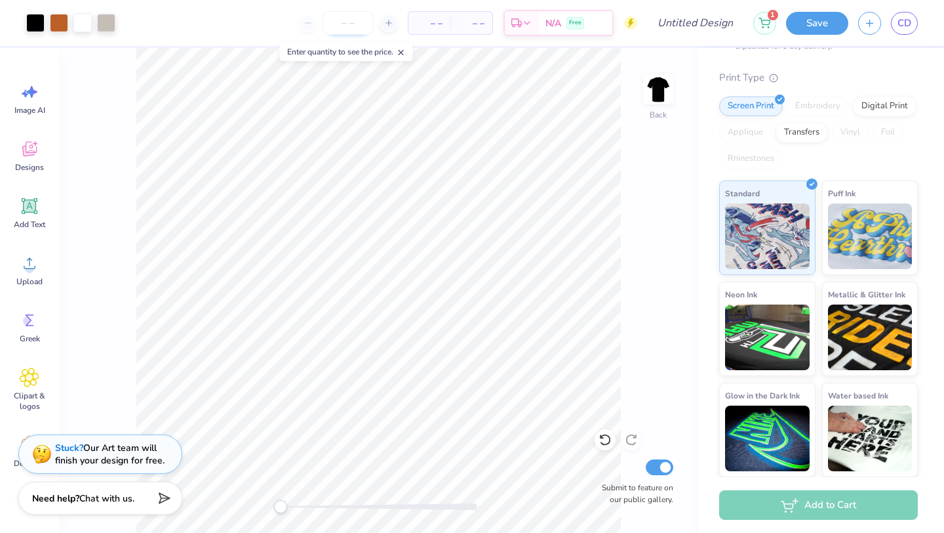
click at [353, 24] on input "number" at bounding box center [348, 23] width 51 height 24
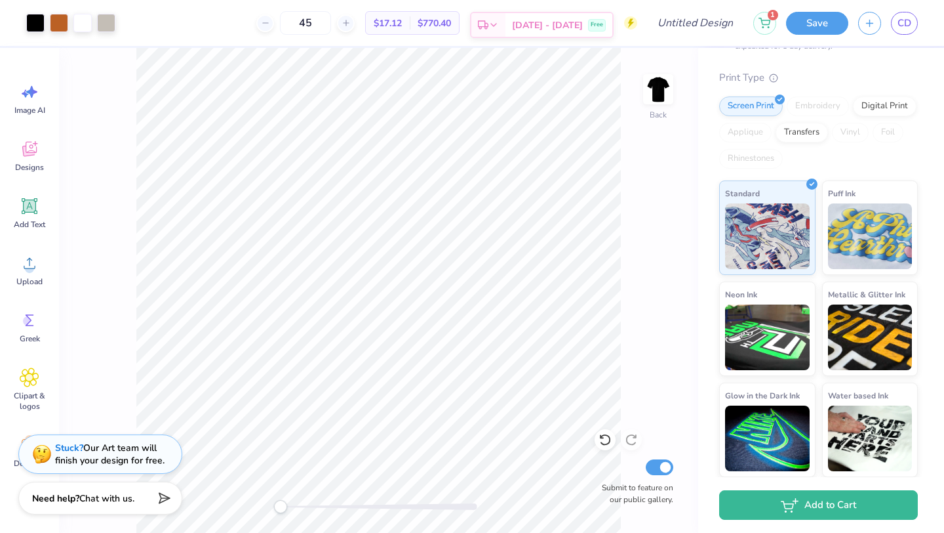
type input "45"
click at [499, 24] on icon at bounding box center [494, 25] width 10 height 10
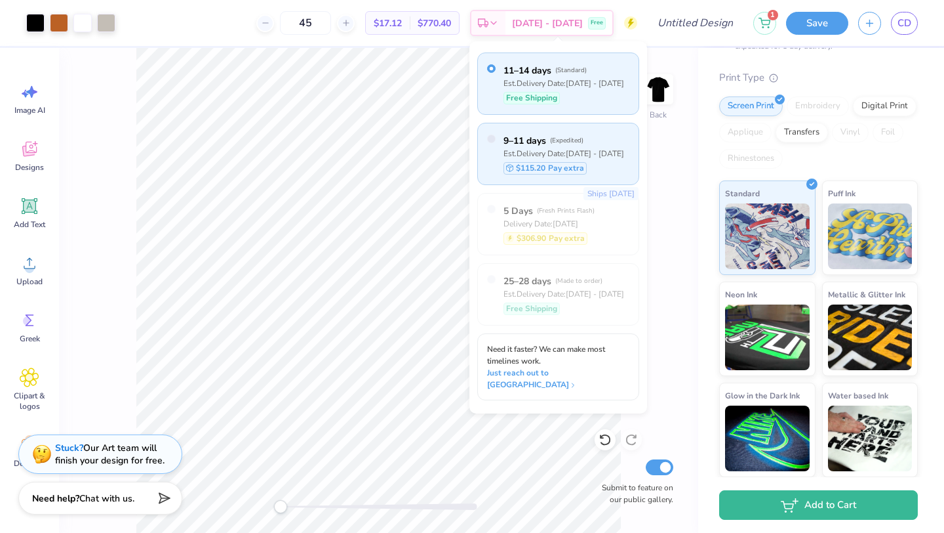
click at [609, 151] on div "9–11 days ( Expedited ) Est. Delivery Date: [DATE] - [DATE] $115.20 Pay extra" at bounding box center [558, 154] width 162 height 62
radio input "false"
radio input "true"
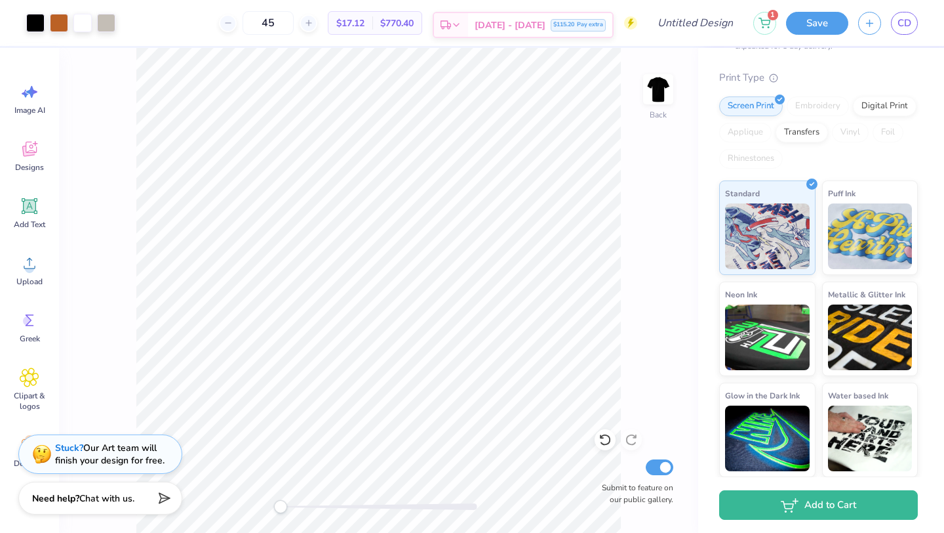
click at [462, 24] on icon at bounding box center [456, 25] width 10 height 10
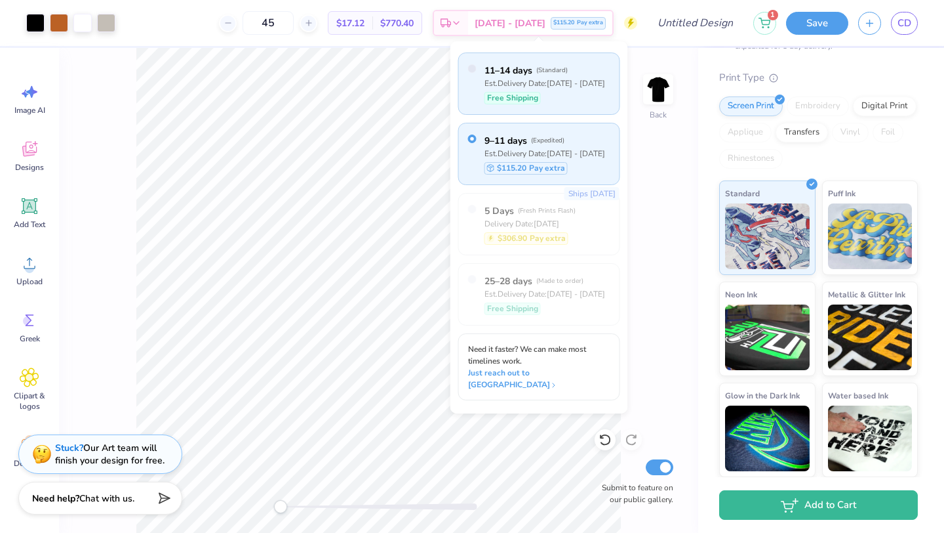
click at [565, 88] on div "Est. Delivery Date: [DATE] - [DATE]" at bounding box center [545, 83] width 121 height 12
radio input "true"
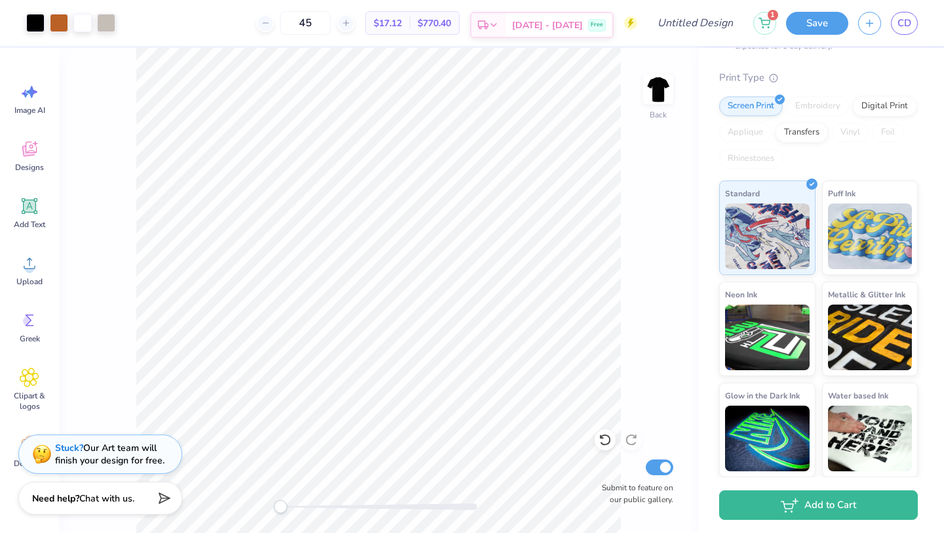
click at [544, 25] on div "[DATE] - [DATE] Free" at bounding box center [559, 25] width 107 height 24
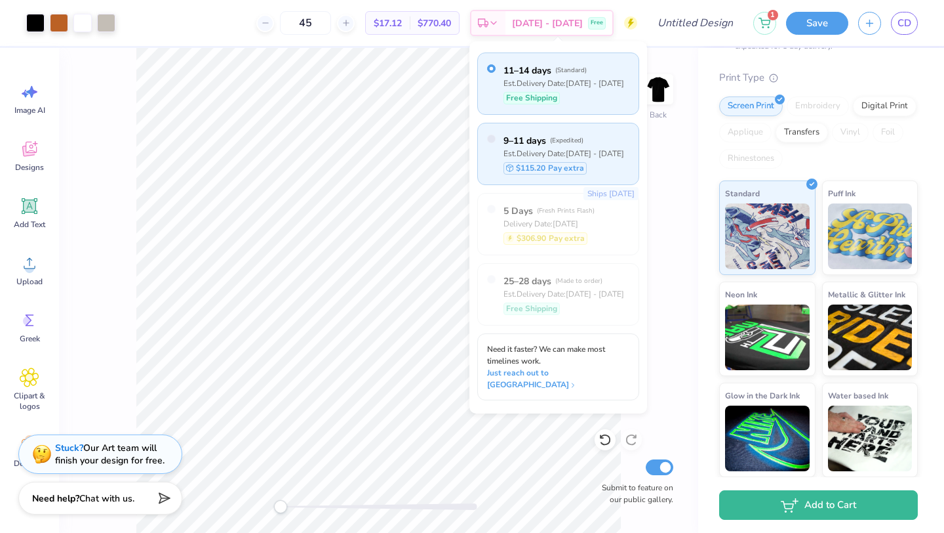
click at [590, 153] on div "Est. Delivery Date: [DATE] - [DATE]" at bounding box center [564, 154] width 121 height 12
radio input "false"
radio input "true"
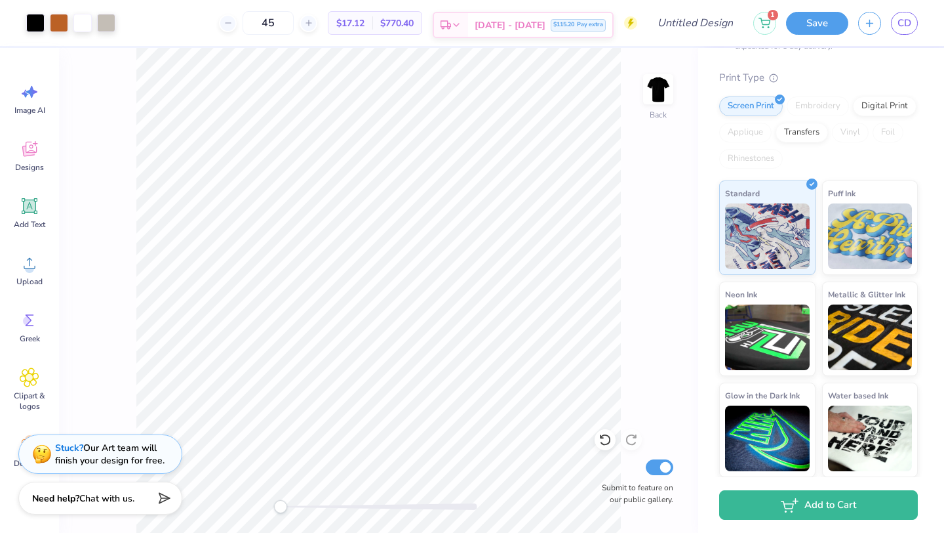
click at [525, 29] on span "[DATE] - [DATE]" at bounding box center [510, 25] width 71 height 14
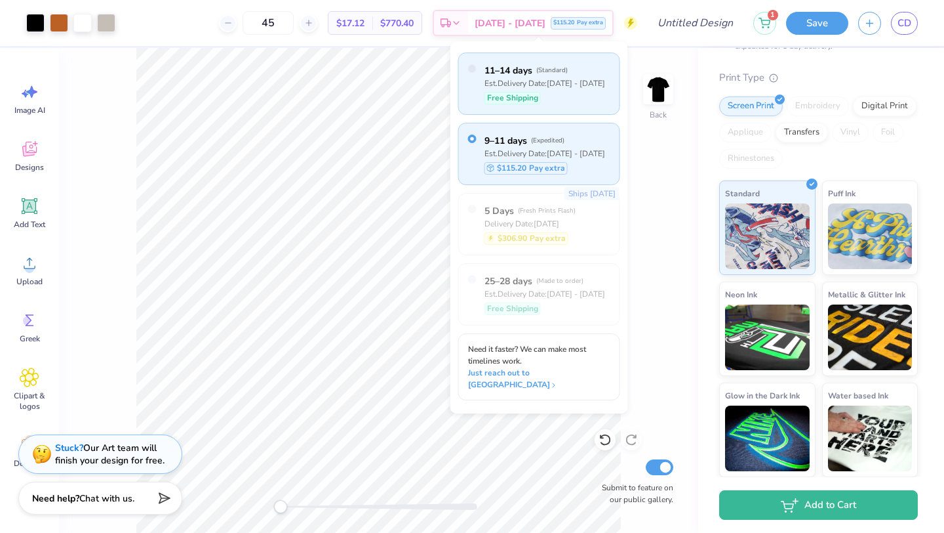
click at [557, 95] on div "Free Shipping" at bounding box center [545, 98] width 121 height 12
radio input "true"
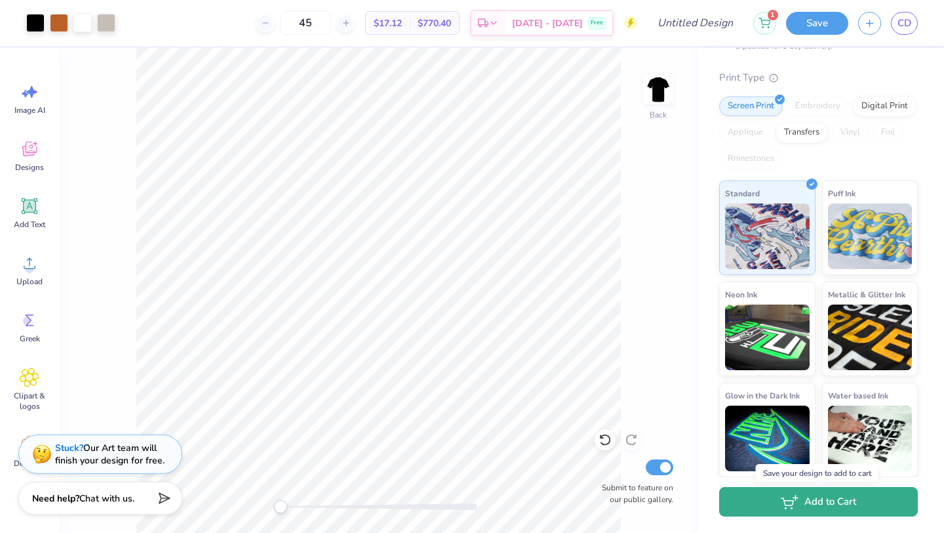
click at [756, 500] on button "Add to Cart" at bounding box center [818, 502] width 199 height 30
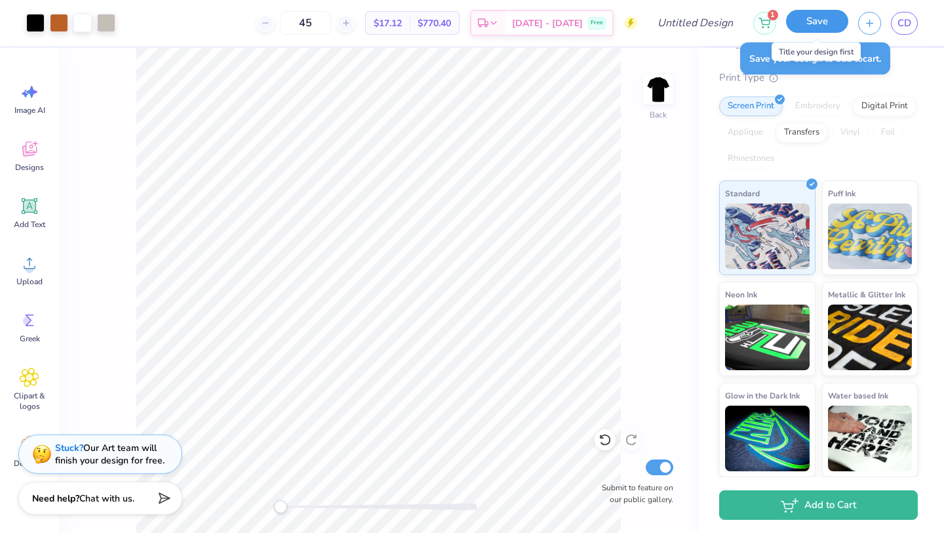
click at [823, 32] on button "Save" at bounding box center [817, 21] width 62 height 23
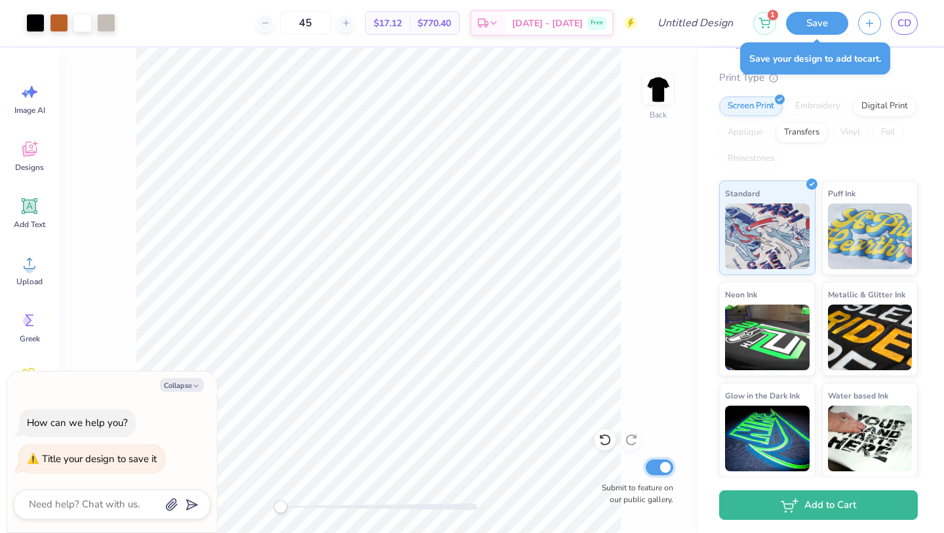
type textarea "x"
click at [664, 463] on input "Submit to feature on our public gallery." at bounding box center [660, 467] width 28 height 16
checkbox input "false"
click at [806, 27] on button "Save" at bounding box center [817, 21] width 62 height 23
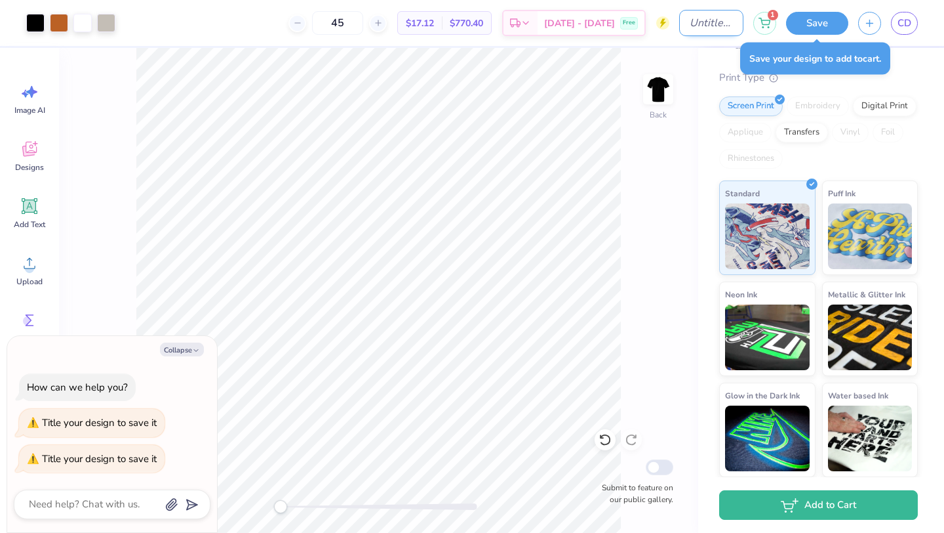
type textarea "x"
click at [702, 19] on input "Design Title" at bounding box center [711, 23] width 64 height 26
type input "J"
type textarea "x"
type input "Jai"
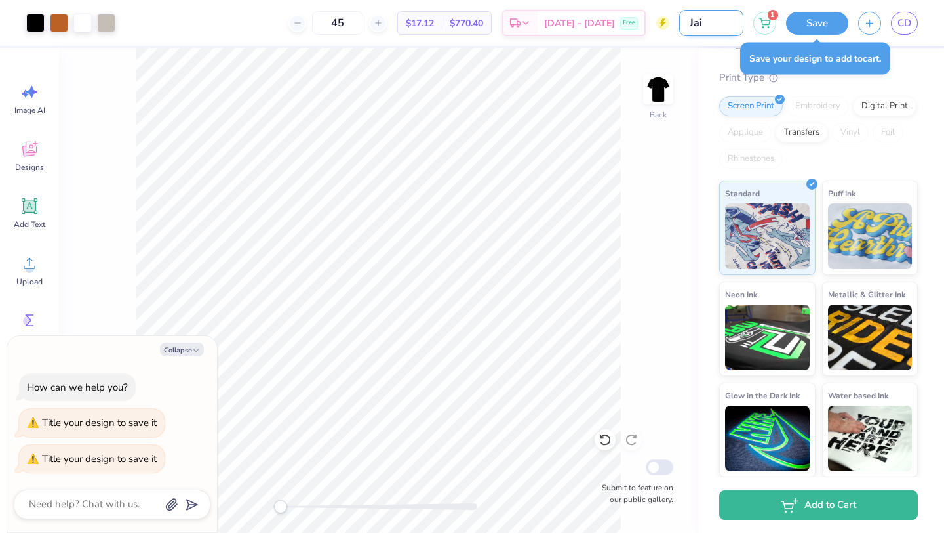
type textarea "x"
type input "Jail"
type textarea "x"
type input "Jailb"
type textarea "x"
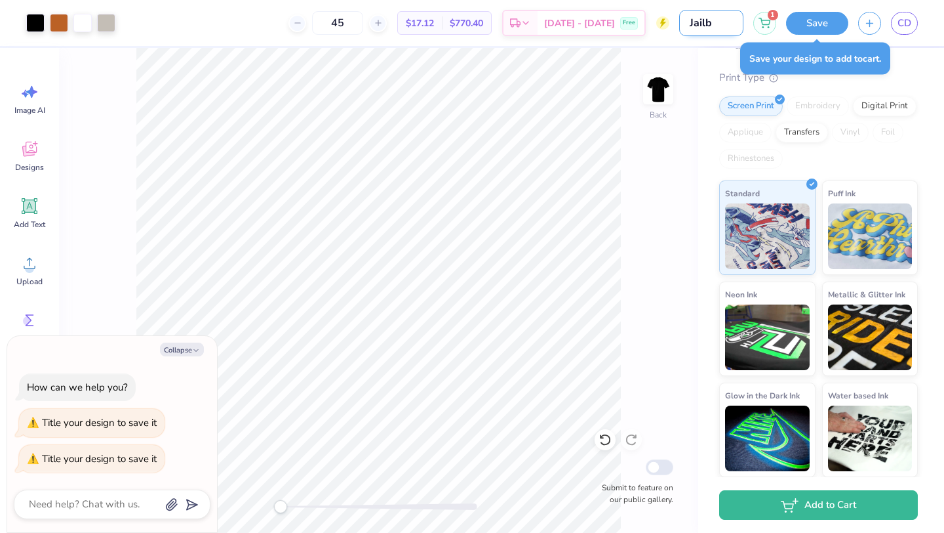
type input "Jailbr"
type textarea "x"
type input "Jailbra"
type textarea "x"
type input "Jailbrak"
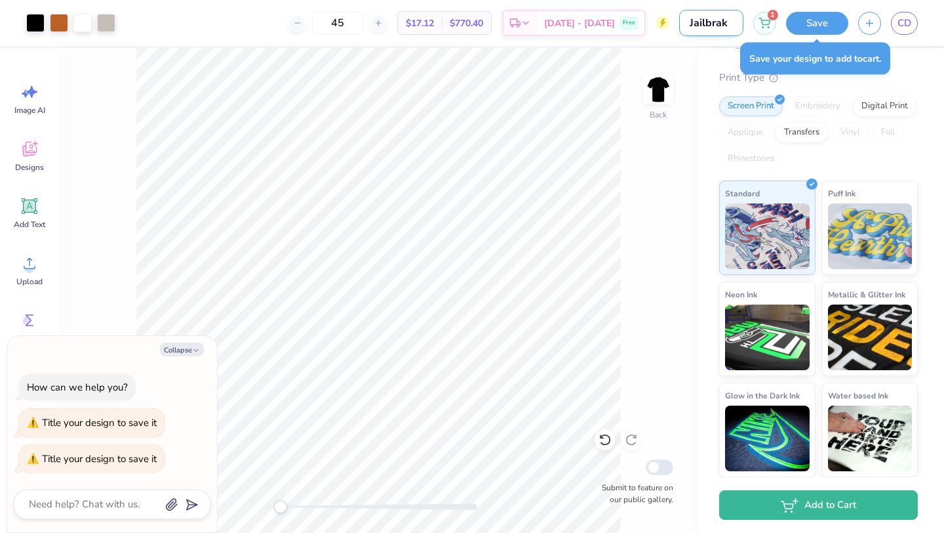
type textarea "x"
type input "Jailbra"
type textarea "x"
type input "Jailbr"
type textarea "x"
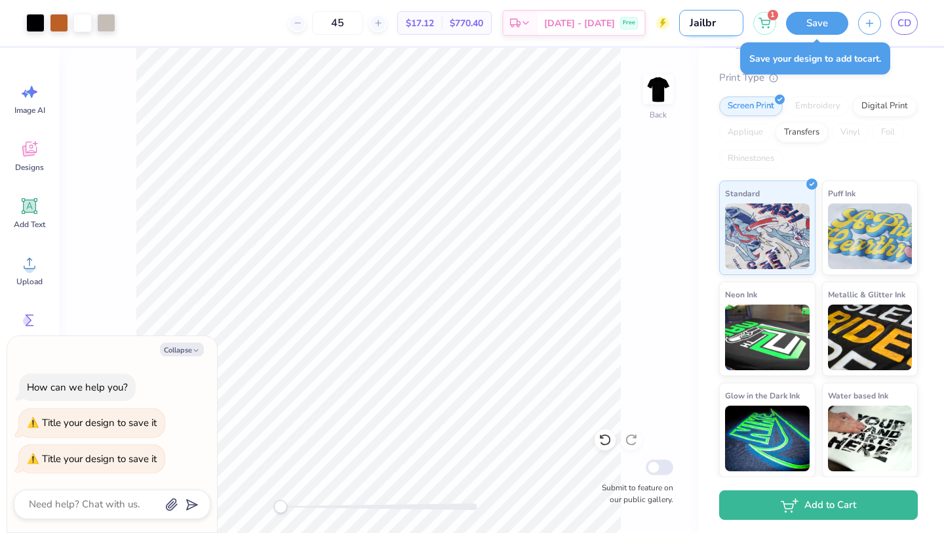
type input "Jailbre"
type textarea "x"
type input "Jailbrea"
type textarea "x"
type input "Jailbreak"
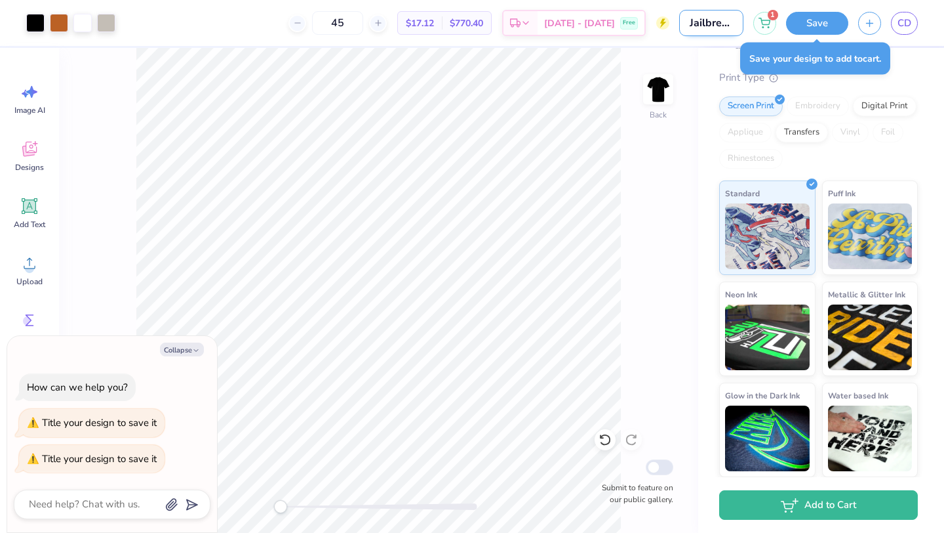
type textarea "x"
type input "Jailbreak"
click at [815, 26] on button "Save" at bounding box center [817, 21] width 62 height 23
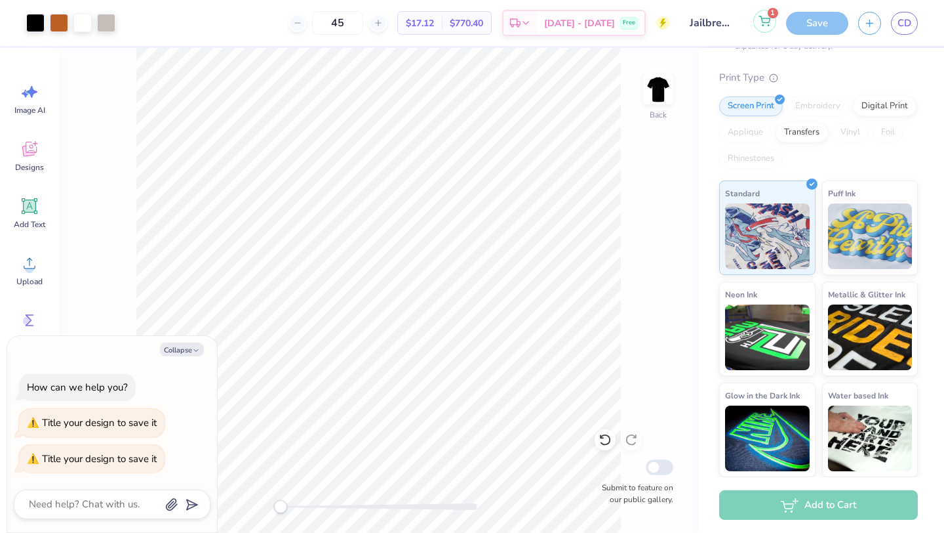
click at [767, 26] on button "1" at bounding box center [765, 21] width 23 height 23
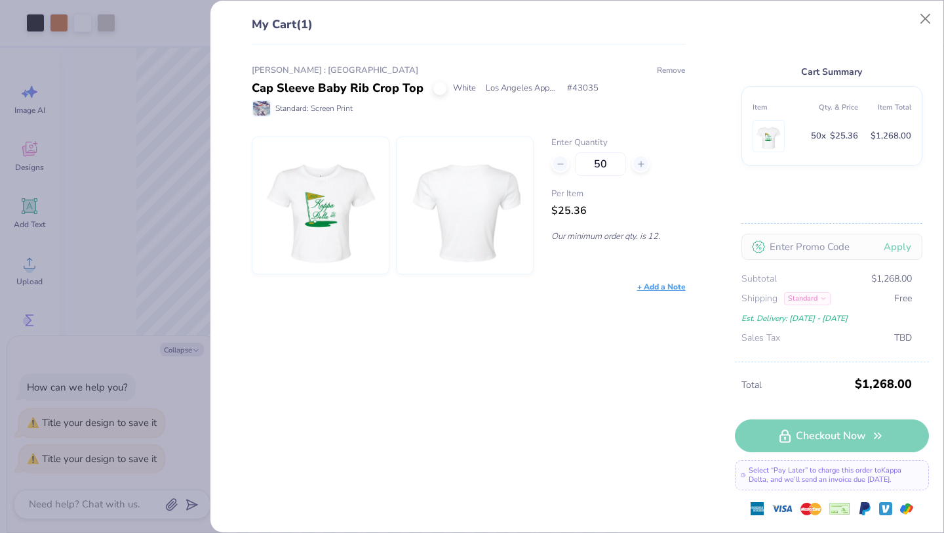
click at [674, 68] on button "Remove" at bounding box center [672, 70] width 30 height 12
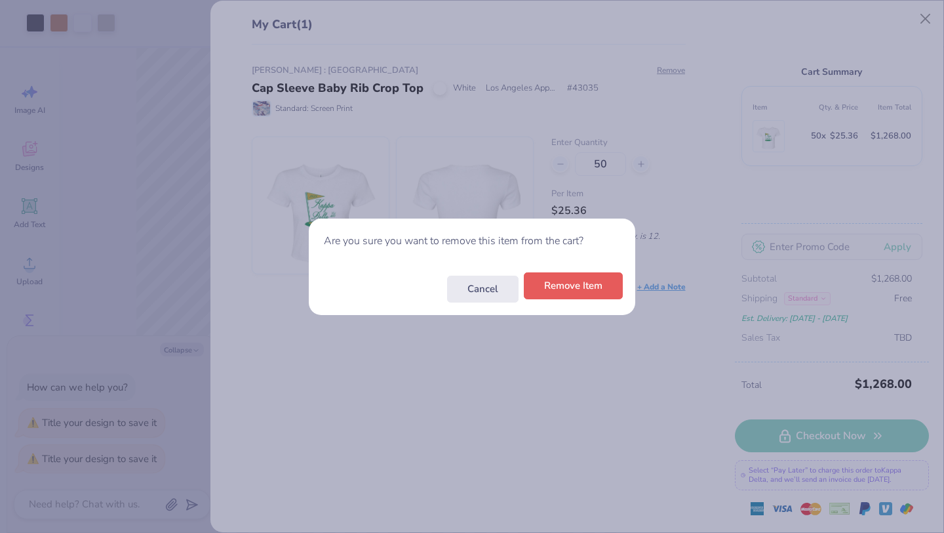
click at [591, 292] on button "Remove Item" at bounding box center [573, 285] width 99 height 27
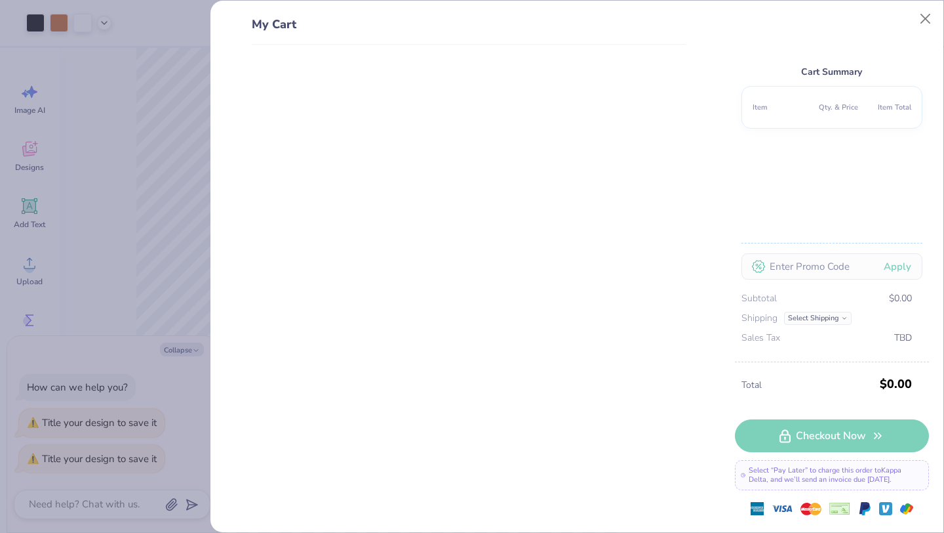
scroll to position [148, 0]
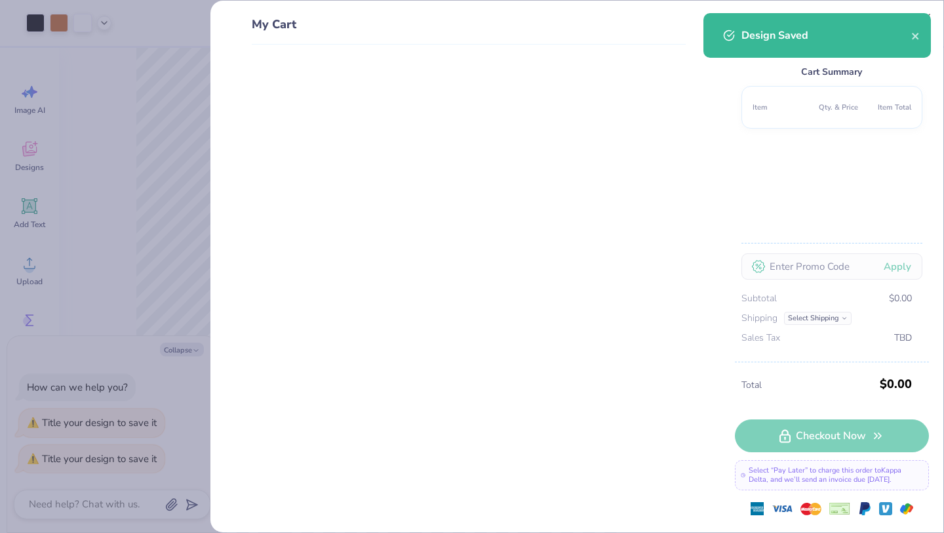
click at [192, 155] on div "My Cart Cart Summary Item Qty. & Price Item Total Apply Subtotal $0.00 Shipping…" at bounding box center [472, 266] width 944 height 533
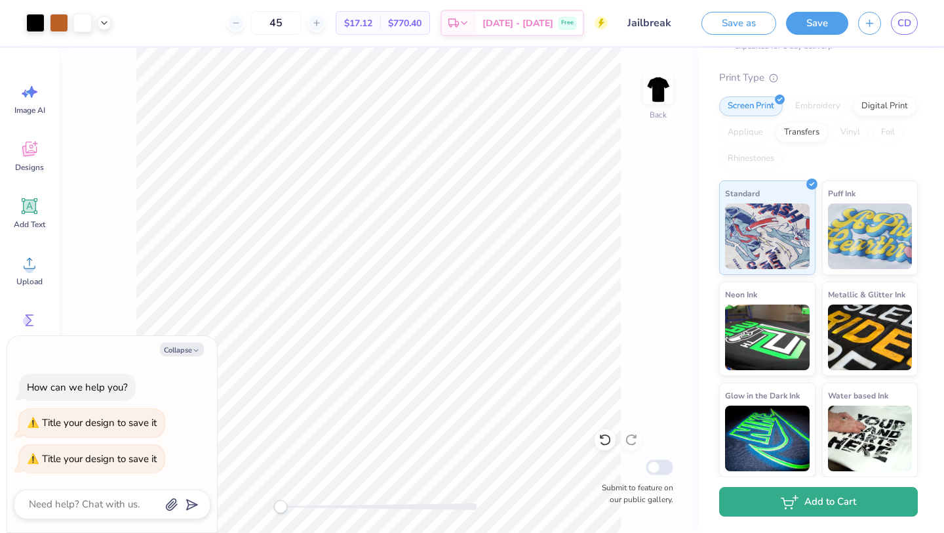
click at [771, 508] on button "Add to Cart" at bounding box center [818, 502] width 199 height 30
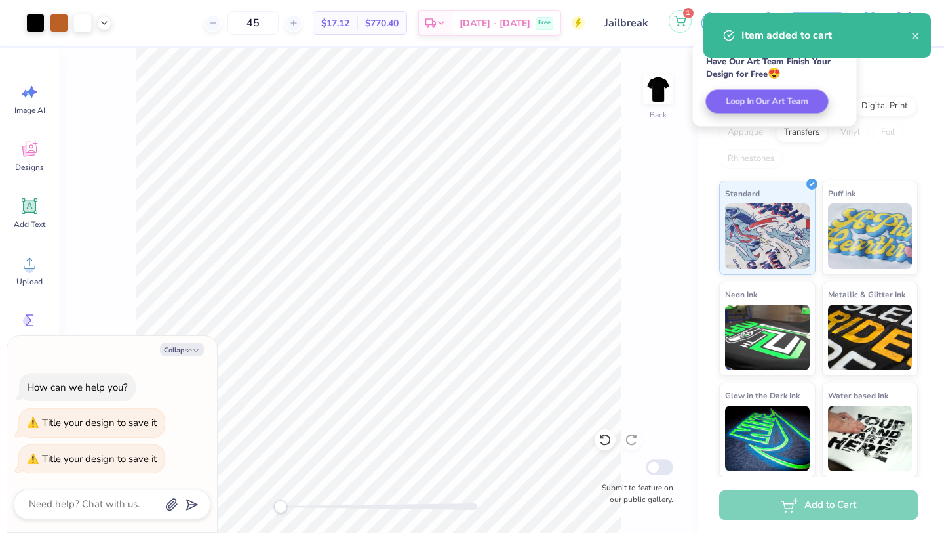
click at [681, 23] on icon at bounding box center [680, 21] width 12 height 10
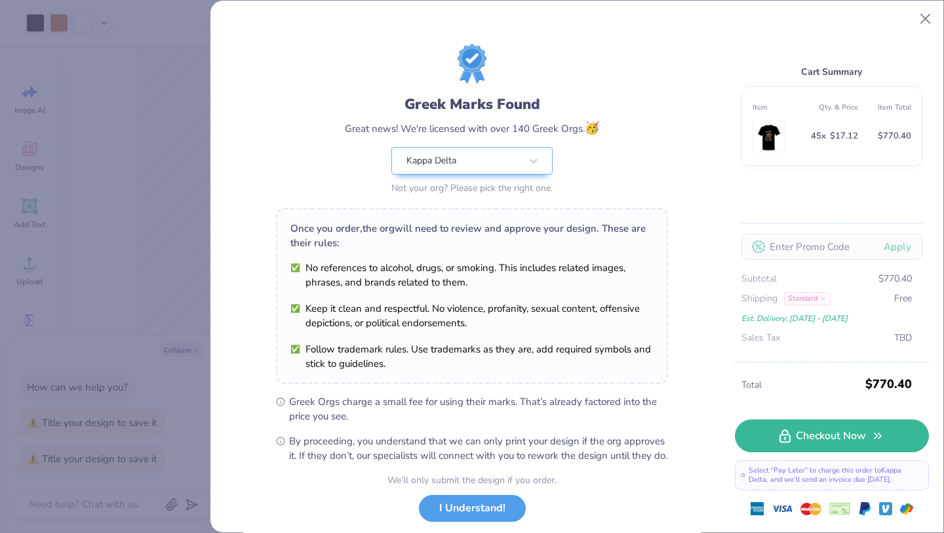
click at [803, 300] on div "Greek Marks Found Great news! We're licensed with over 140 Greek Orgs. 🥳 Kappa …" at bounding box center [472, 266] width 944 height 533
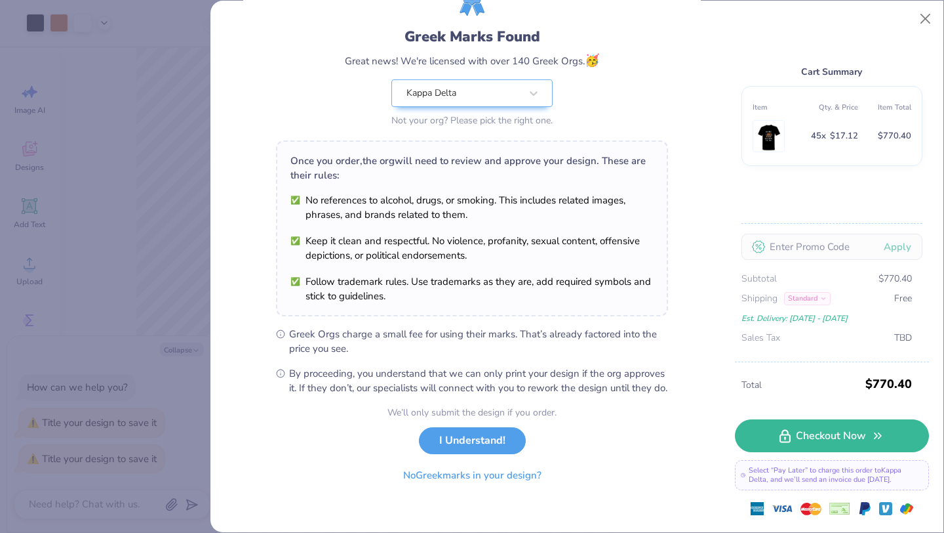
scroll to position [81, 0]
click at [473, 433] on button "I Understand!" at bounding box center [472, 437] width 107 height 27
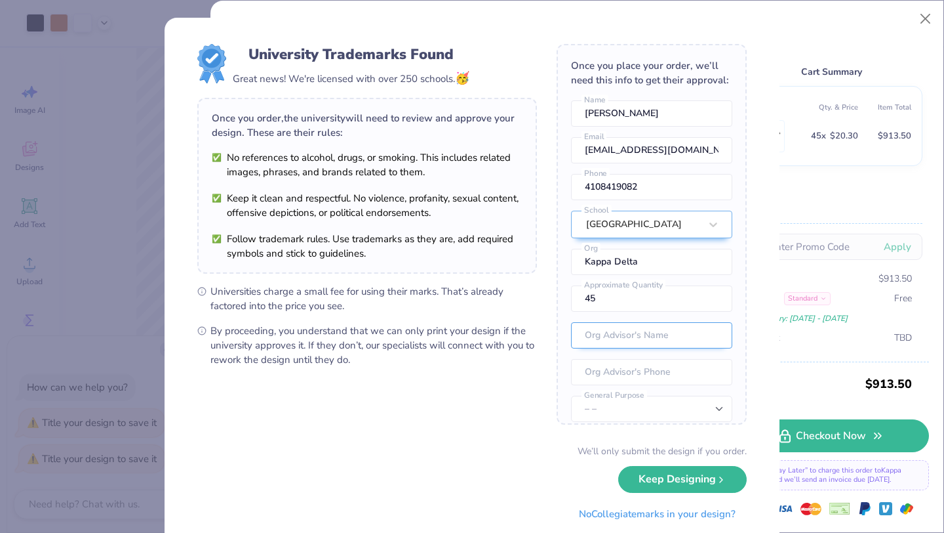
scroll to position [49, 0]
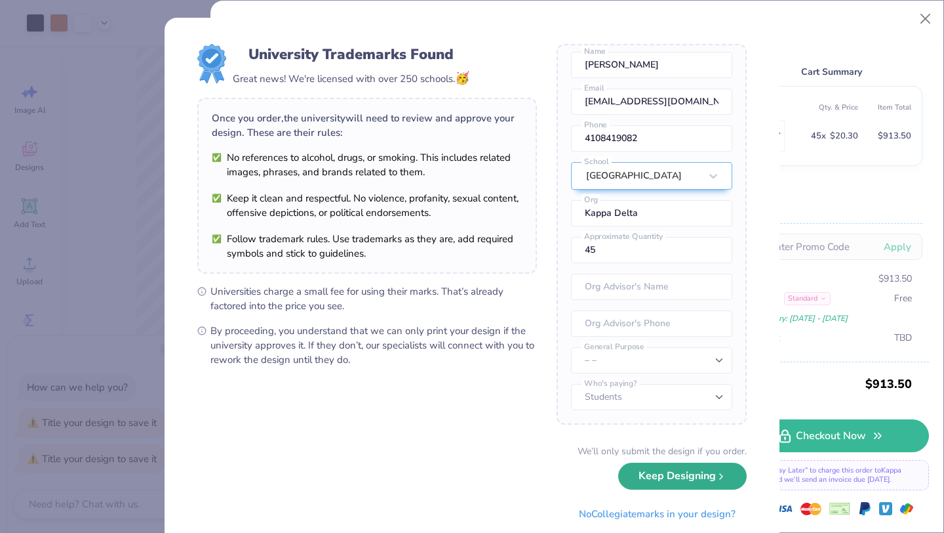
click at [660, 475] on button "Keep Designing" at bounding box center [682, 475] width 129 height 27
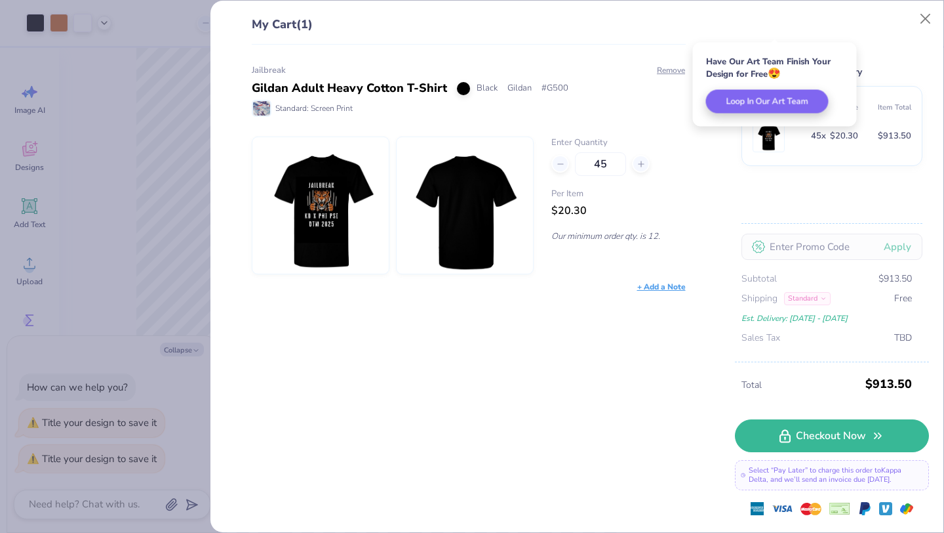
type textarea "x"
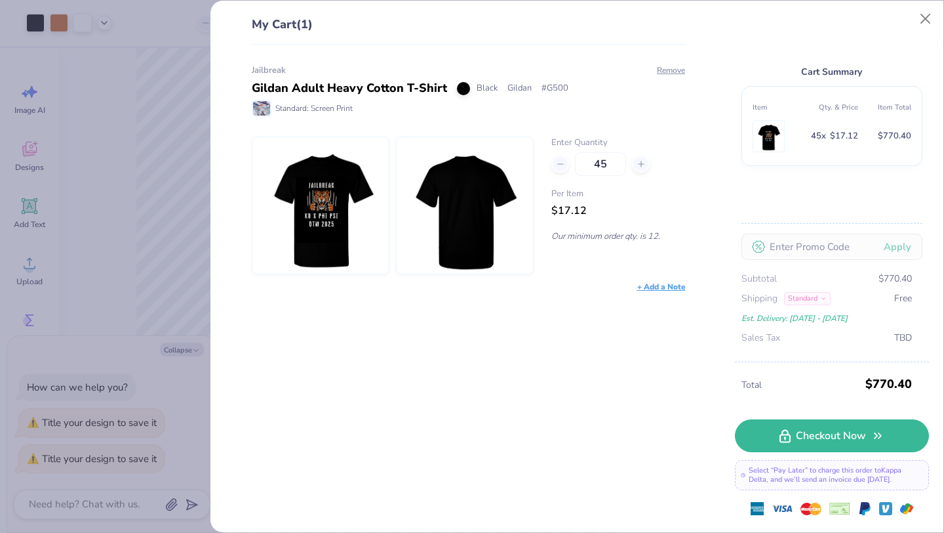
click at [819, 299] on div "Standard" at bounding box center [807, 298] width 47 height 13
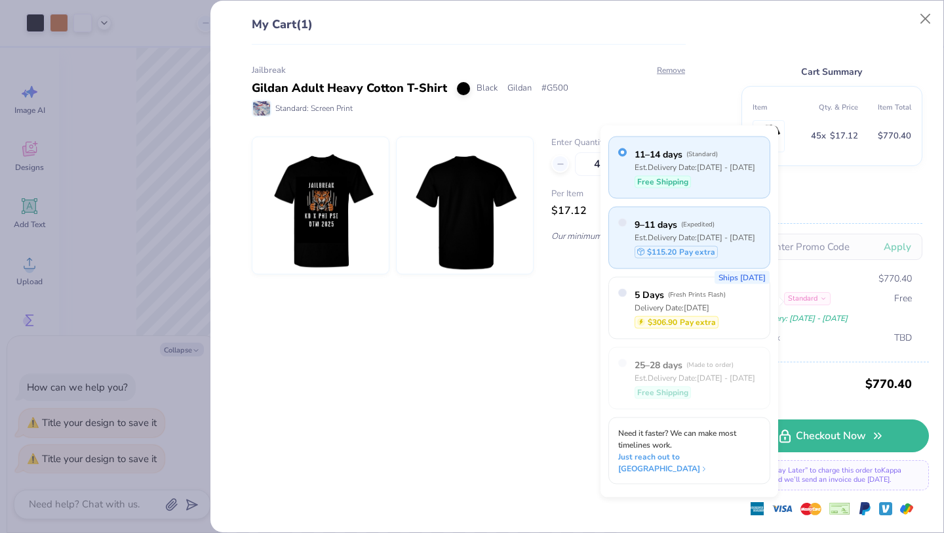
click at [727, 253] on div "$115.20 Pay extra" at bounding box center [695, 251] width 121 height 12
radio input "true"
radio input "false"
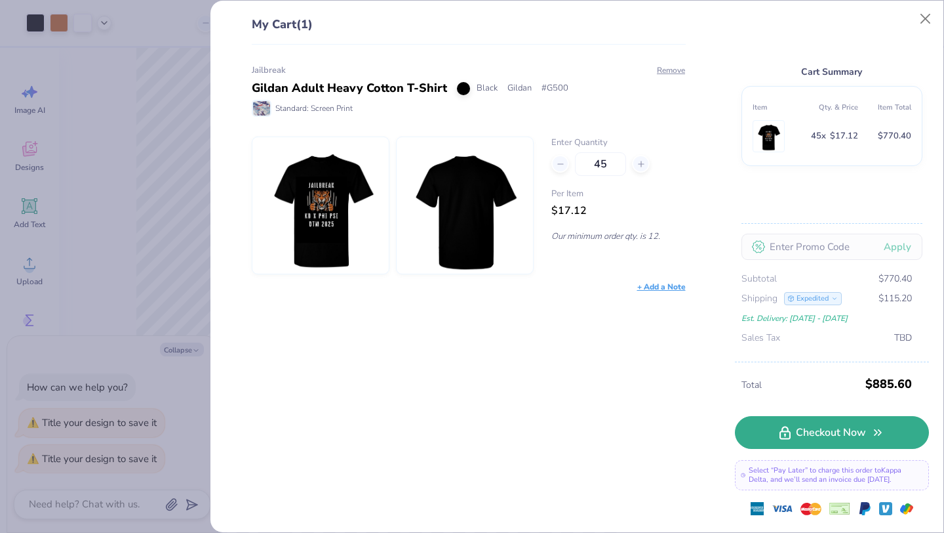
click at [821, 430] on link "Checkout Now" at bounding box center [832, 432] width 194 height 33
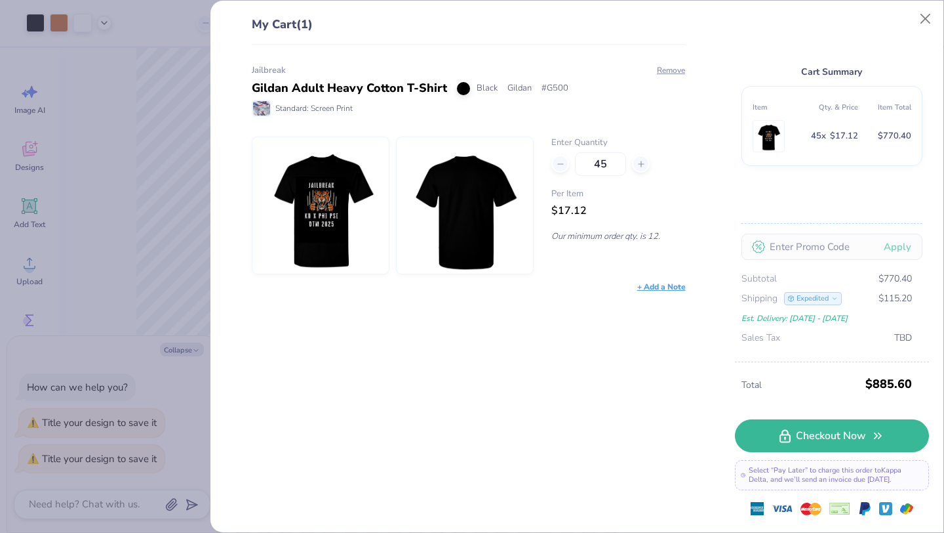
click at [134, 212] on div "My Cart (1) Jailbreak Gildan Adult Heavy Cotton T-Shirt Black Gildan # G500 Sta…" at bounding box center [472, 266] width 944 height 533
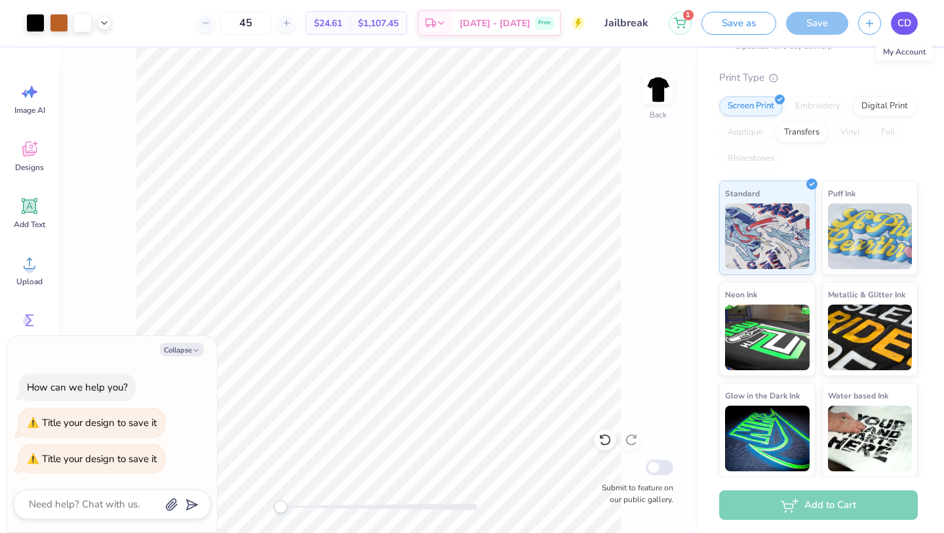
click at [898, 25] on span "CD" at bounding box center [905, 23] width 14 height 15
click at [453, 26] on div "Est. Delivery" at bounding box center [436, 25] width 34 height 24
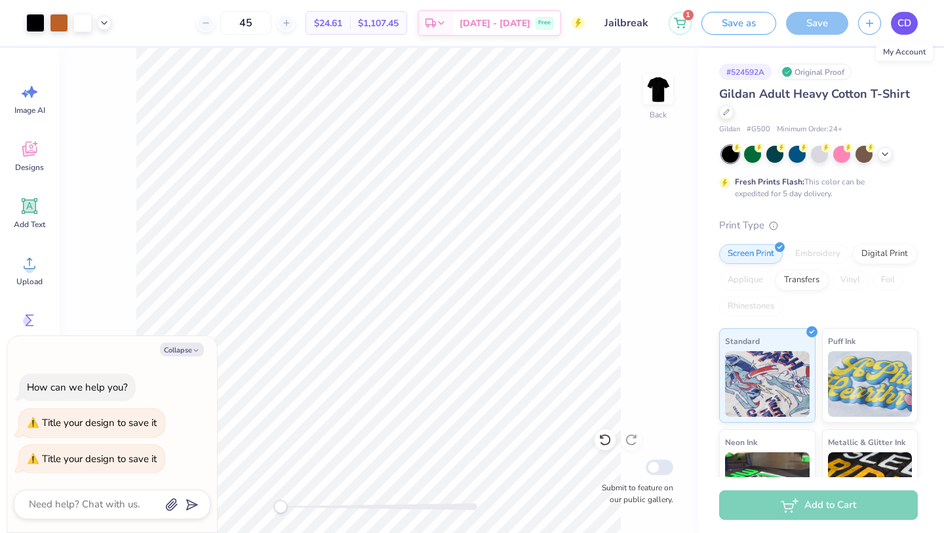
click at [910, 22] on span "CD" at bounding box center [905, 23] width 14 height 15
type textarea "x"
click at [214, 26] on div at bounding box center [206, 23] width 18 height 18
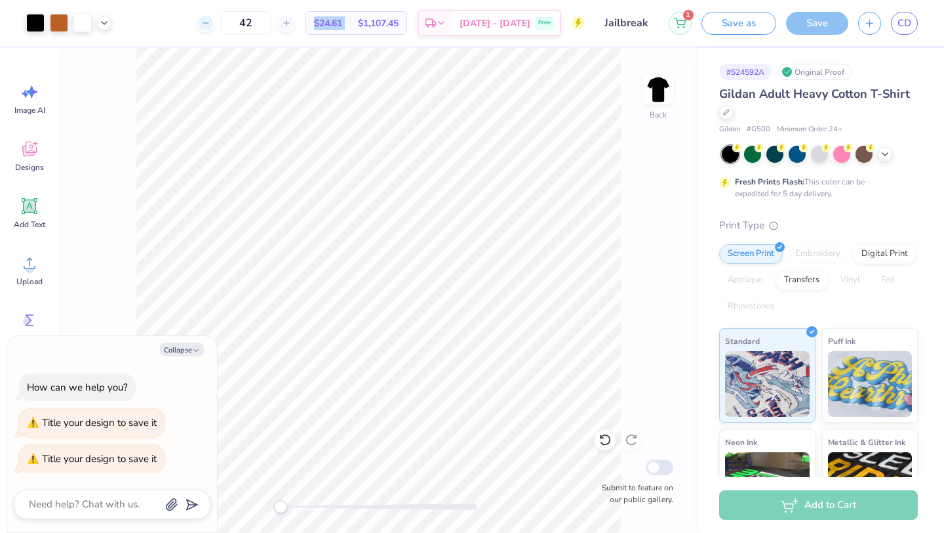
click at [214, 26] on div at bounding box center [206, 23] width 18 height 18
type input "41"
type textarea "x"
click at [214, 26] on div at bounding box center [206, 23] width 18 height 18
type input "40"
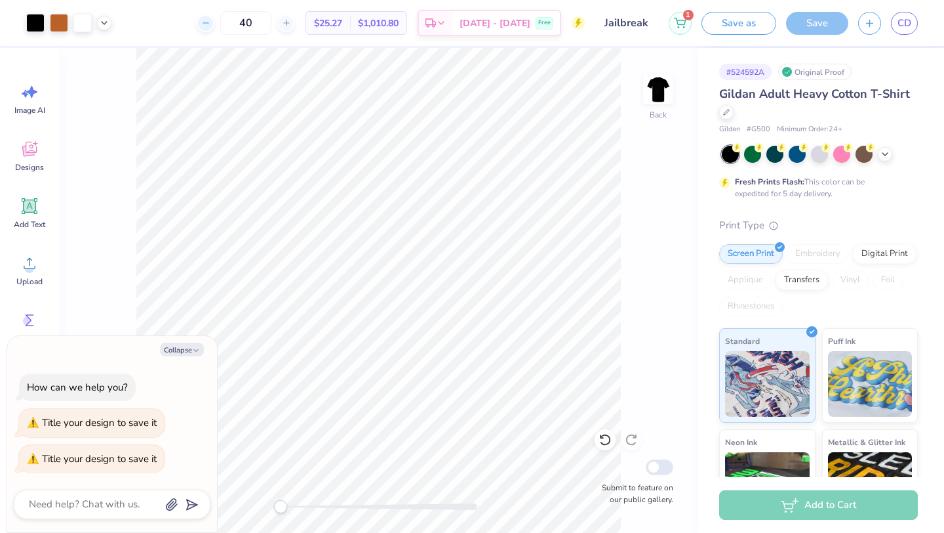
type textarea "x"
click at [214, 25] on div at bounding box center [206, 23] width 18 height 18
type input "39"
type textarea "x"
click at [913, 28] on link "CD" at bounding box center [904, 23] width 27 height 23
